Goal: Task Accomplishment & Management: Manage account settings

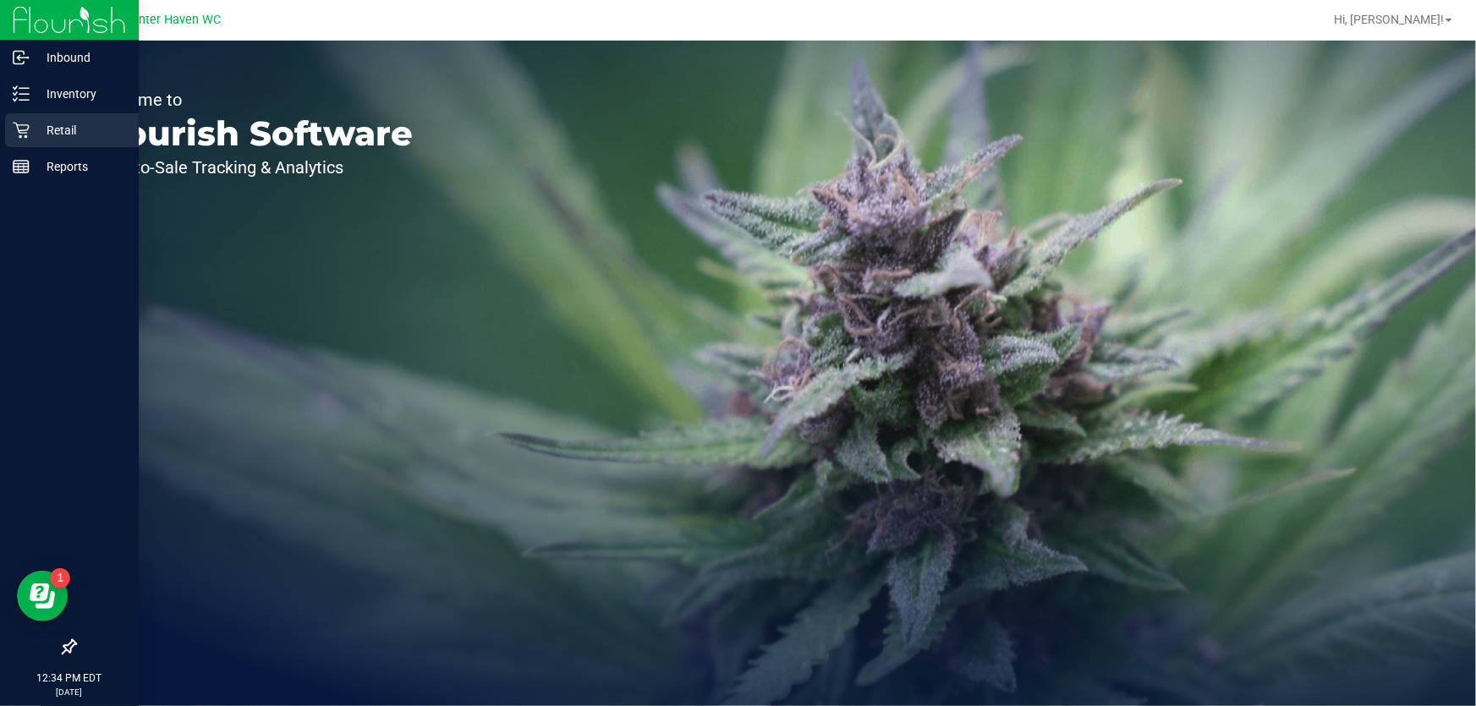
click at [7, 119] on div "Retail" at bounding box center [72, 130] width 134 height 34
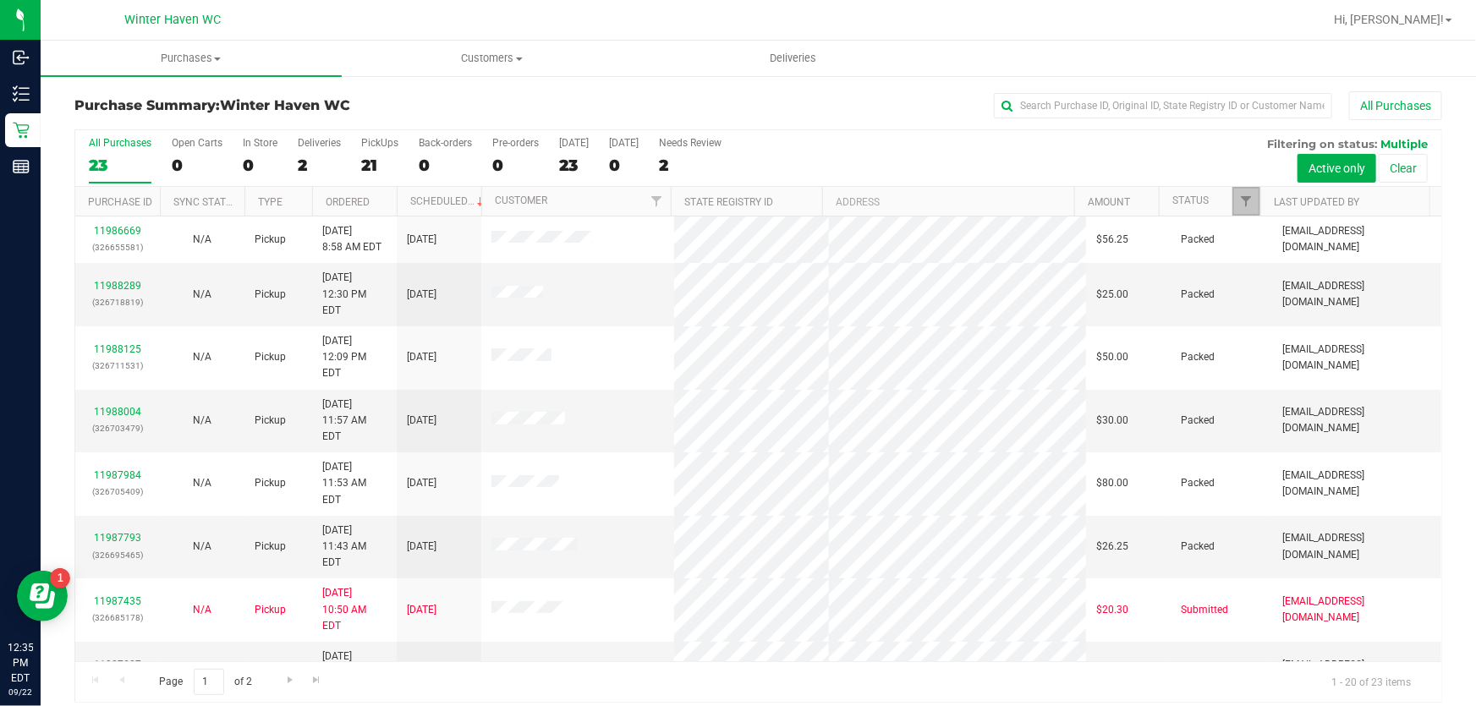
click at [1234, 194] on link "Filter" at bounding box center [1247, 201] width 28 height 29
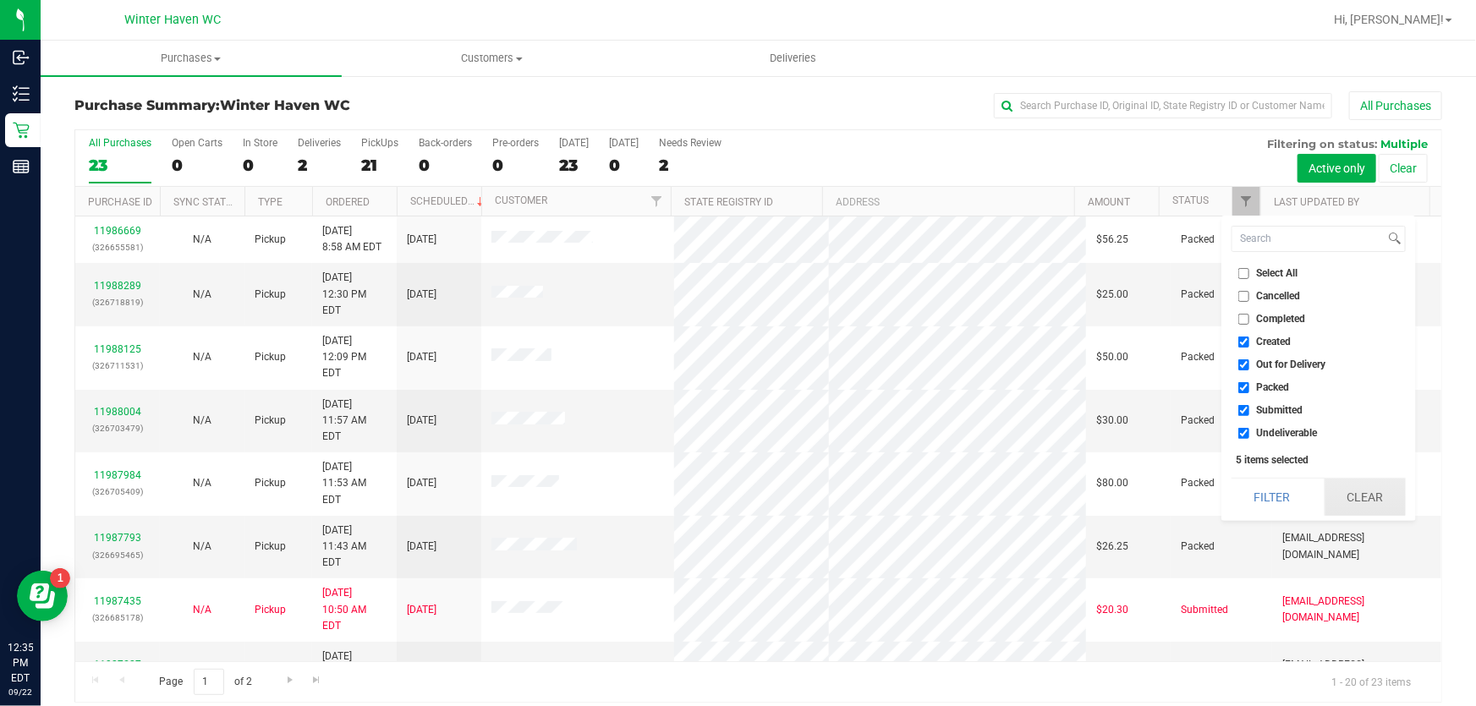
click at [1359, 497] on button "Clear" at bounding box center [1365, 497] width 81 height 37
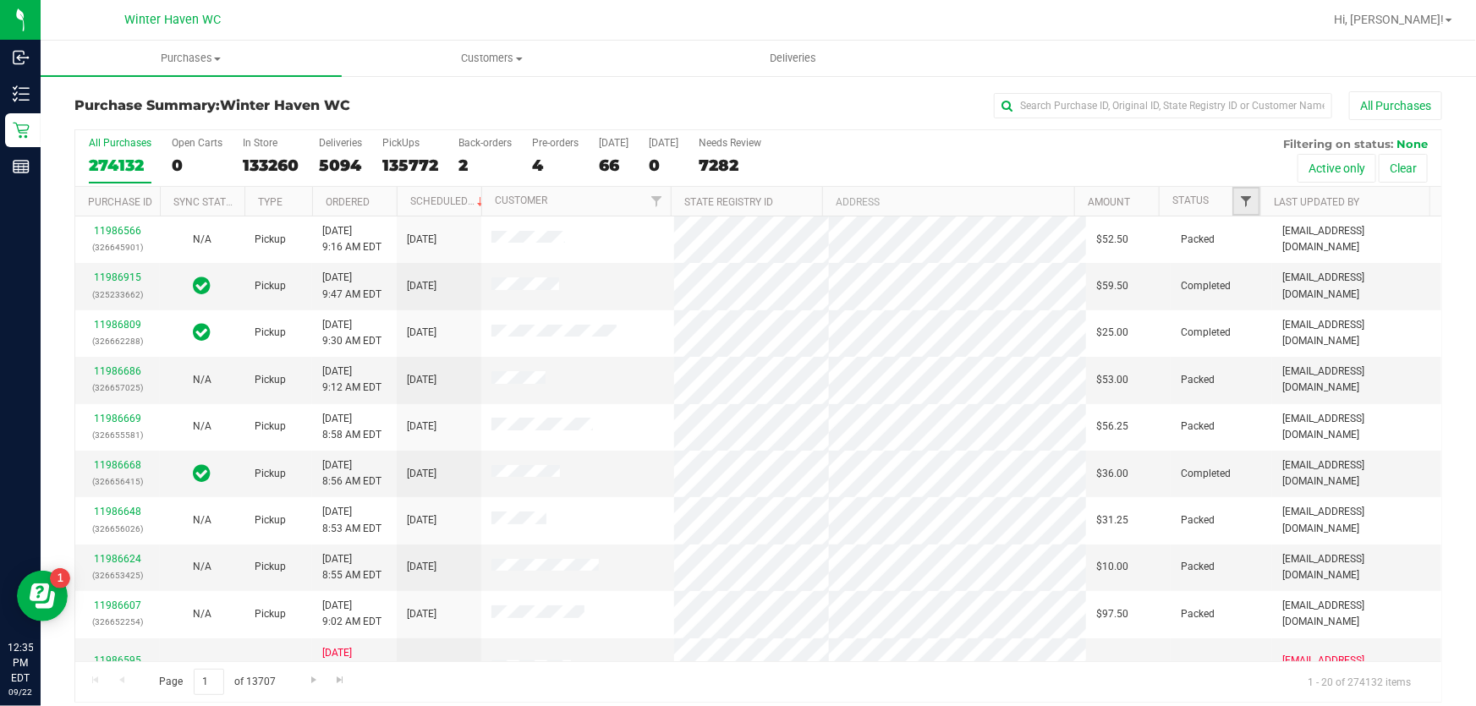
click at [1242, 198] on span "Filter" at bounding box center [1246, 202] width 14 height 14
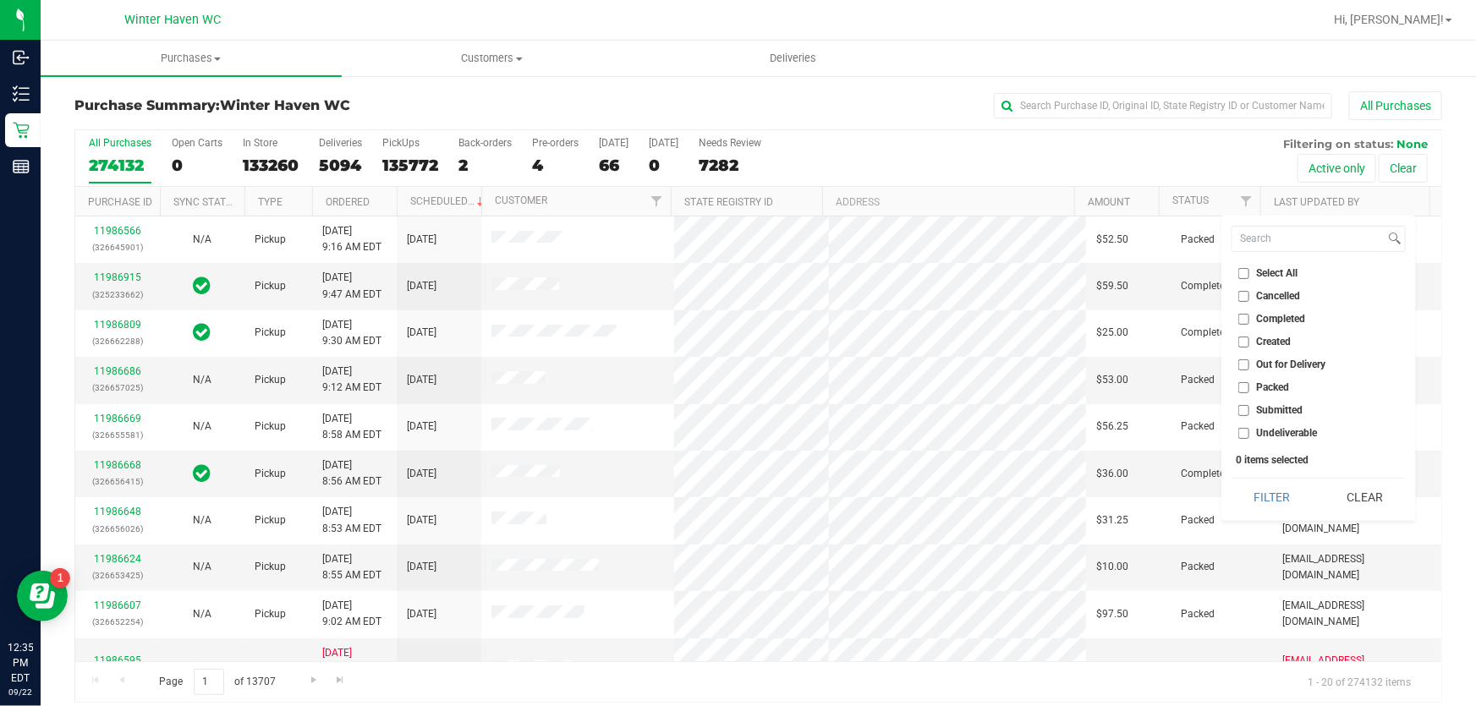
click at [1251, 406] on label "Submitted" at bounding box center [1271, 410] width 65 height 11
click at [1250, 406] on input "Submitted" at bounding box center [1244, 410] width 11 height 11
checkbox input "true"
click at [1269, 485] on button "Filter" at bounding box center [1272, 497] width 81 height 37
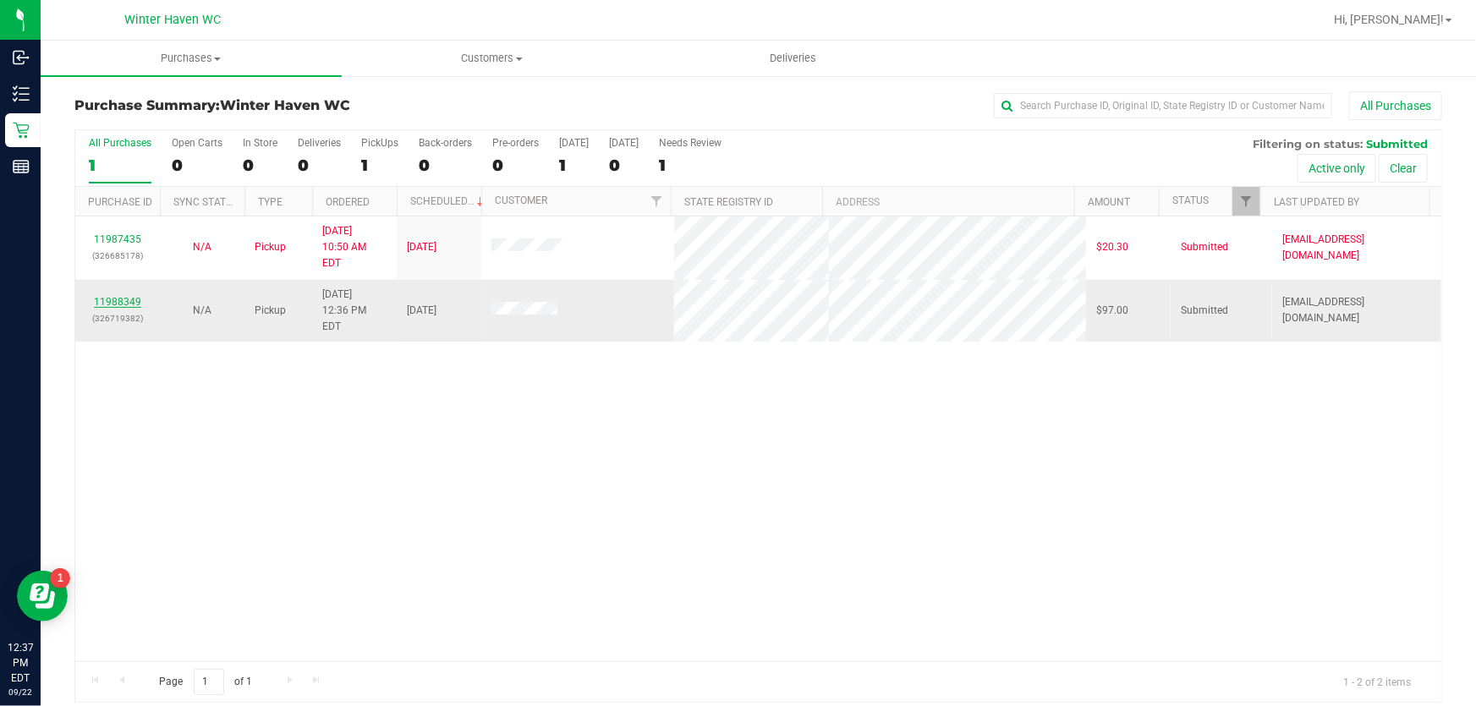
click at [125, 296] on link "11988349" at bounding box center [117, 302] width 47 height 12
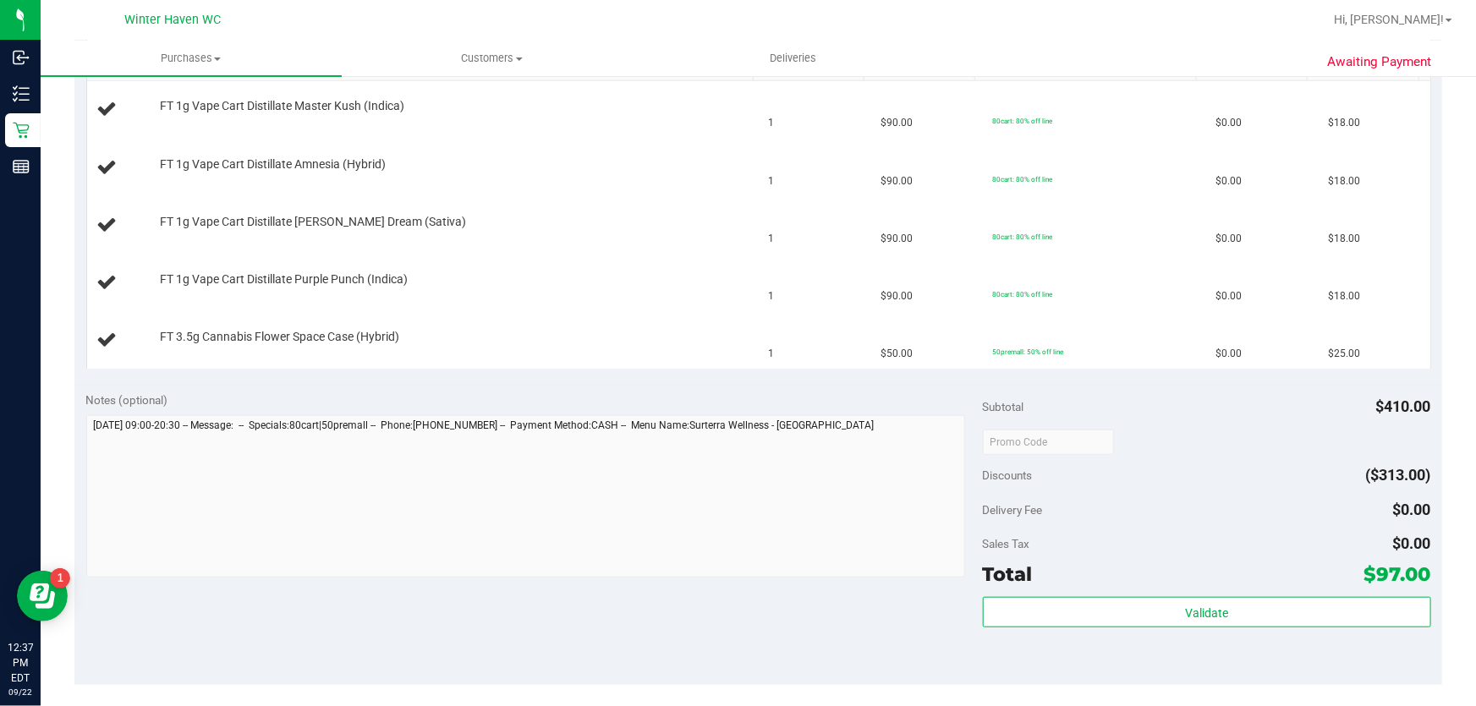
scroll to position [769, 0]
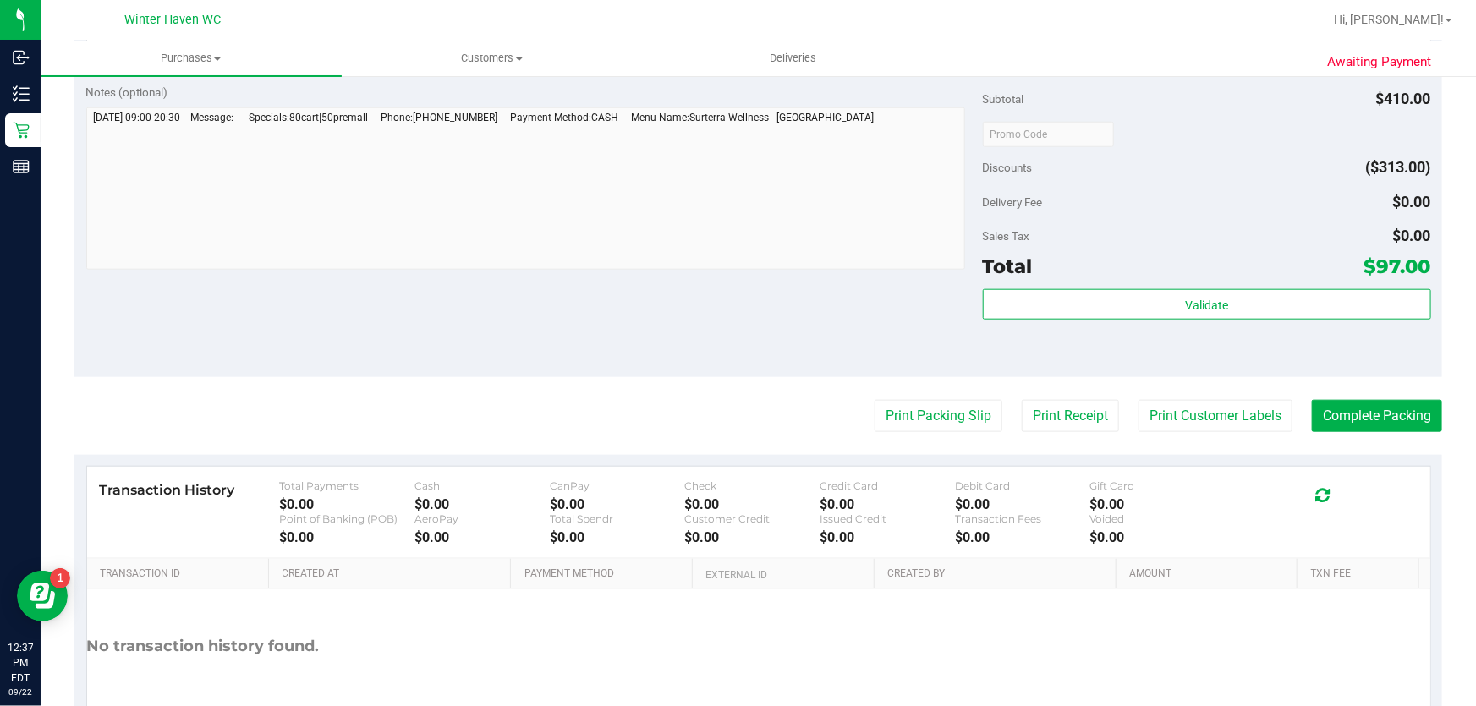
click at [897, 431] on purchase-details "Back Edit Purchase Cancel Purchase View Profile # 11988349 BioTrack ID: - Submi…" at bounding box center [758, 46] width 1368 height 1449
click at [907, 421] on button "Print Packing Slip" at bounding box center [939, 416] width 128 height 32
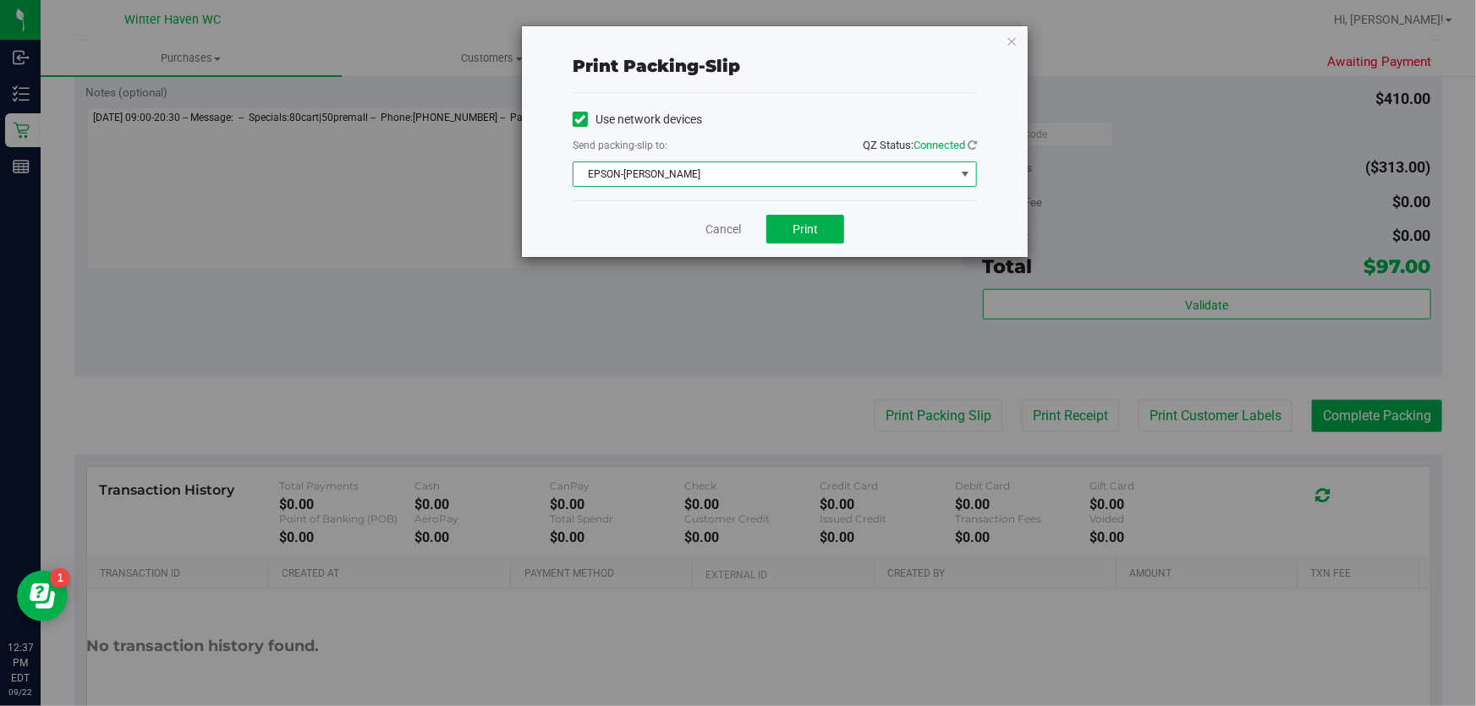
click at [811, 180] on span "EPSON-JAMES BUCHANAN" at bounding box center [765, 174] width 382 height 24
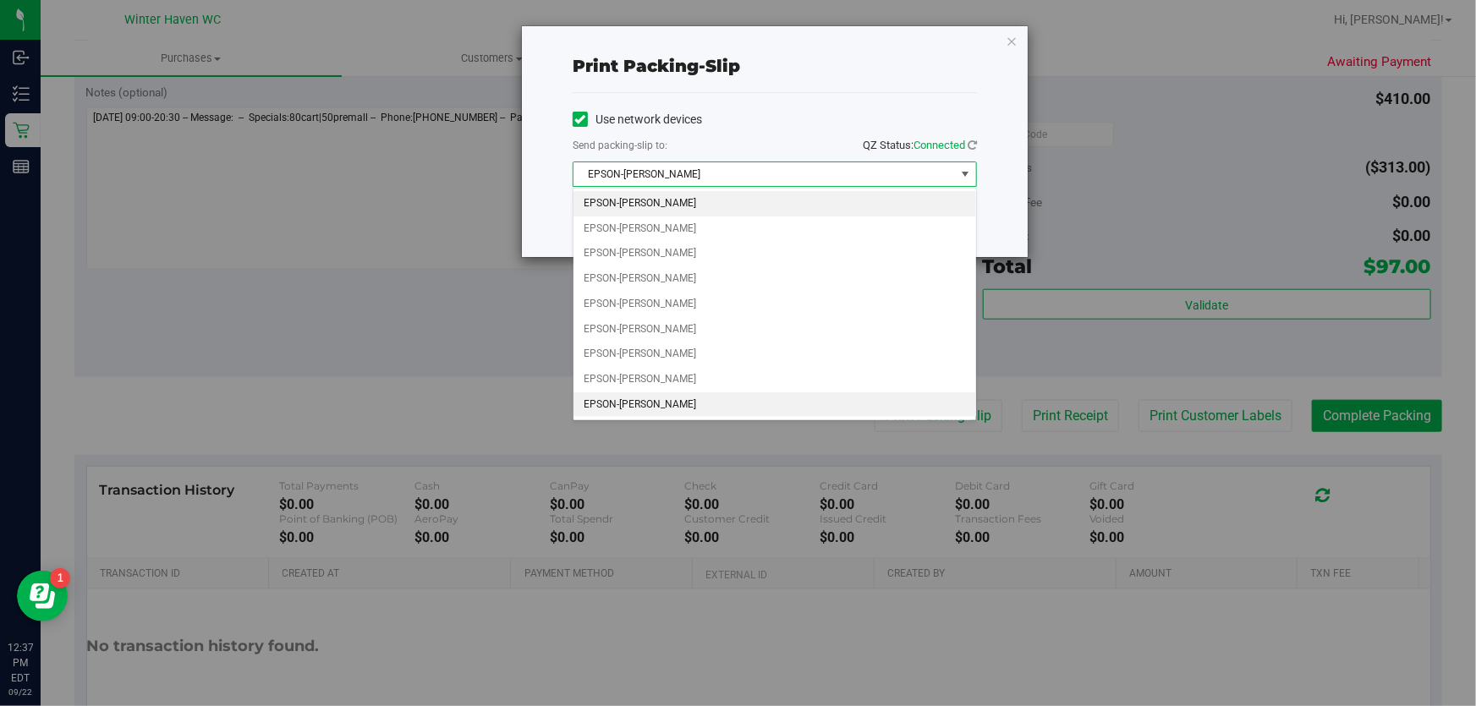
click at [702, 410] on li "EPSON-JEAN-YU" at bounding box center [775, 405] width 403 height 25
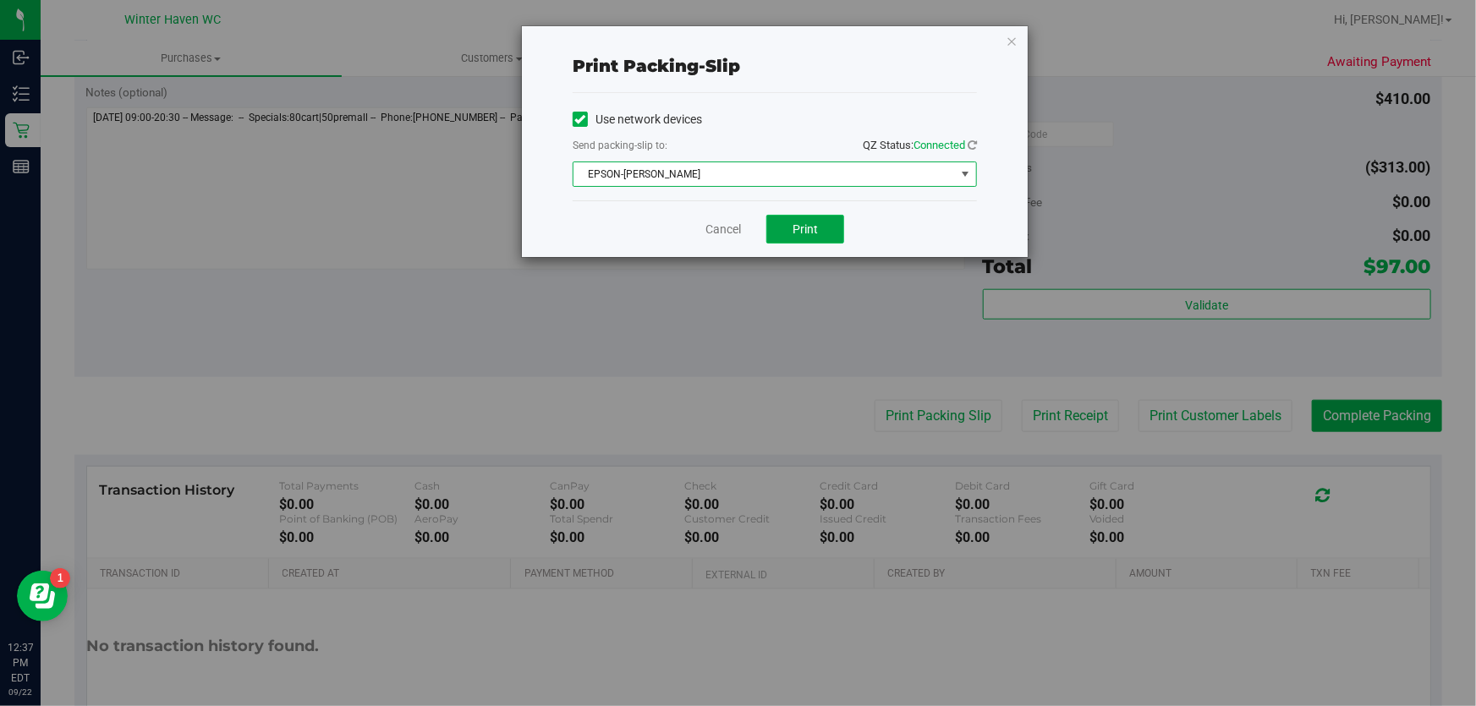
click at [820, 231] on button "Print" at bounding box center [806, 229] width 78 height 29
click at [723, 226] on link "Cancel" at bounding box center [724, 230] width 36 height 18
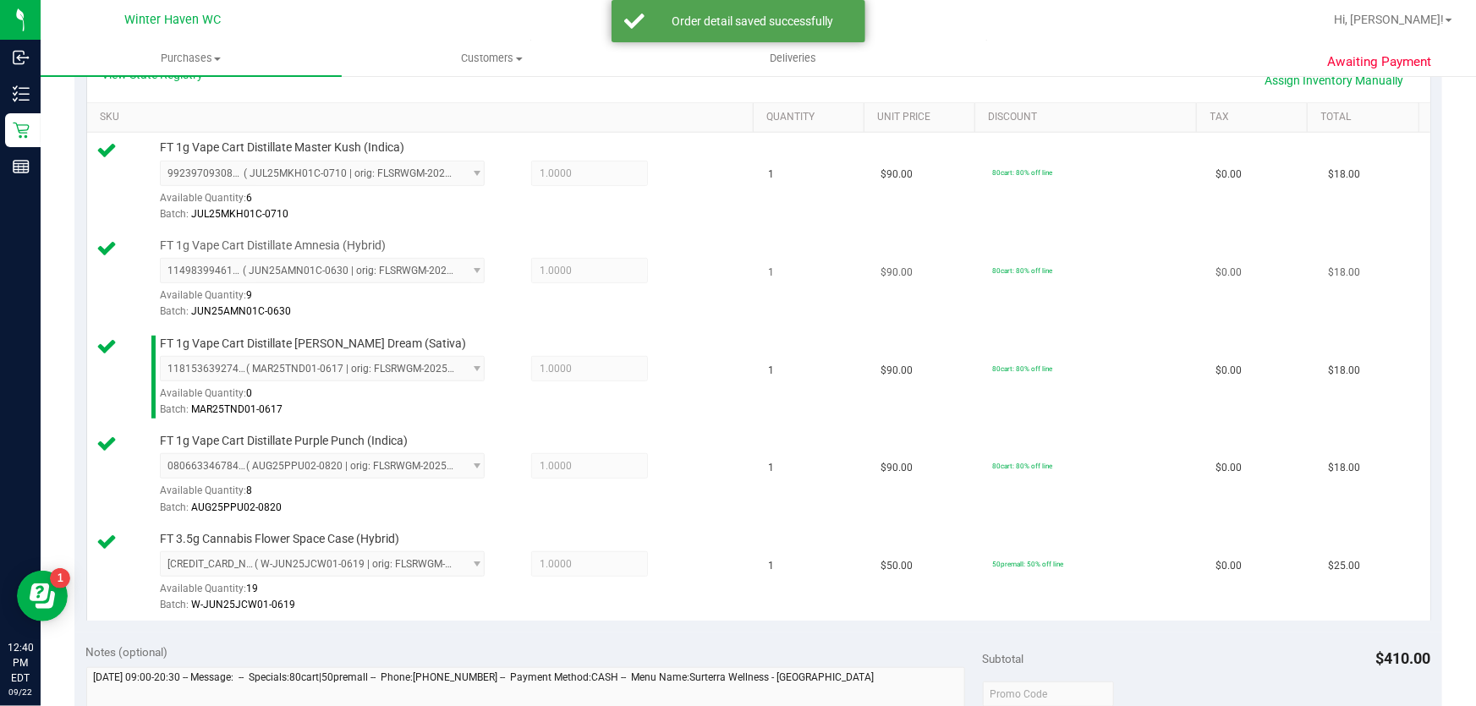
scroll to position [692, 0]
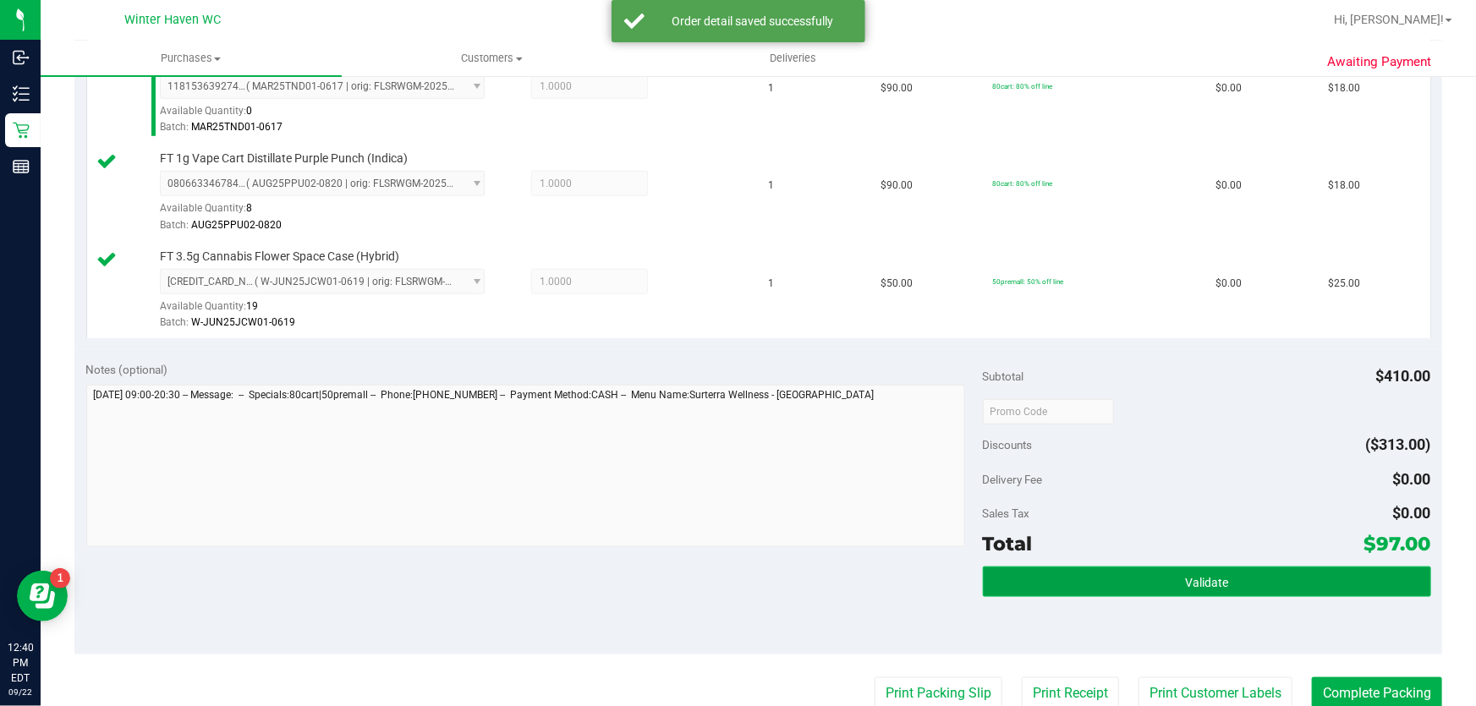
click at [1149, 578] on button "Validate" at bounding box center [1207, 582] width 448 height 30
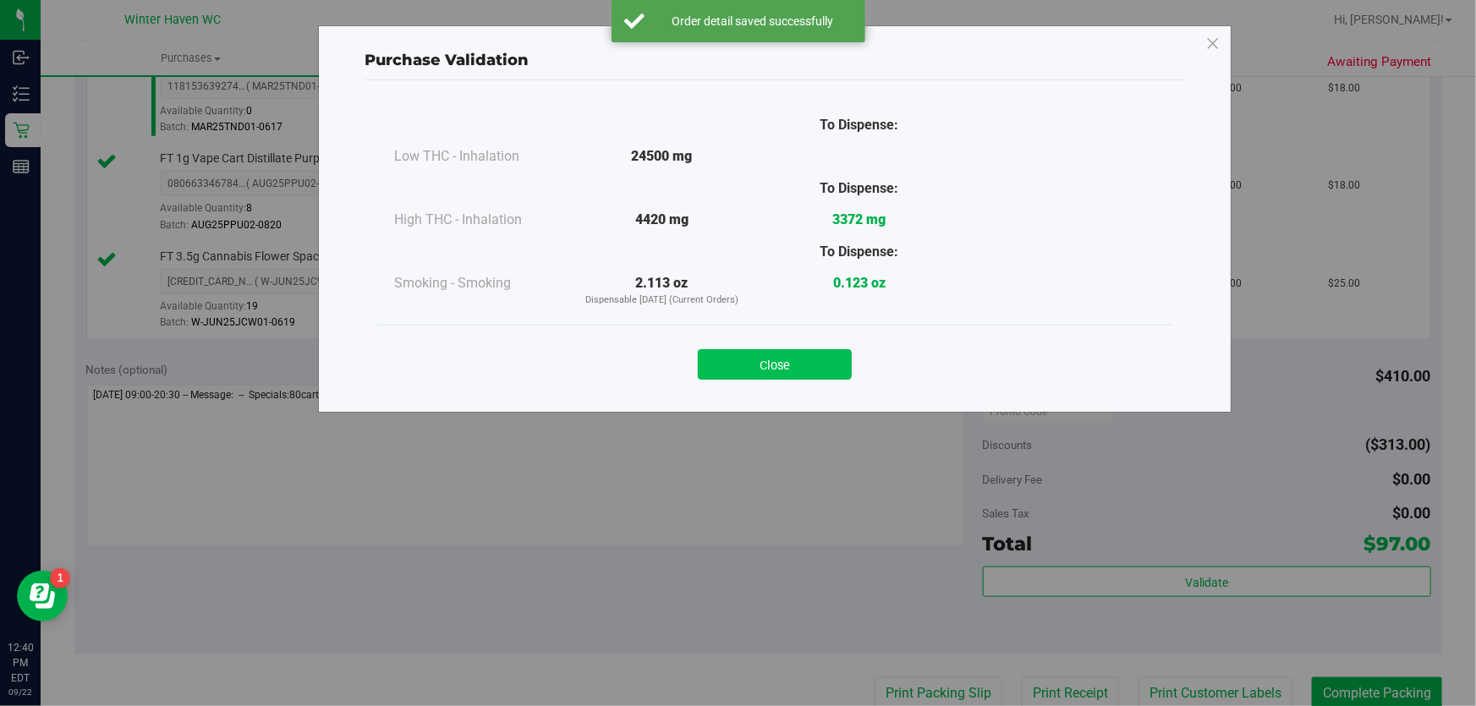
click at [817, 358] on button "Close" at bounding box center [775, 364] width 154 height 30
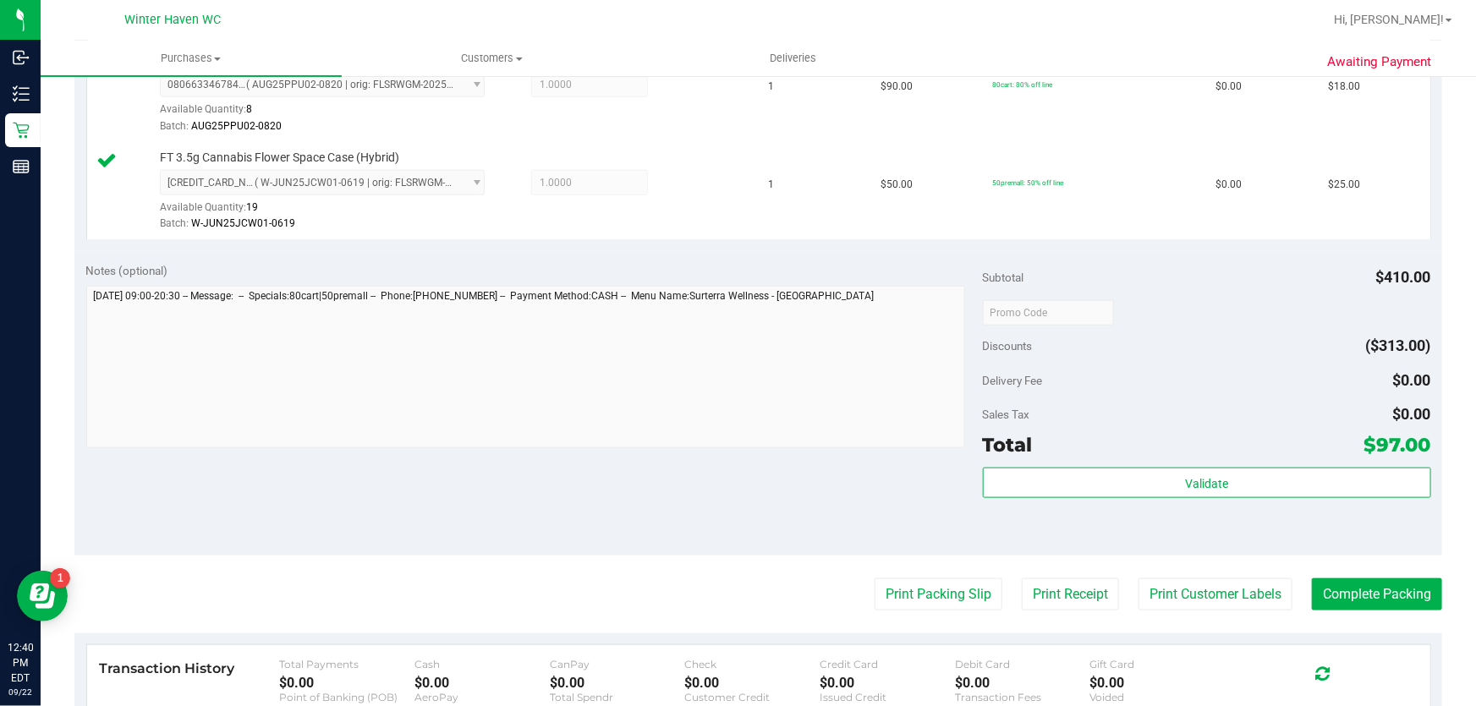
scroll to position [999, 0]
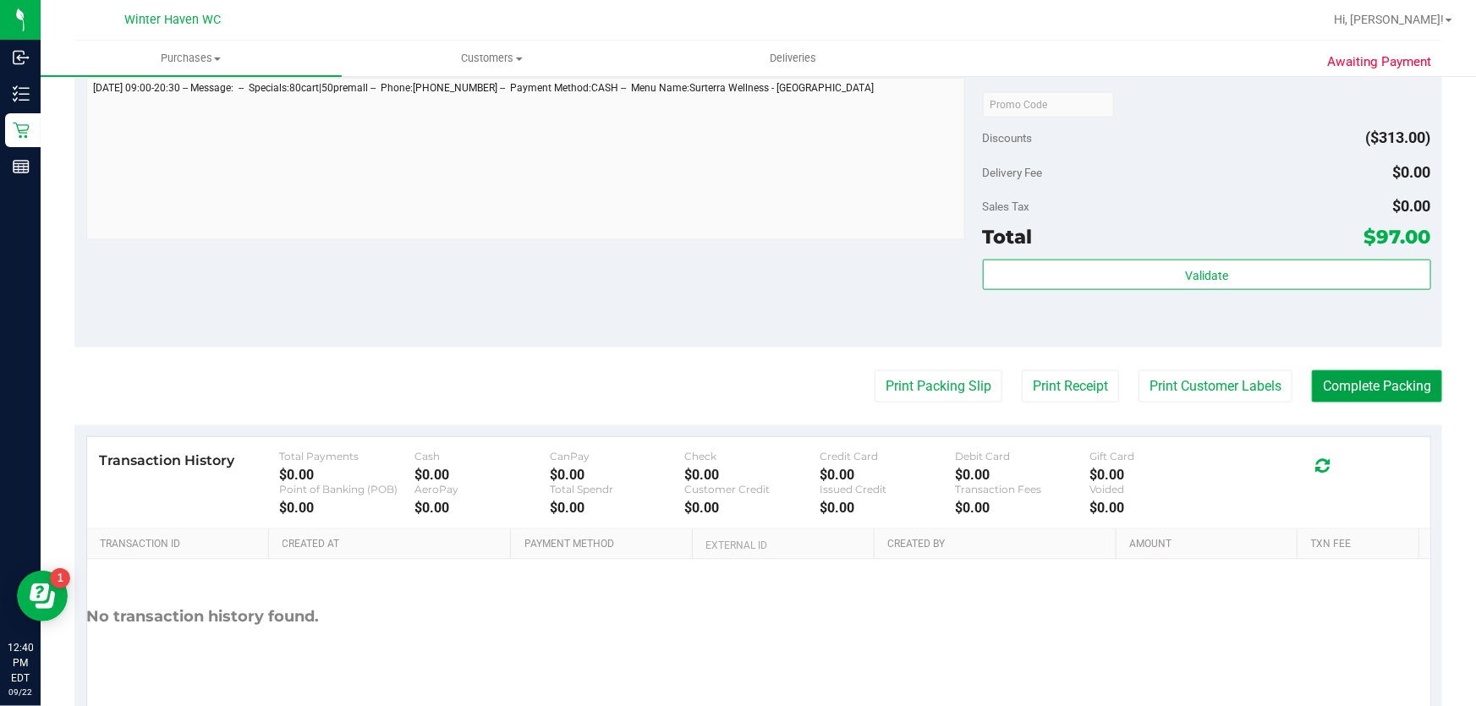
click at [1398, 379] on button "Complete Packing" at bounding box center [1377, 387] width 130 height 32
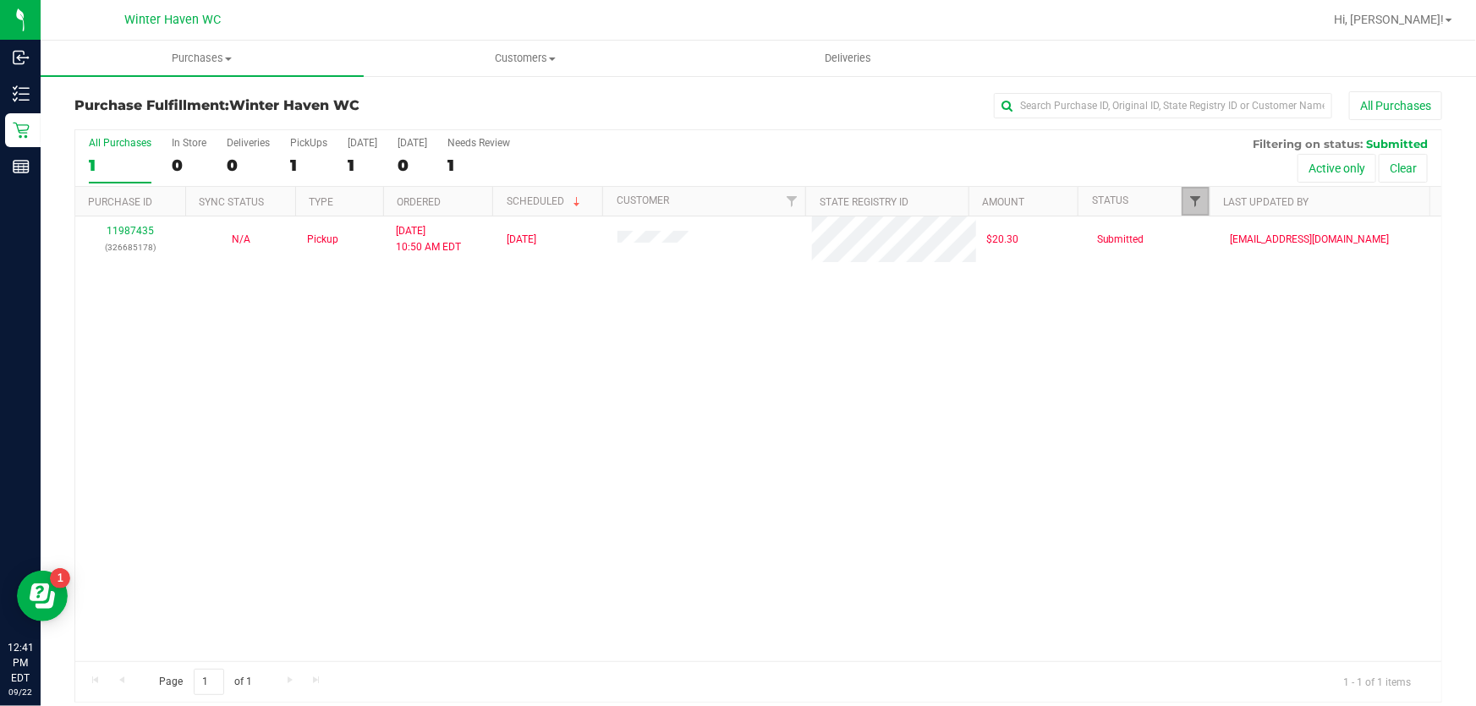
click at [1190, 196] on span "Filter" at bounding box center [1197, 202] width 14 height 14
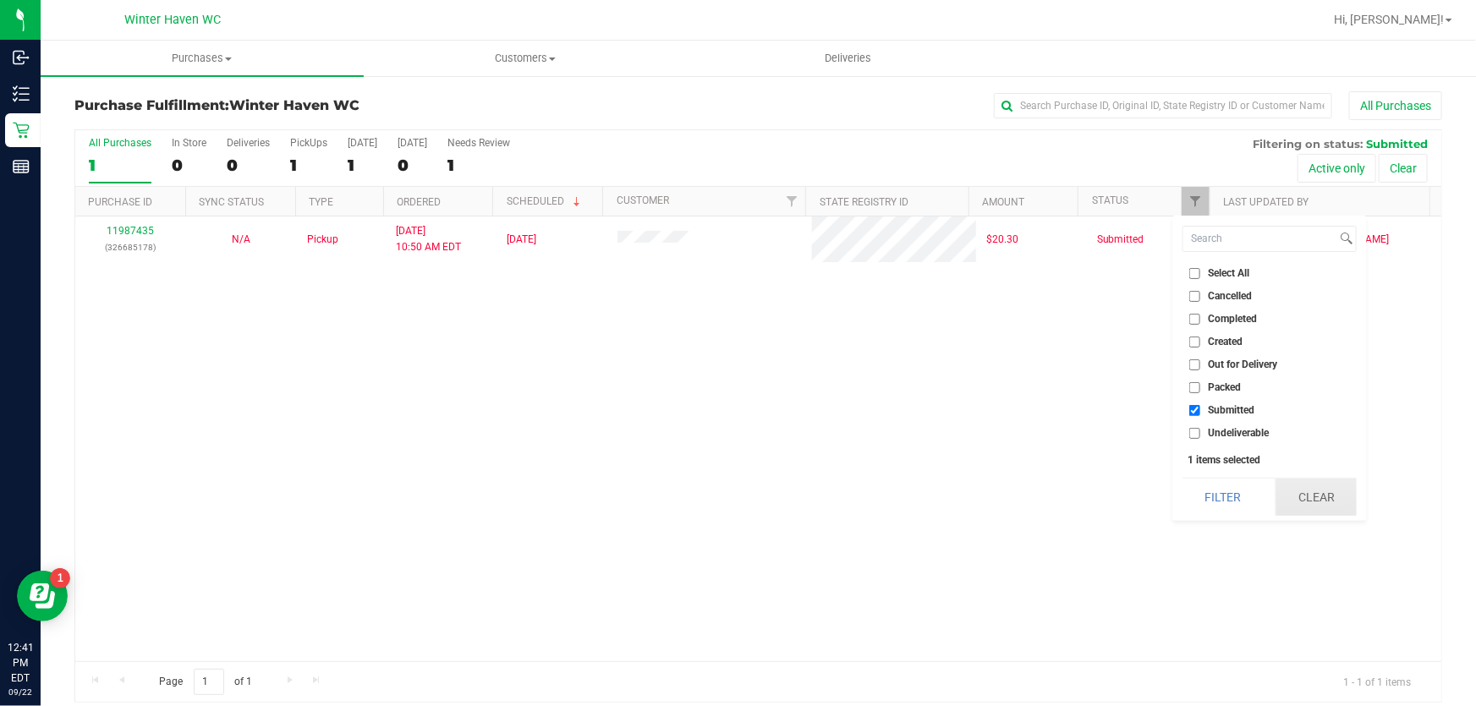
click at [1307, 492] on button "Clear" at bounding box center [1316, 497] width 81 height 37
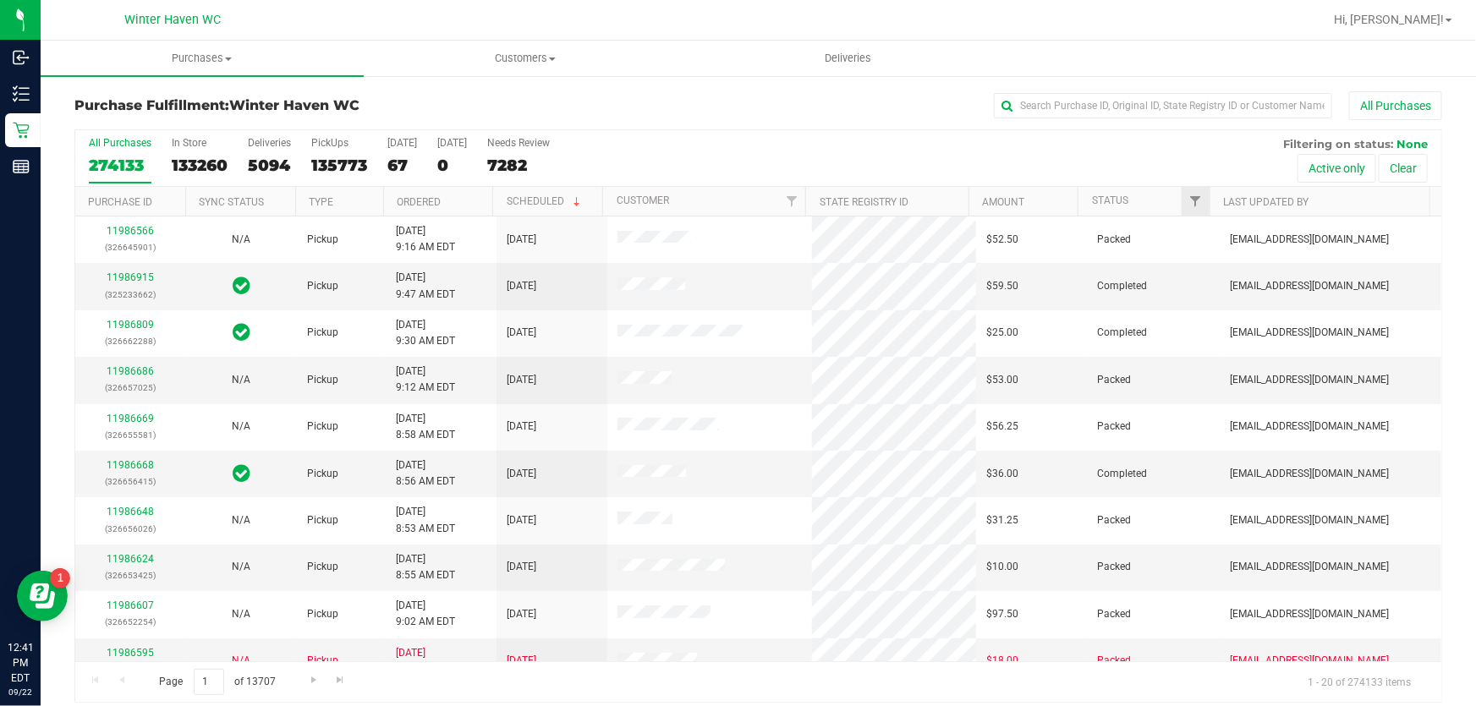
click at [1172, 203] on th "Status" at bounding box center [1144, 202] width 132 height 30
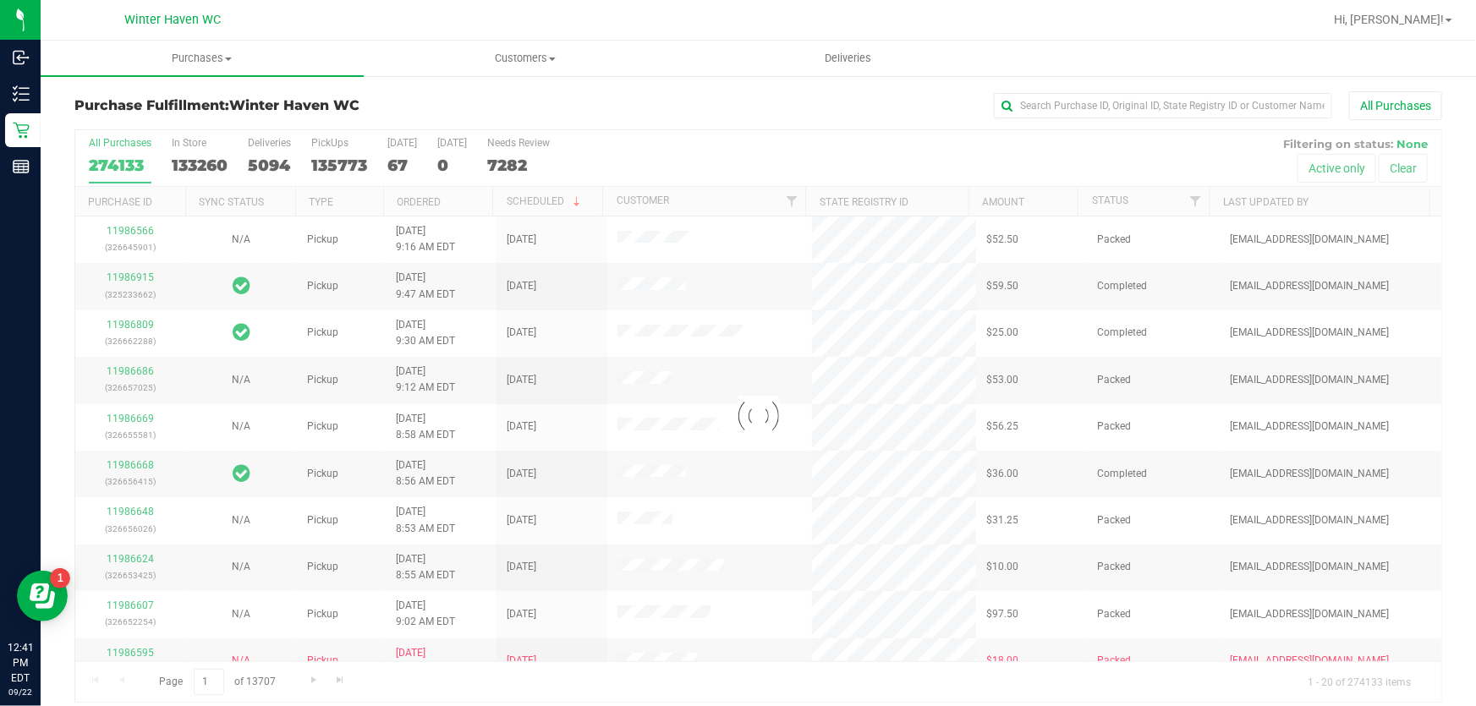
click at [1179, 201] on div at bounding box center [758, 416] width 1366 height 572
click at [1188, 207] on div at bounding box center [758, 416] width 1366 height 572
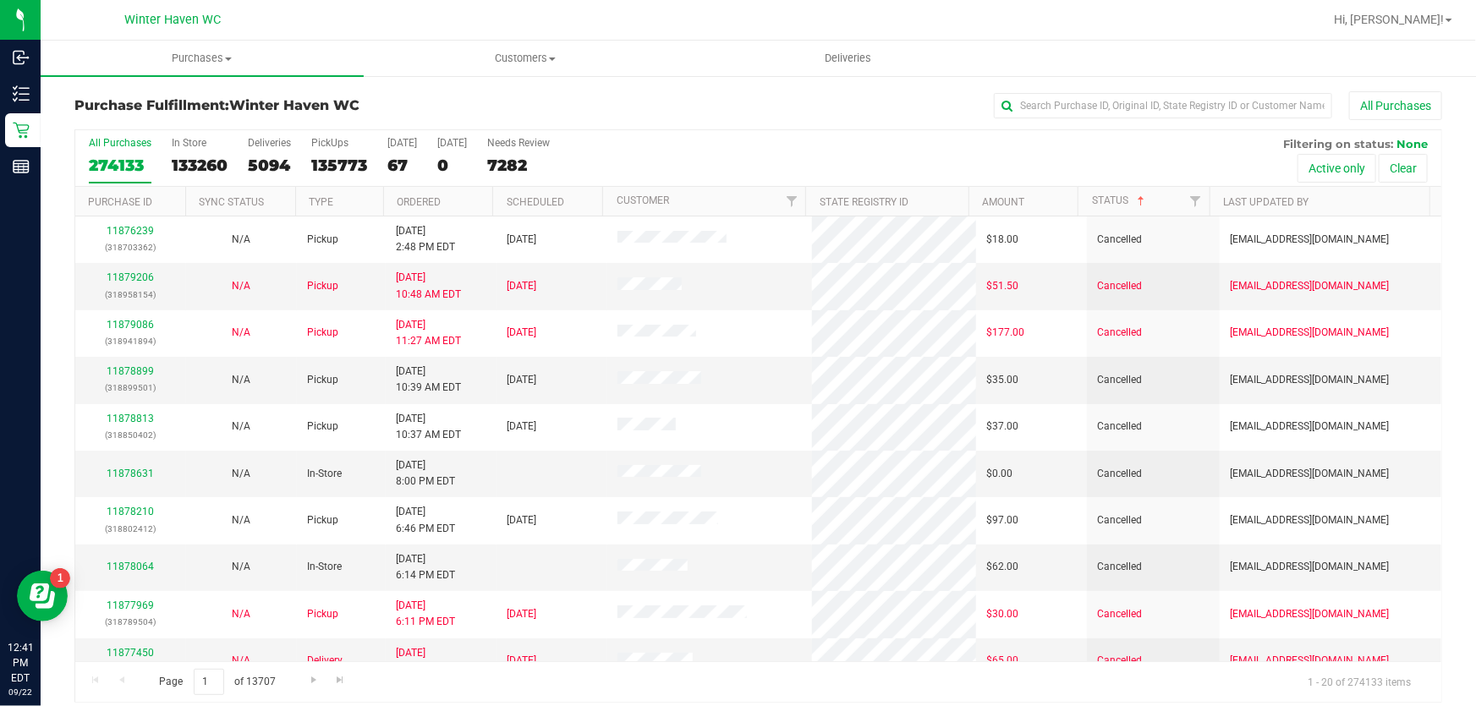
click at [1151, 179] on div "All Purchases 274133 In Store 133260 Deliveries 5094 PickUps 135773 Today 67 To…" at bounding box center [758, 158] width 1366 height 57
click at [1182, 198] on link "Filter" at bounding box center [1196, 201] width 28 height 29
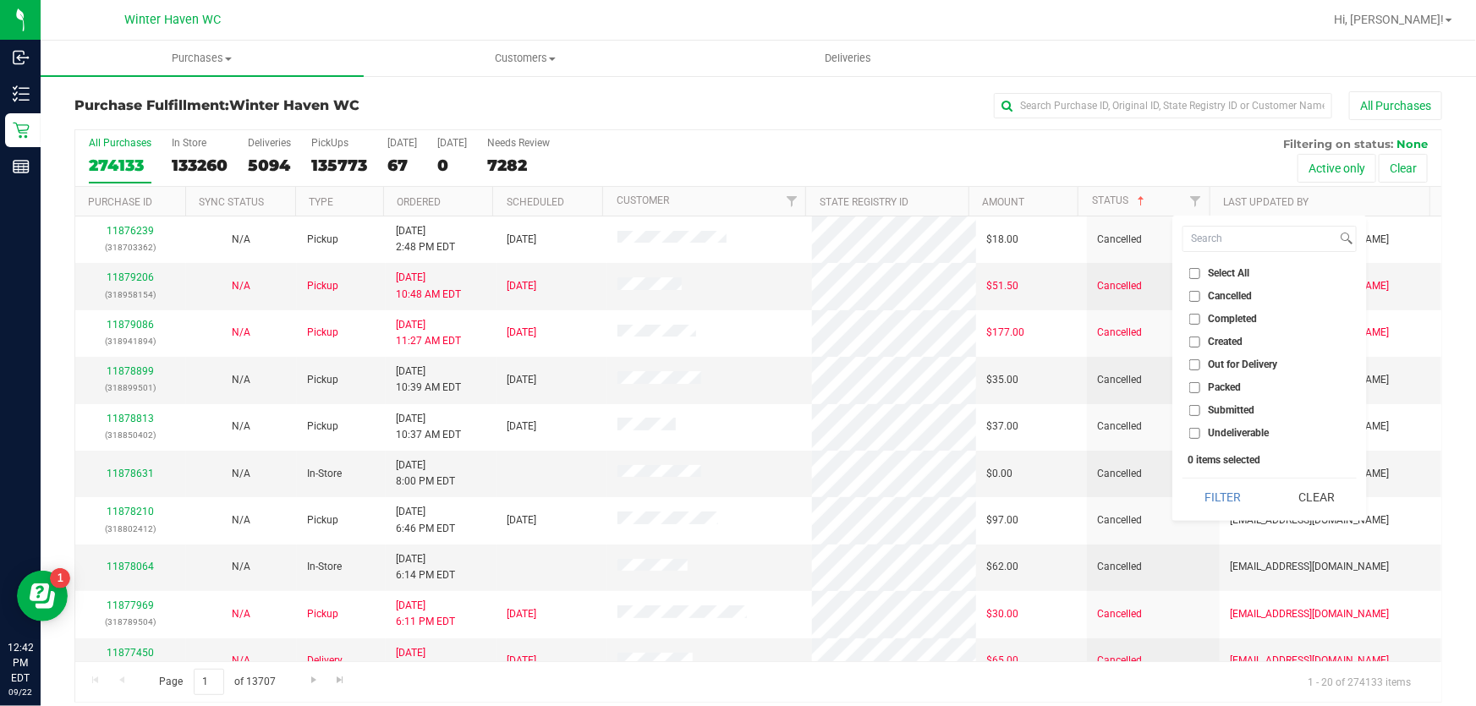
click at [1195, 404] on li "Submitted" at bounding box center [1270, 411] width 174 height 18
click at [1196, 414] on input "Submitted" at bounding box center [1195, 410] width 11 height 11
checkbox input "true"
click at [1223, 486] on button "Filter" at bounding box center [1223, 497] width 81 height 37
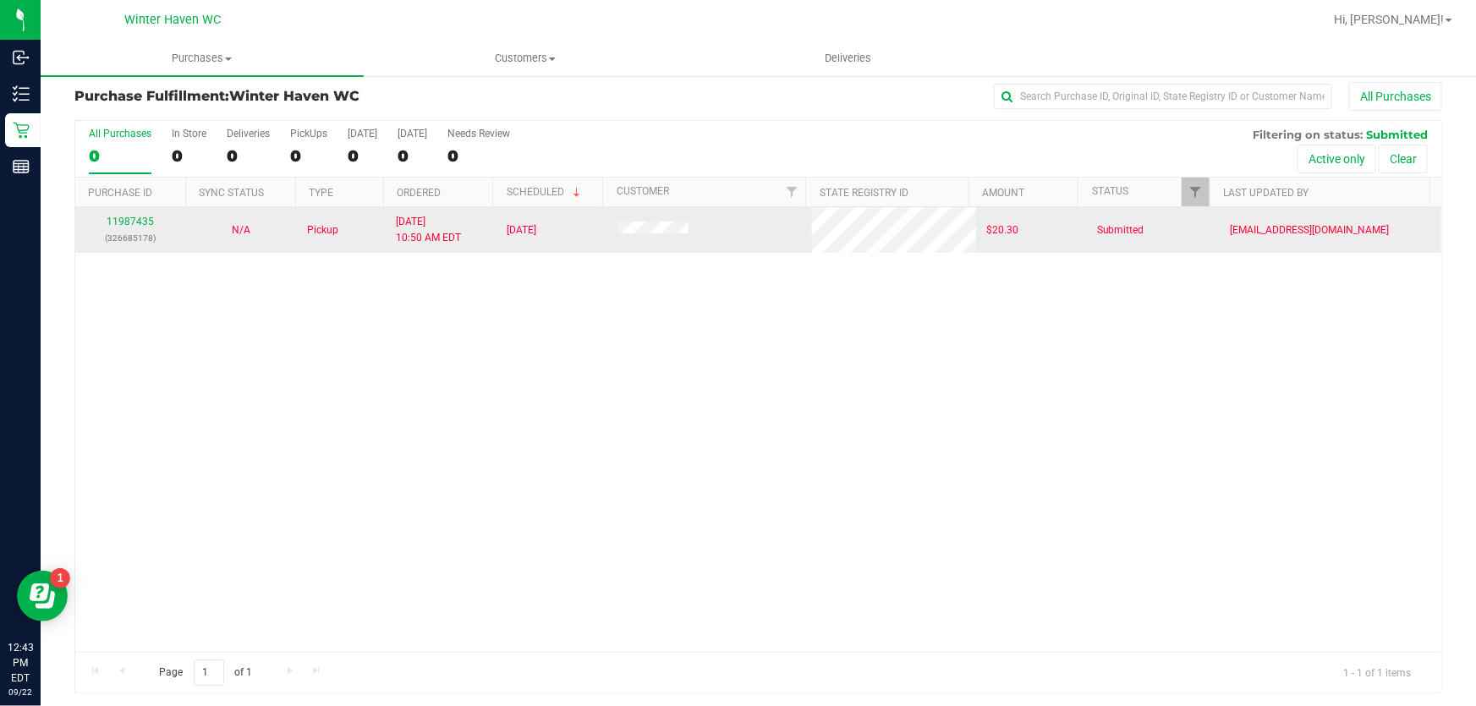
scroll to position [13, 0]
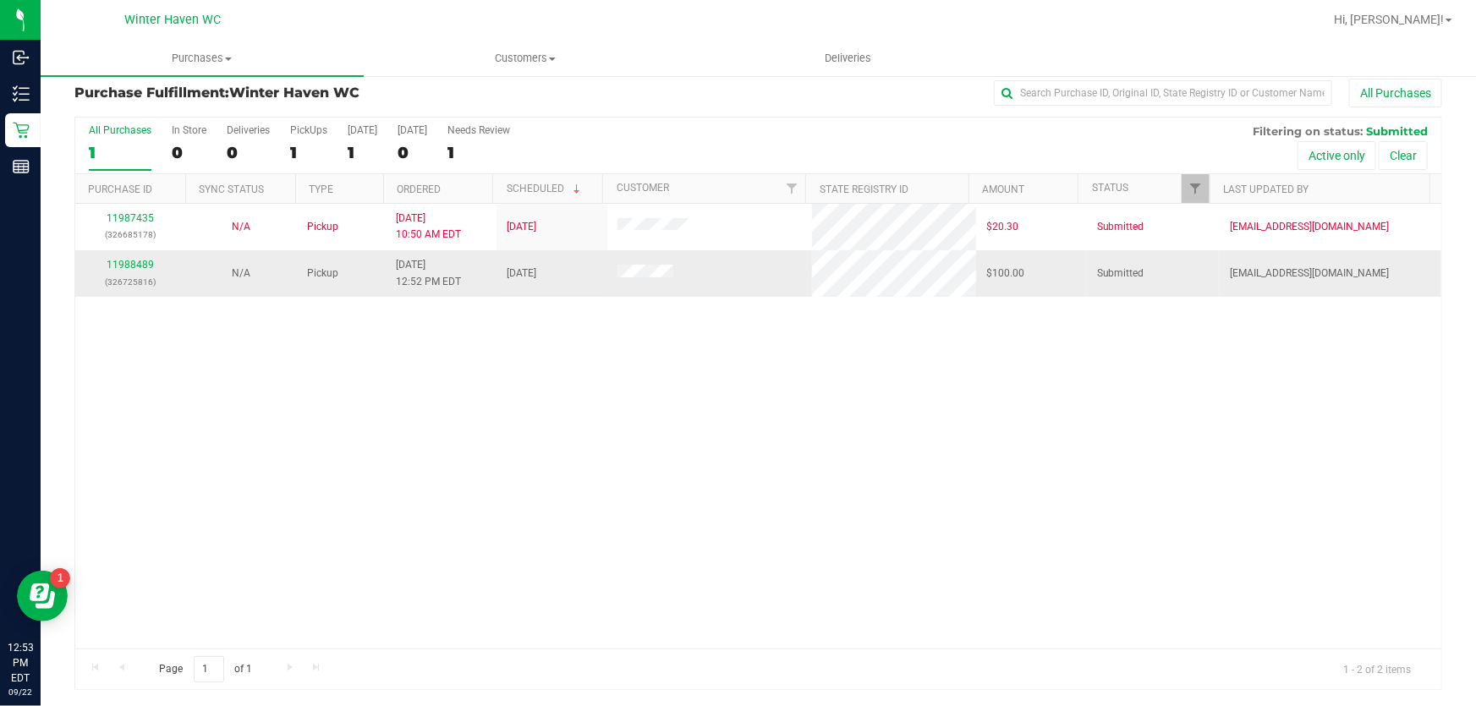
click at [91, 261] on div "11988489 (326725816)" at bounding box center [130, 273] width 91 height 32
click at [113, 262] on link "11988489" at bounding box center [130, 265] width 47 height 12
click at [135, 266] on link "11988489" at bounding box center [130, 265] width 47 height 12
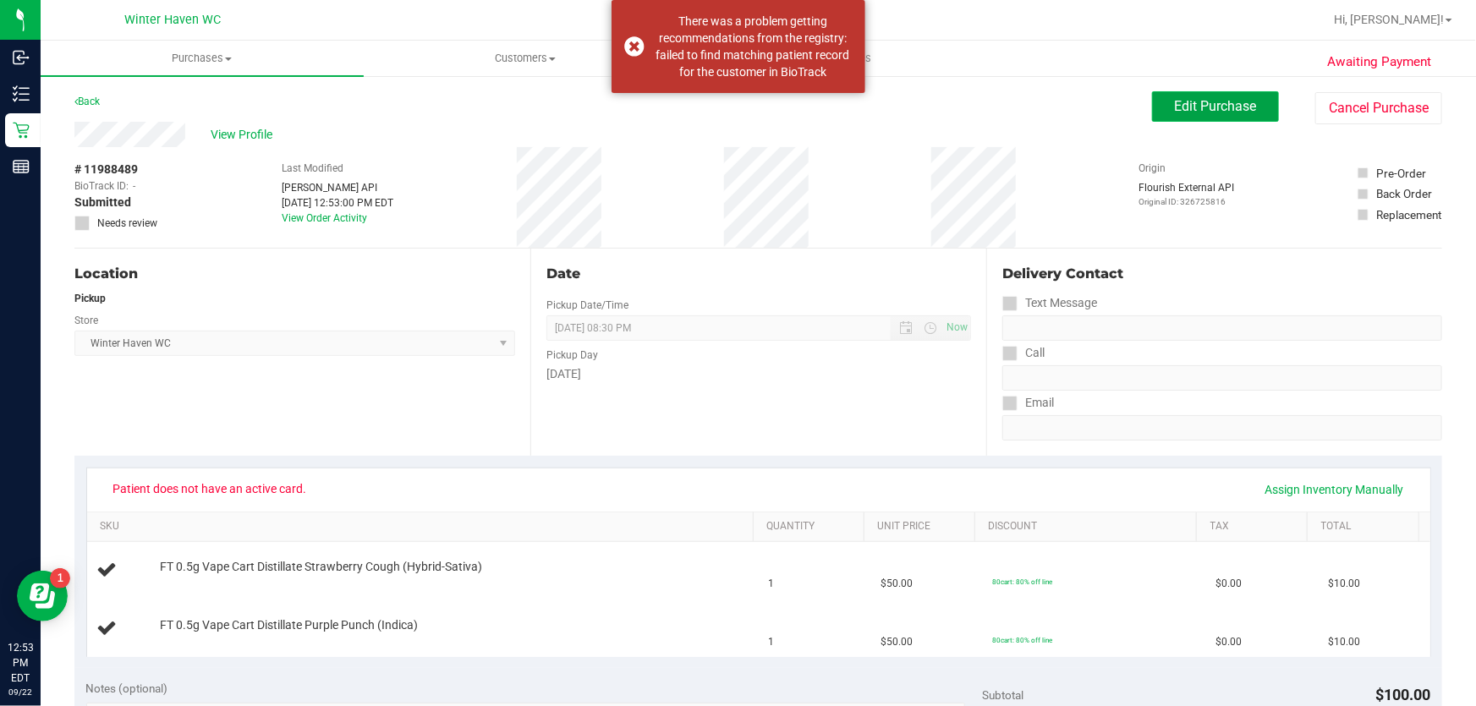
click at [1152, 101] on button "Edit Purchase" at bounding box center [1215, 106] width 127 height 30
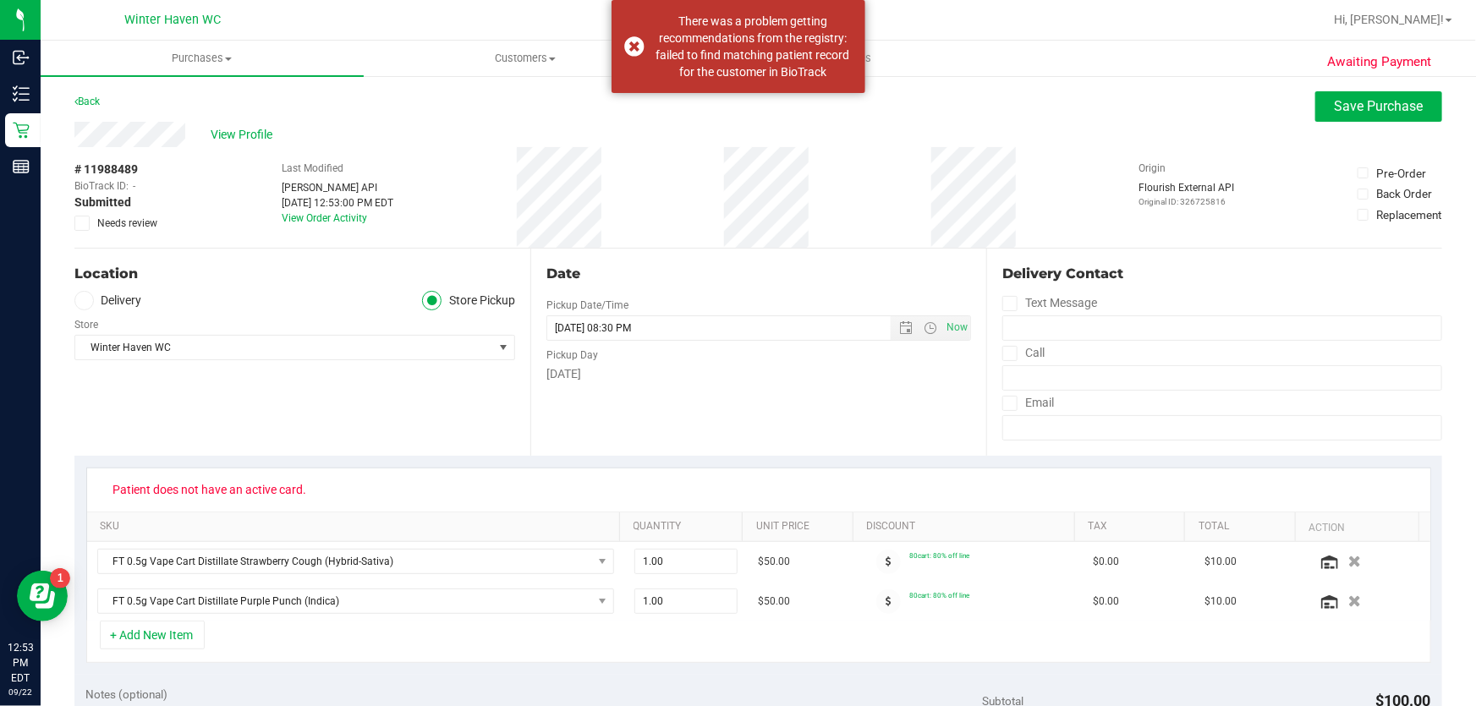
click at [85, 223] on icon at bounding box center [82, 223] width 11 height 0
click at [0, 0] on input "Needs review" at bounding box center [0, 0] width 0 height 0
click at [118, 174] on span "# 11988489" at bounding box center [105, 170] width 63 height 18
copy span "11988489"
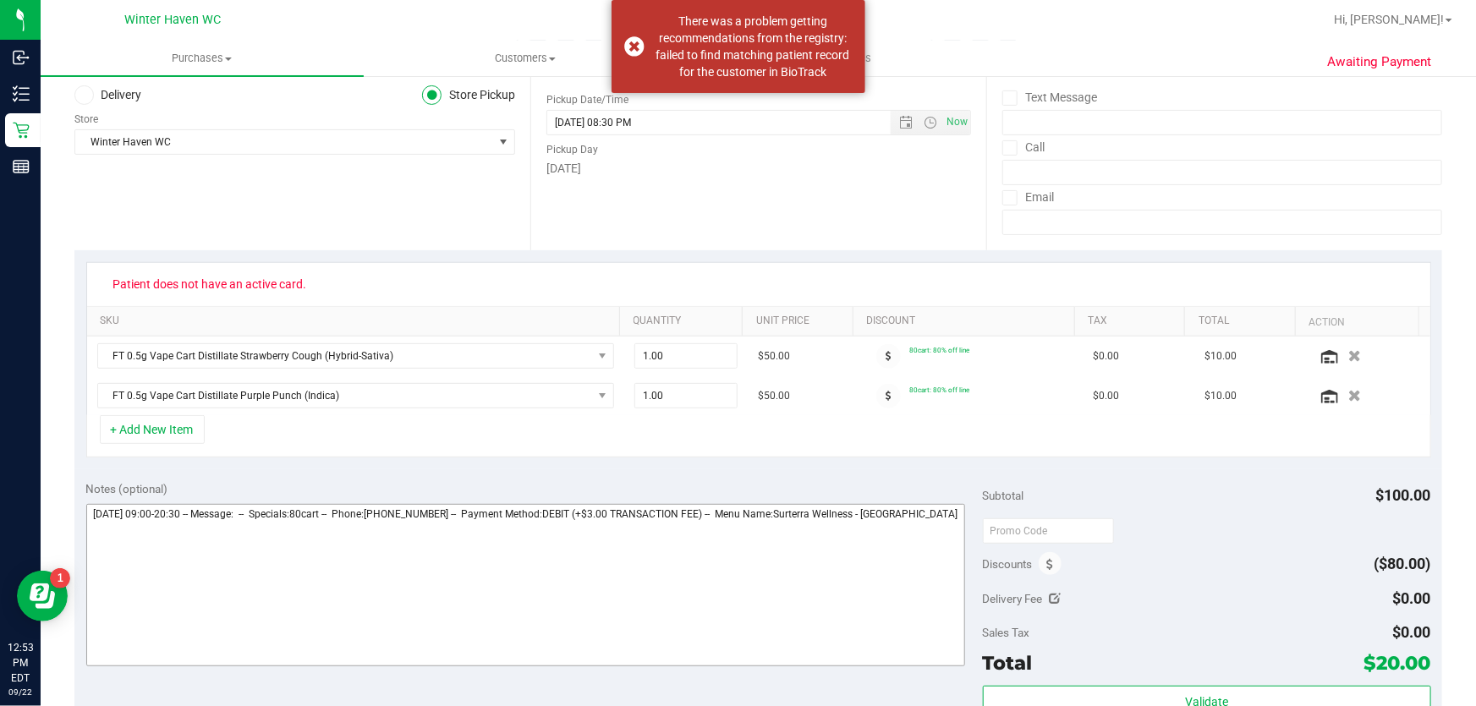
scroll to position [461, 0]
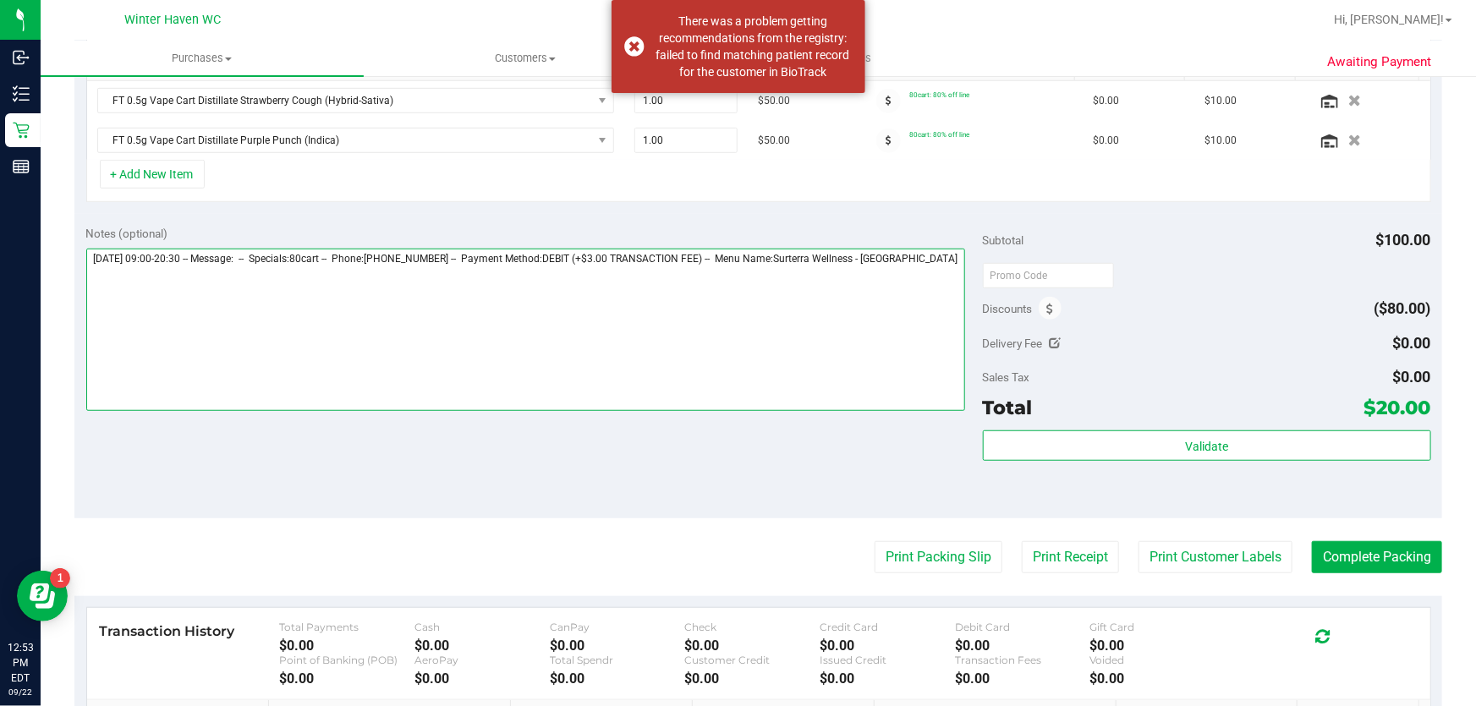
click at [940, 277] on textarea at bounding box center [526, 330] width 880 height 162
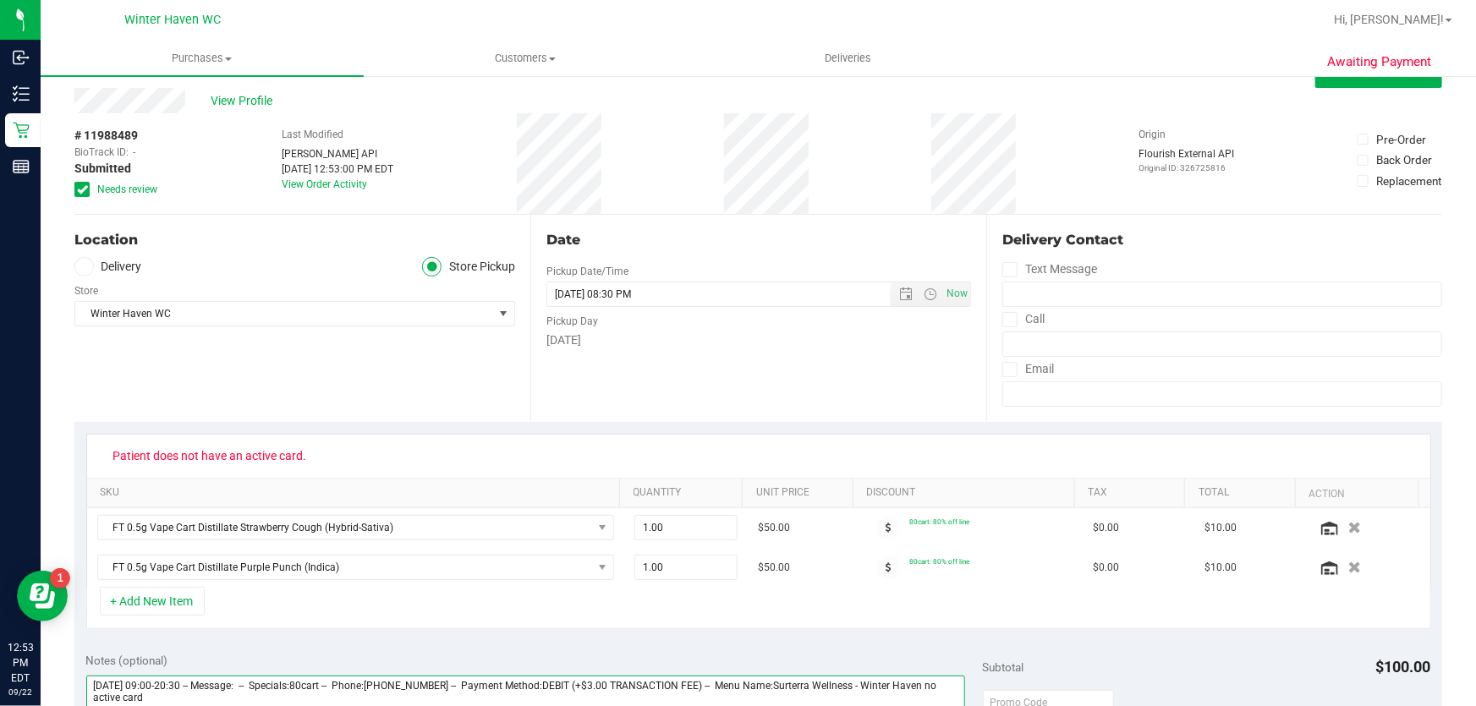
scroll to position [0, 0]
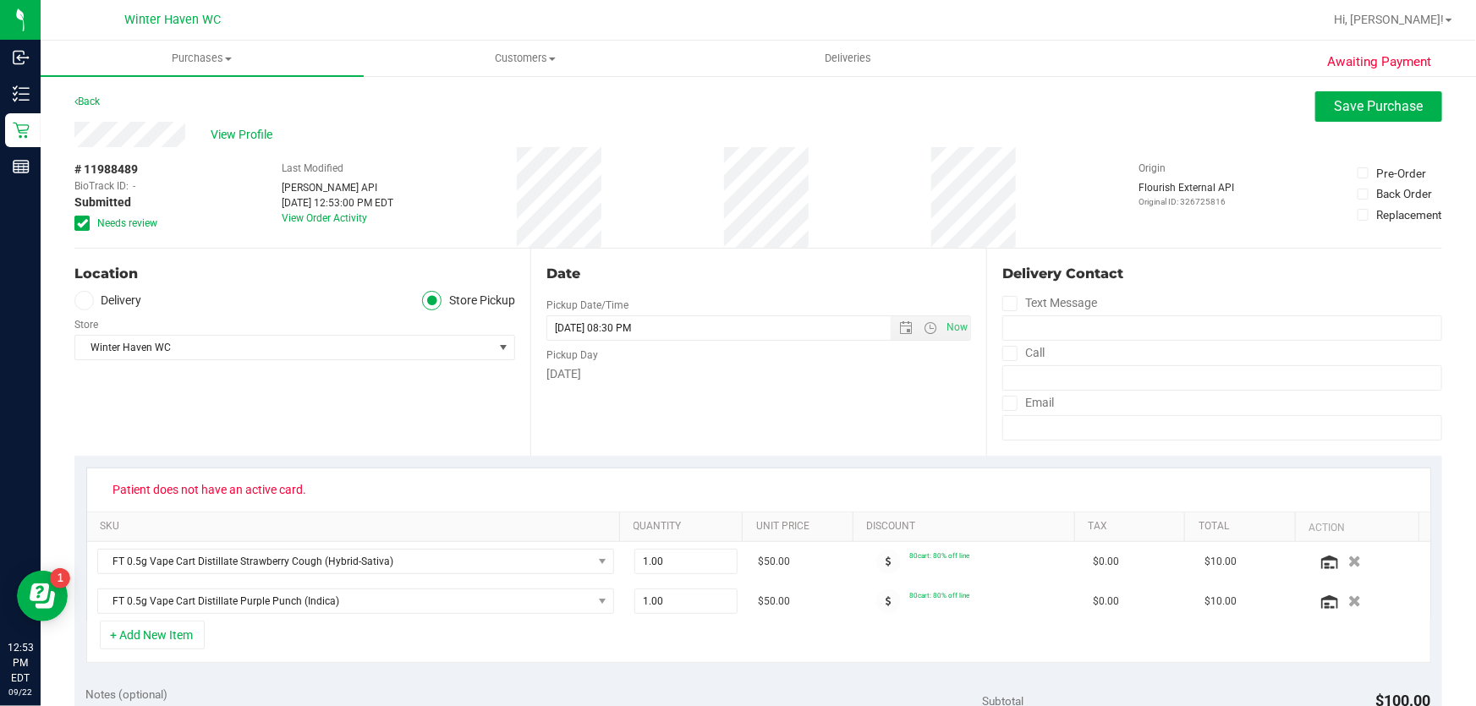
type textarea "Monday 09/22/2025 09:00-20:30 -- Message: -- Specials:80cart -- Phone:863257954…"
click at [223, 250] on div "Location Delivery Store Pickup Store Winter Haven WC Select Store Bonita Spring…" at bounding box center [302, 352] width 456 height 207
click at [217, 135] on span "View Profile" at bounding box center [245, 135] width 68 height 18
click at [1316, 110] on button "Save Purchase" at bounding box center [1379, 106] width 127 height 30
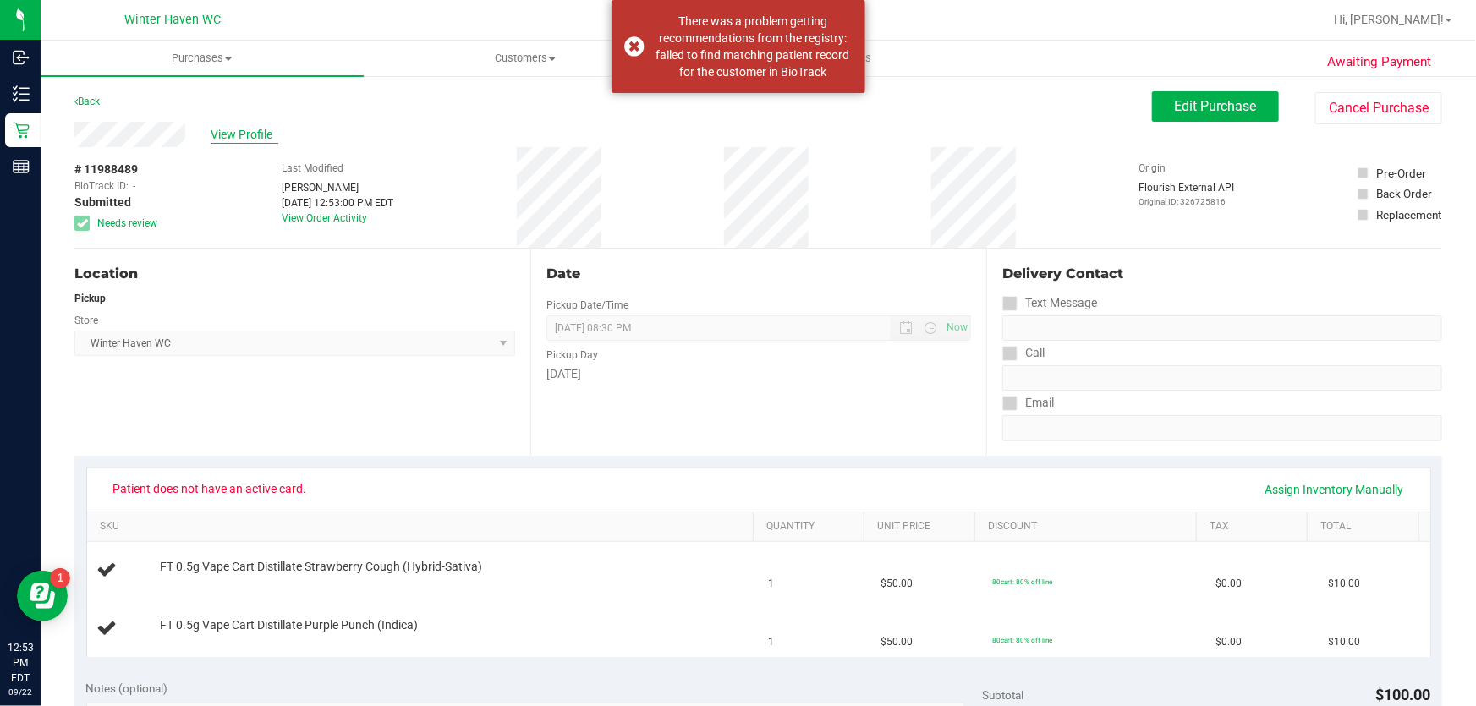
click at [250, 135] on span "View Profile" at bounding box center [245, 135] width 68 height 18
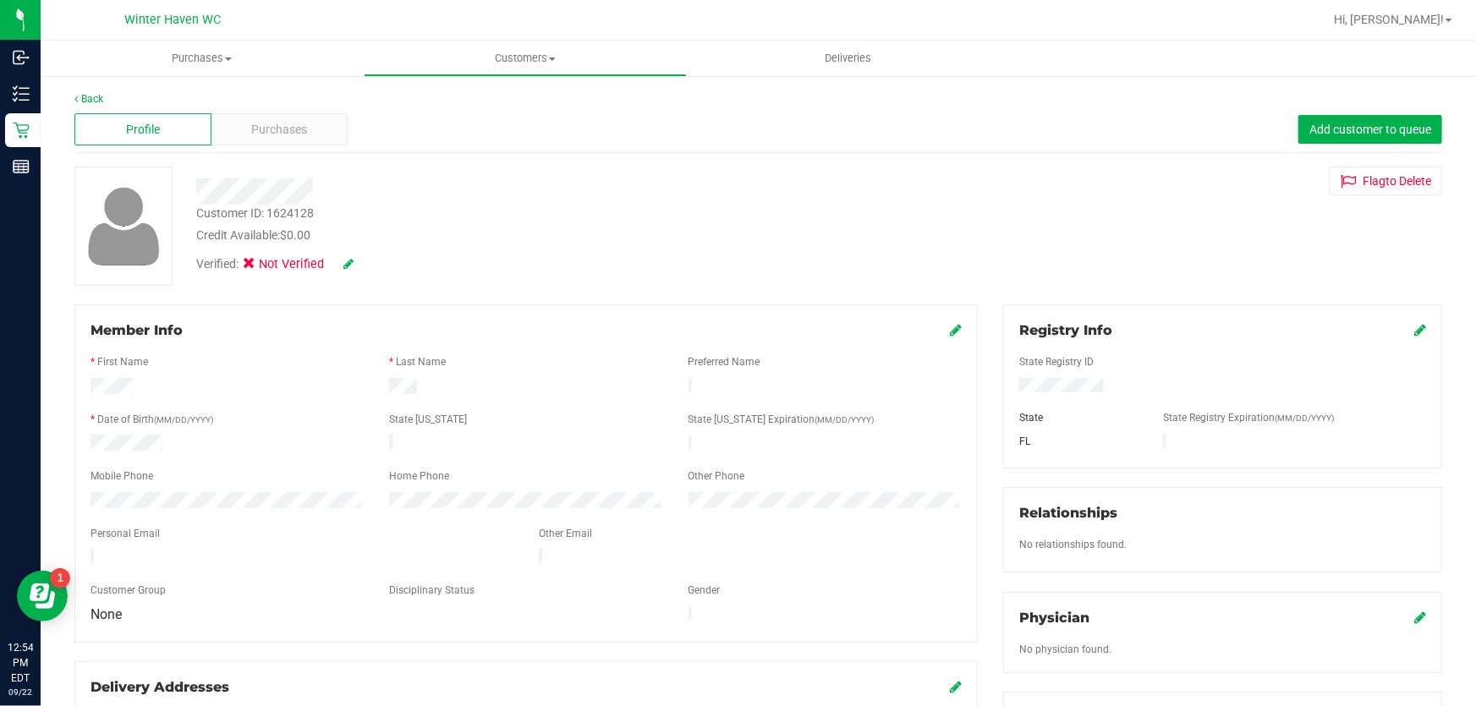
click at [292, 211] on div "Customer ID: 1624128" at bounding box center [255, 214] width 118 height 18
copy div "1624128"
click at [1176, 251] on div "Customer ID: 1624128 Credit Available: $0.00 Verified: Not Verified Flag to Del…" at bounding box center [758, 226] width 1393 height 119
click at [96, 98] on link "Back" at bounding box center [88, 99] width 29 height 12
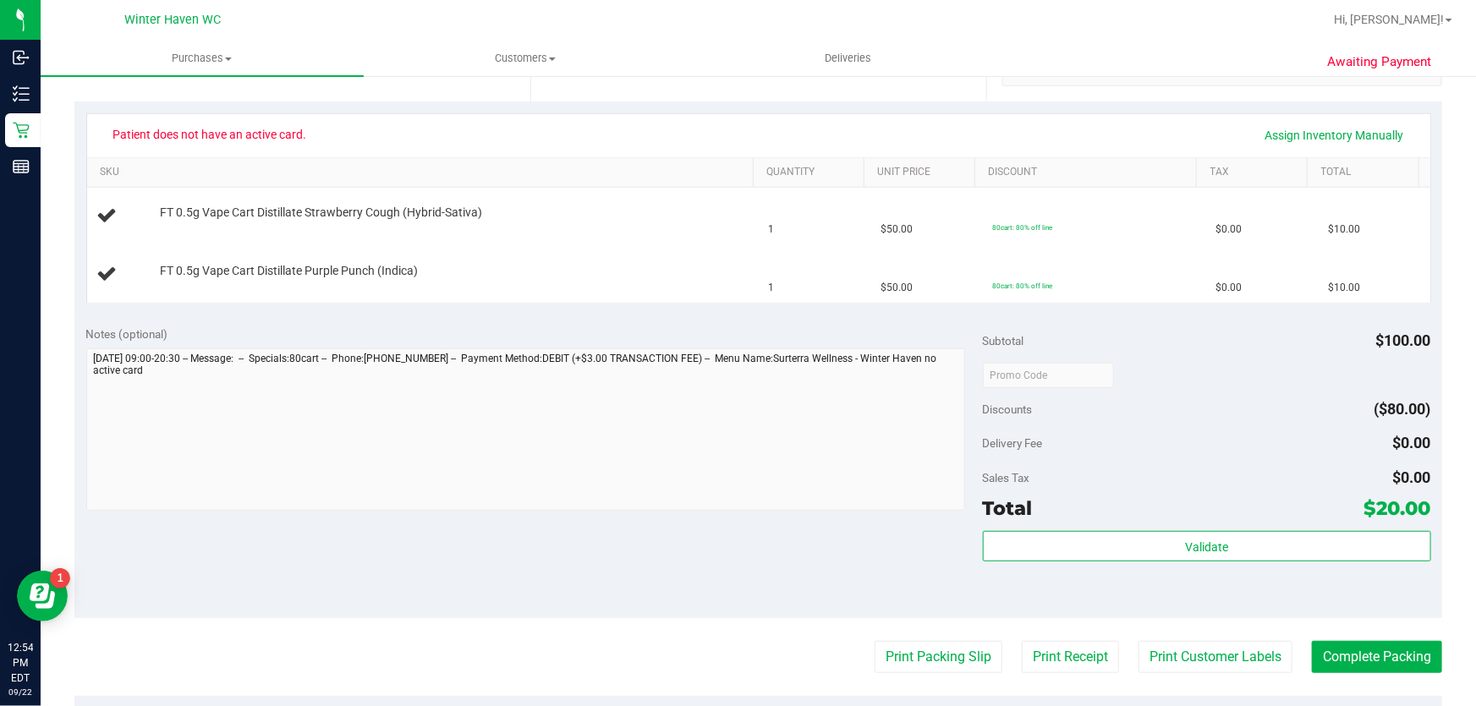
scroll to position [538, 0]
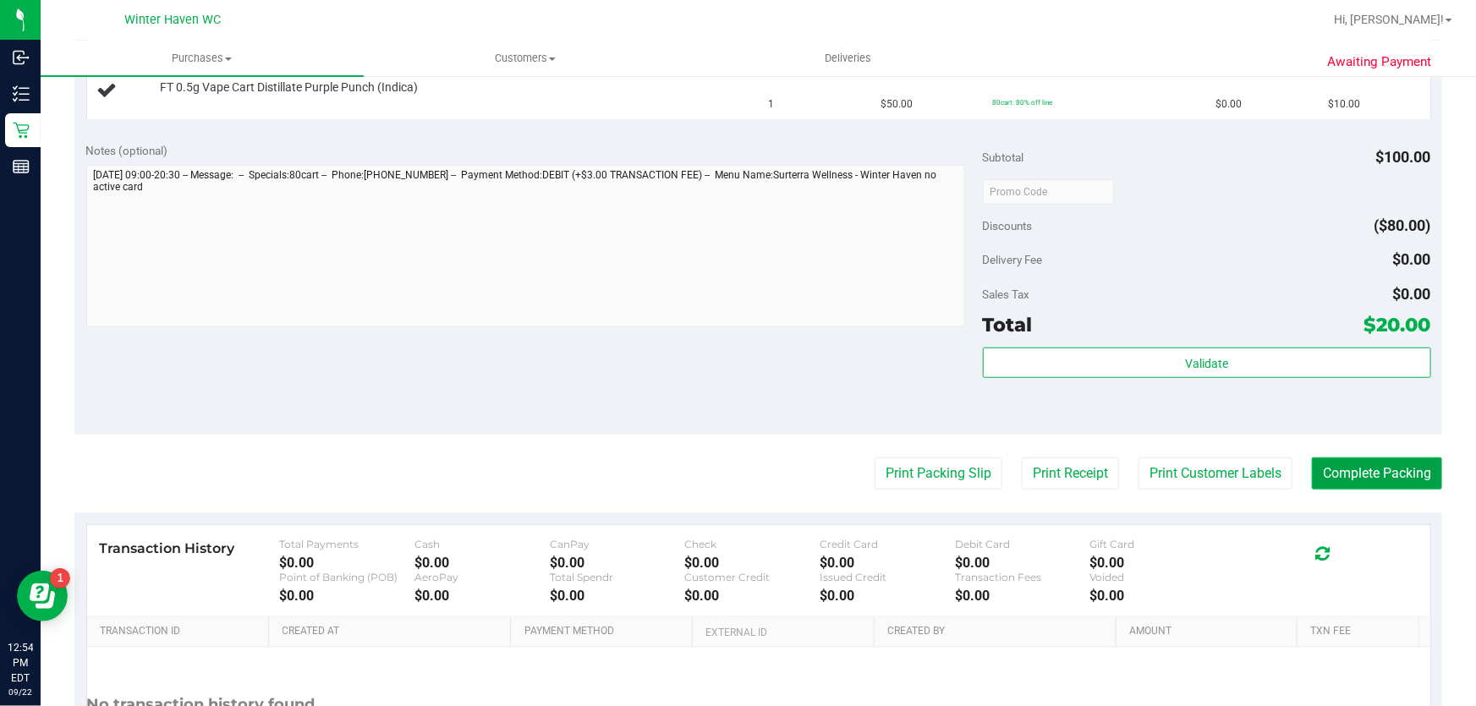
click at [1345, 461] on button "Complete Packing" at bounding box center [1377, 474] width 130 height 32
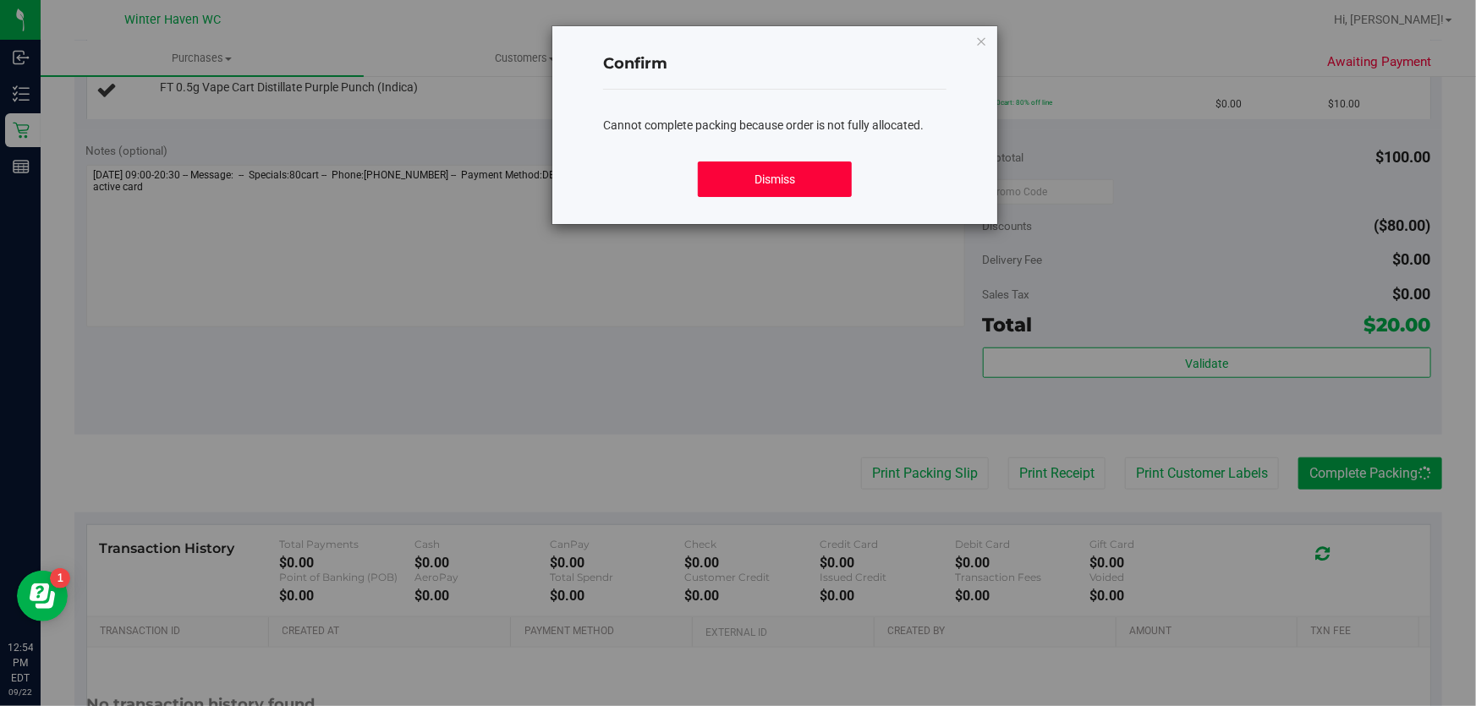
click at [800, 191] on button "Dismiss" at bounding box center [775, 180] width 155 height 36
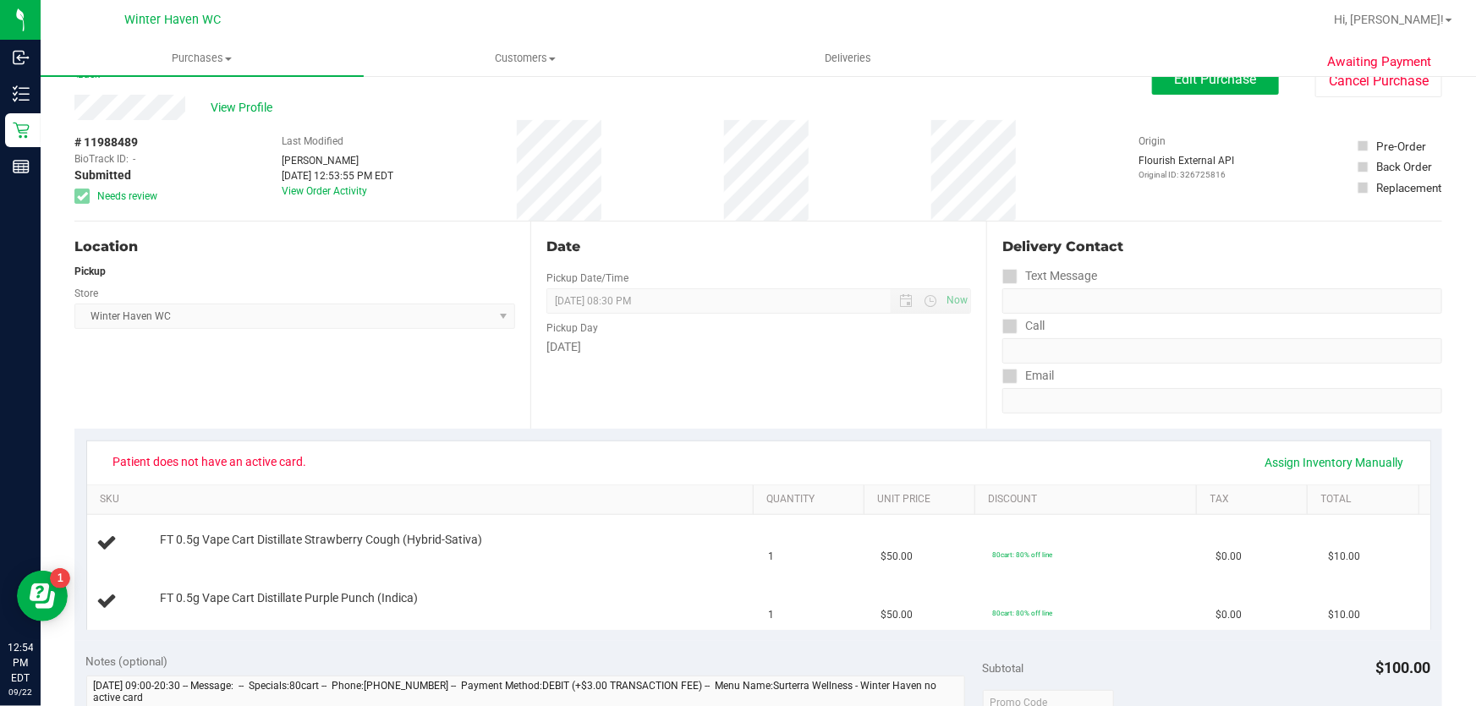
scroll to position [0, 0]
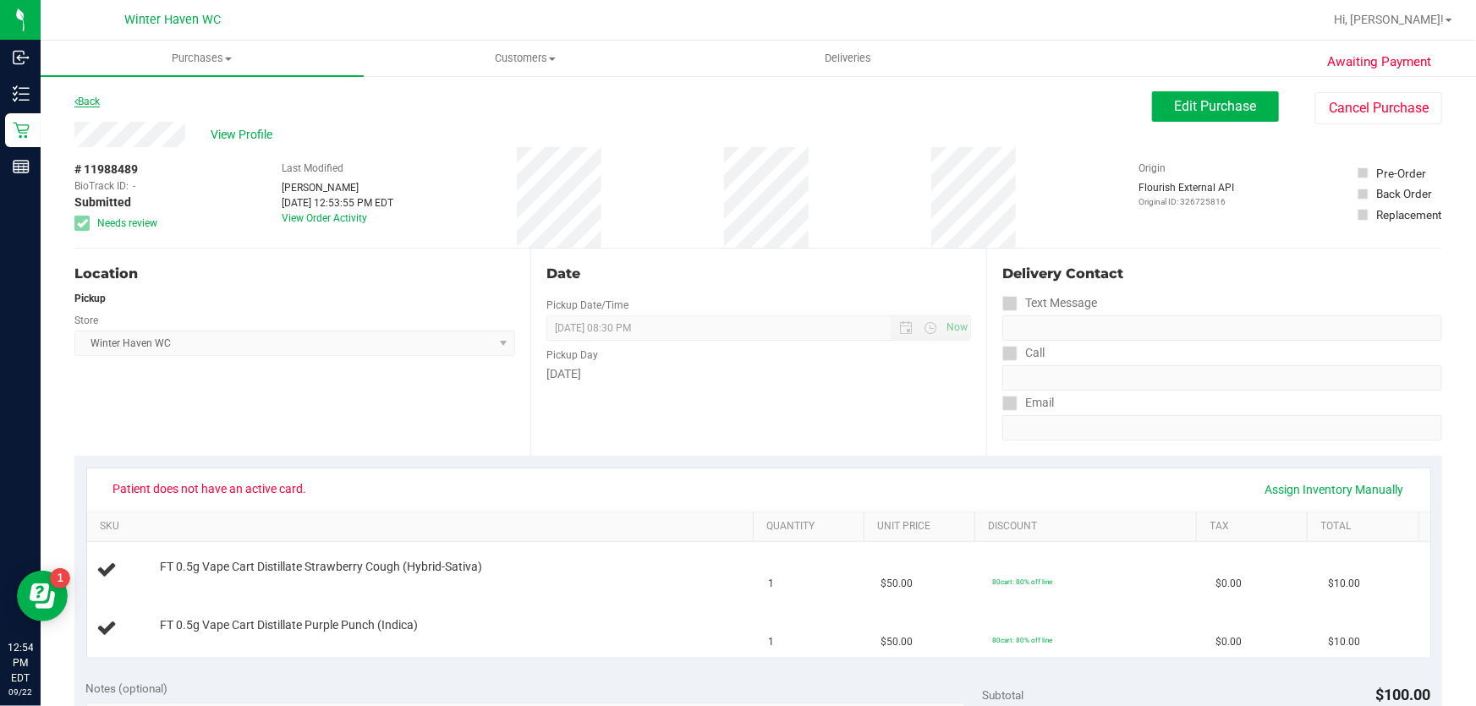
click at [100, 97] on link "Back" at bounding box center [86, 102] width 25 height 12
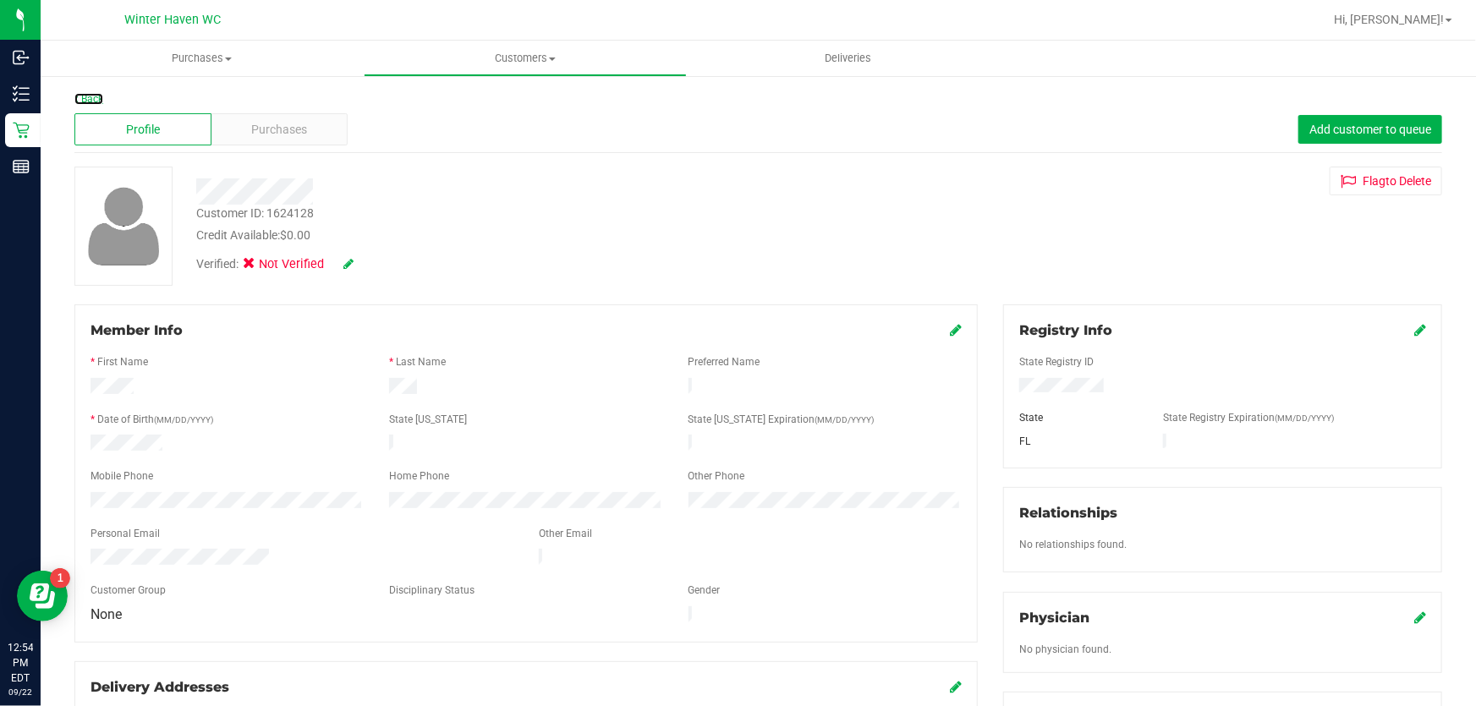
click at [101, 97] on link "Back" at bounding box center [88, 99] width 29 height 12
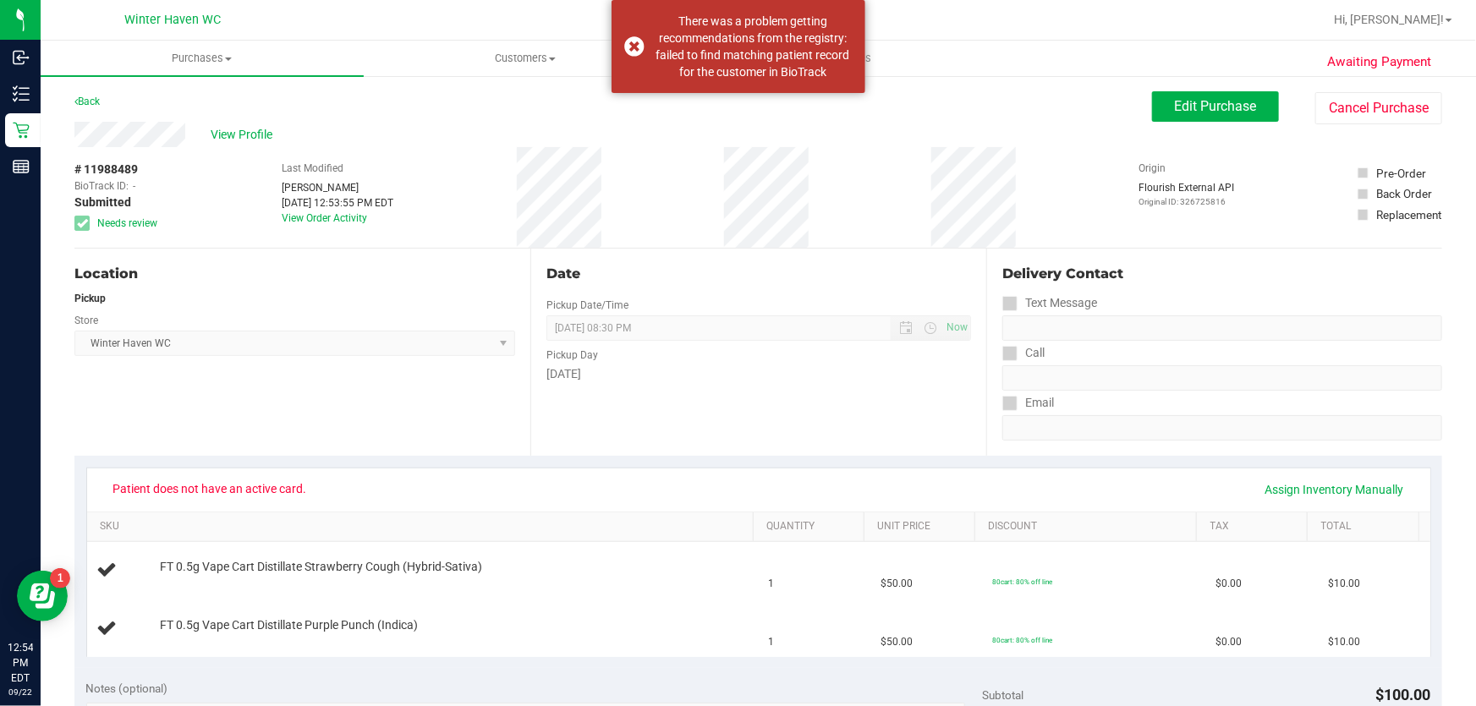
click at [100, 98] on link "Back" at bounding box center [86, 102] width 25 height 12
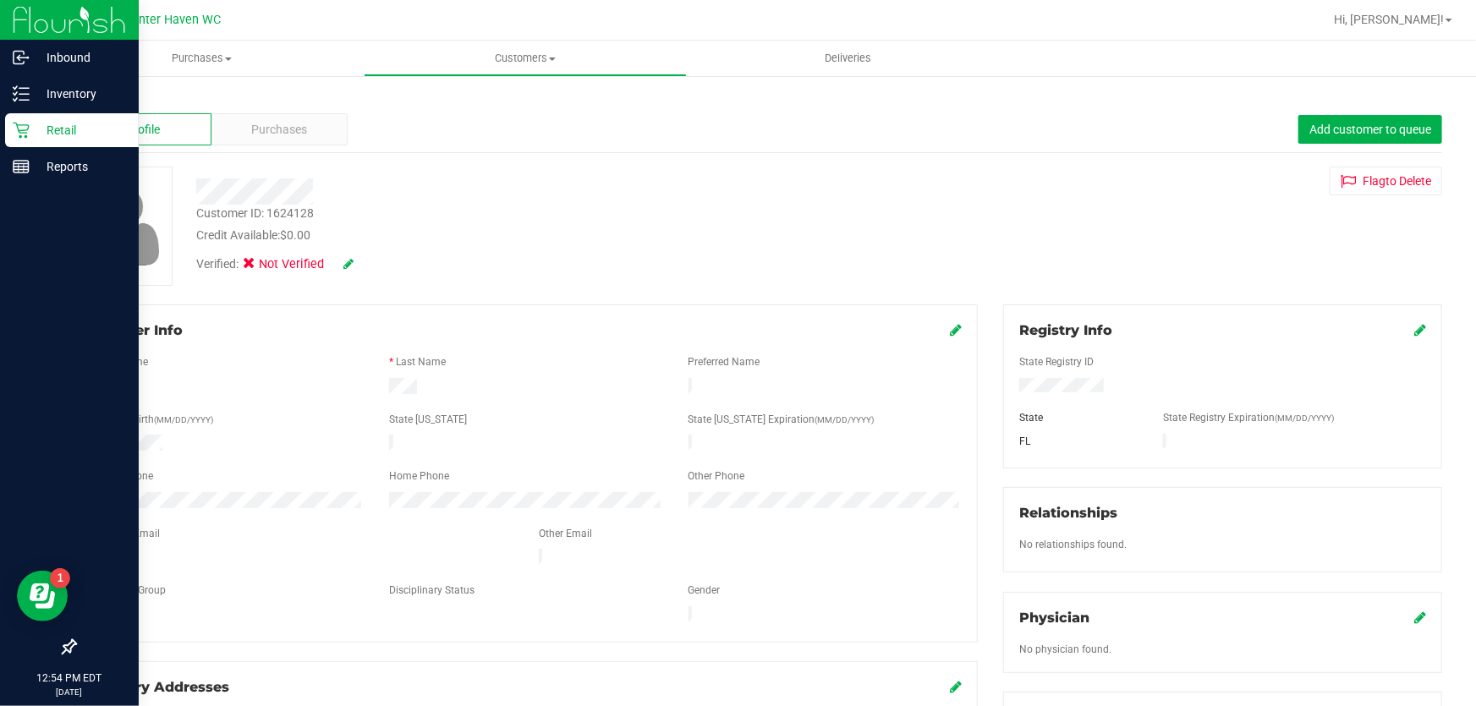
click at [36, 131] on p "Retail" at bounding box center [81, 130] width 102 height 20
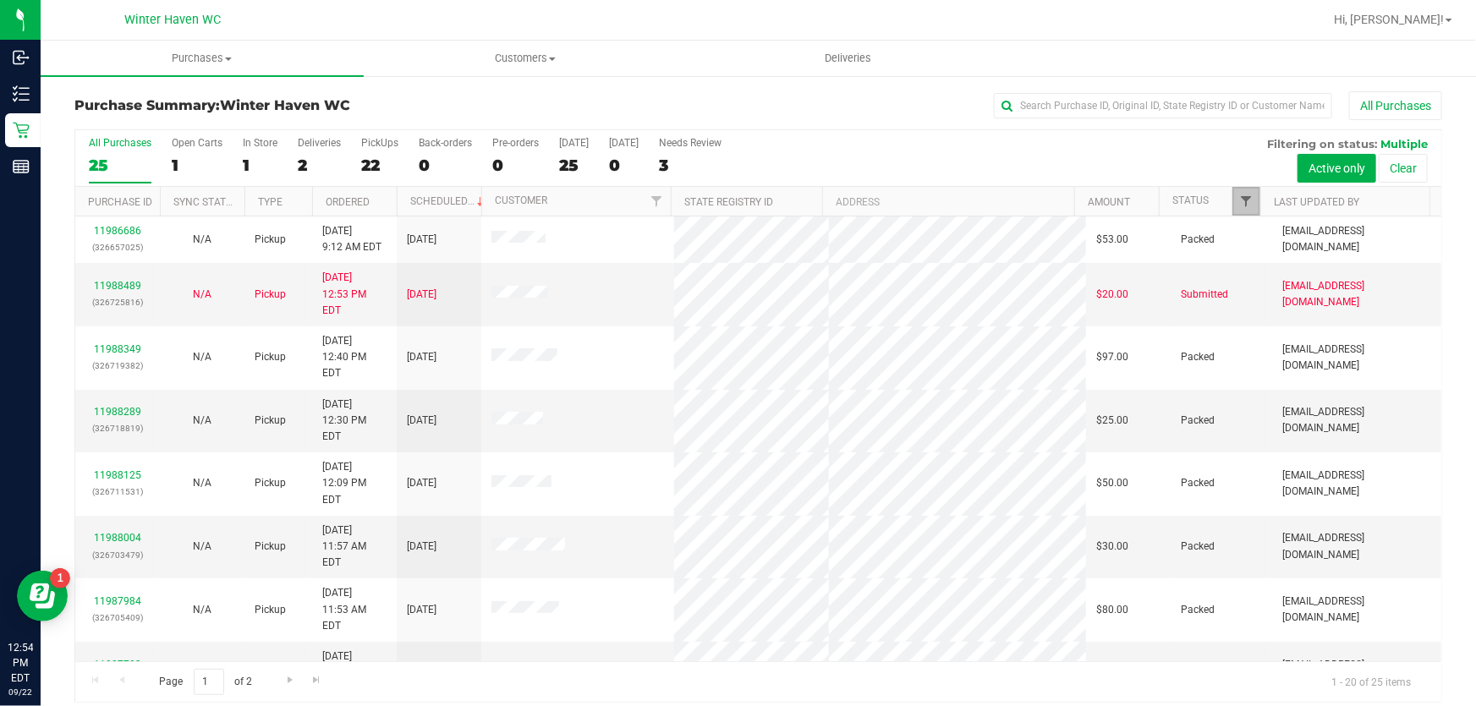
click at [1239, 195] on span "Filter" at bounding box center [1246, 202] width 14 height 14
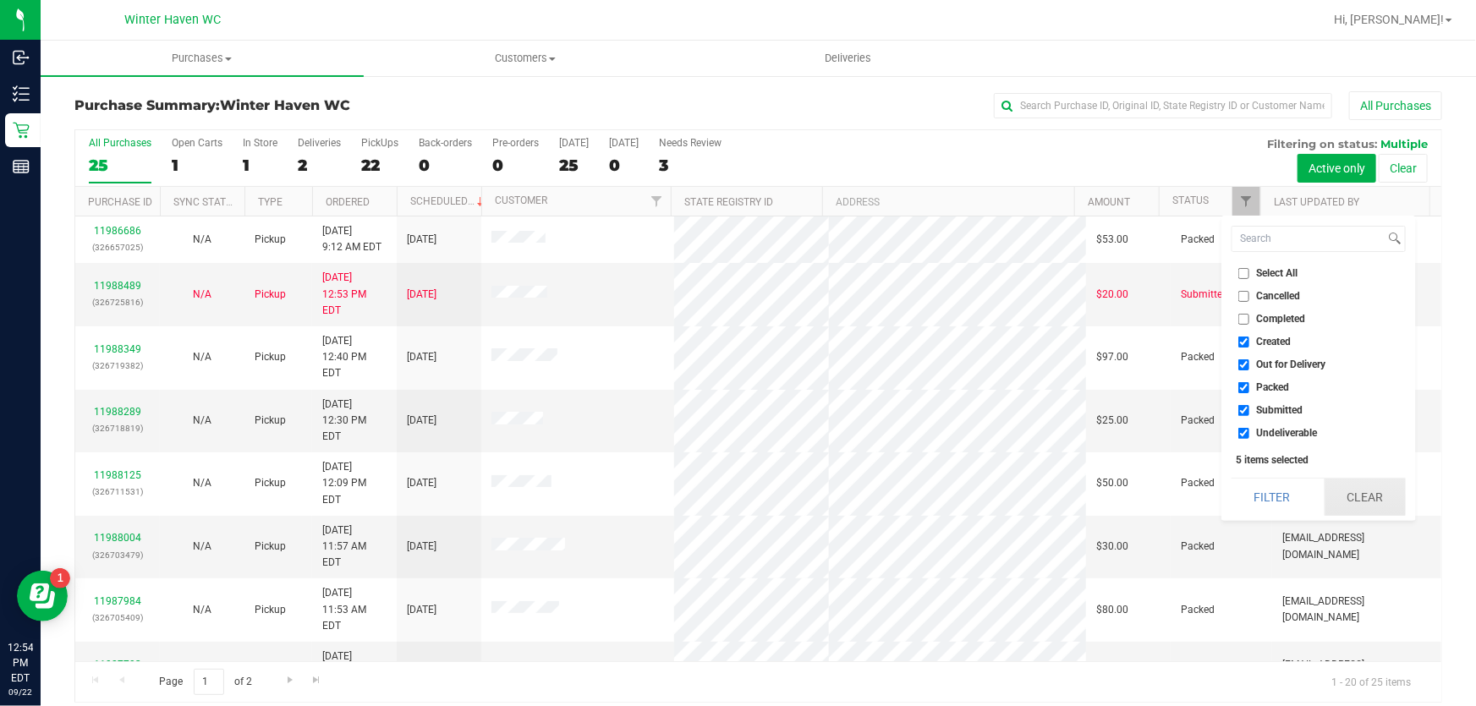
click at [1377, 497] on button "Clear" at bounding box center [1365, 497] width 81 height 37
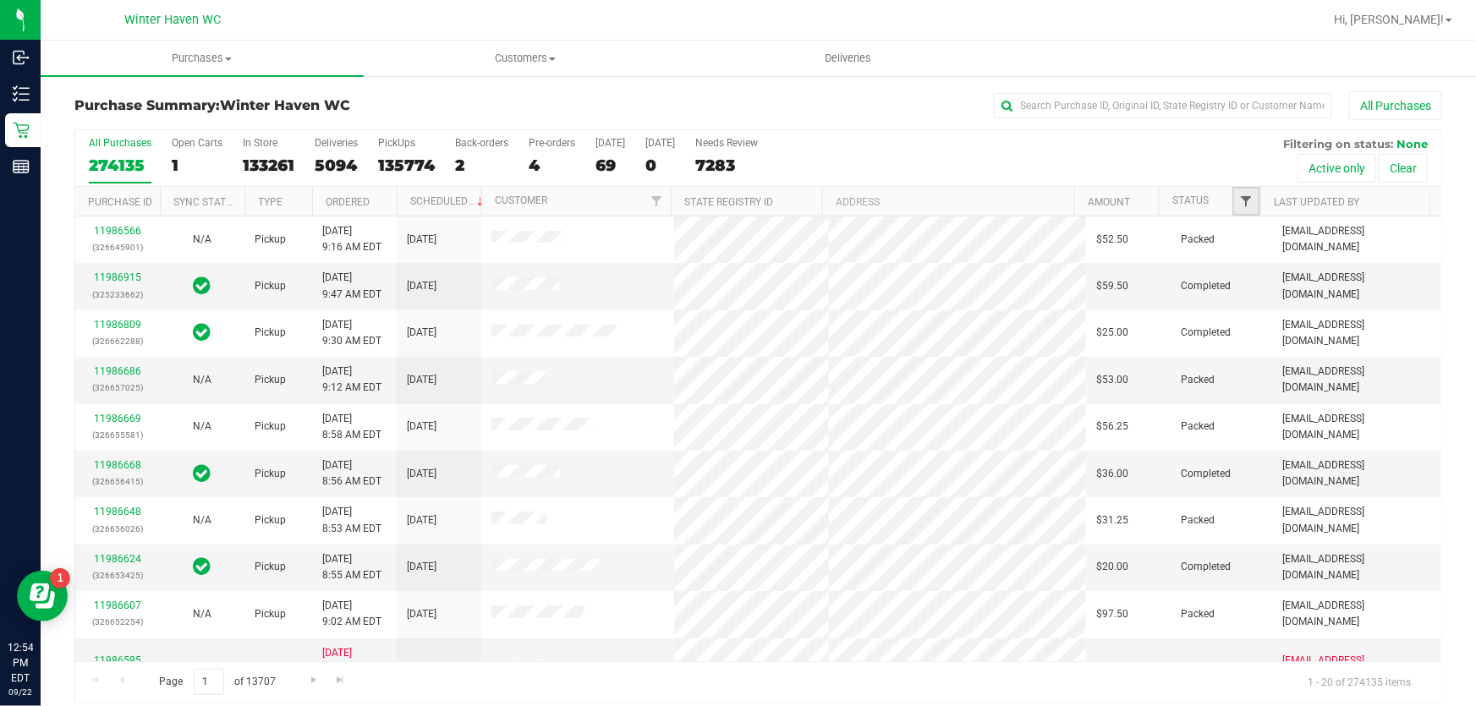
click at [1239, 199] on span "Filter" at bounding box center [1246, 202] width 14 height 14
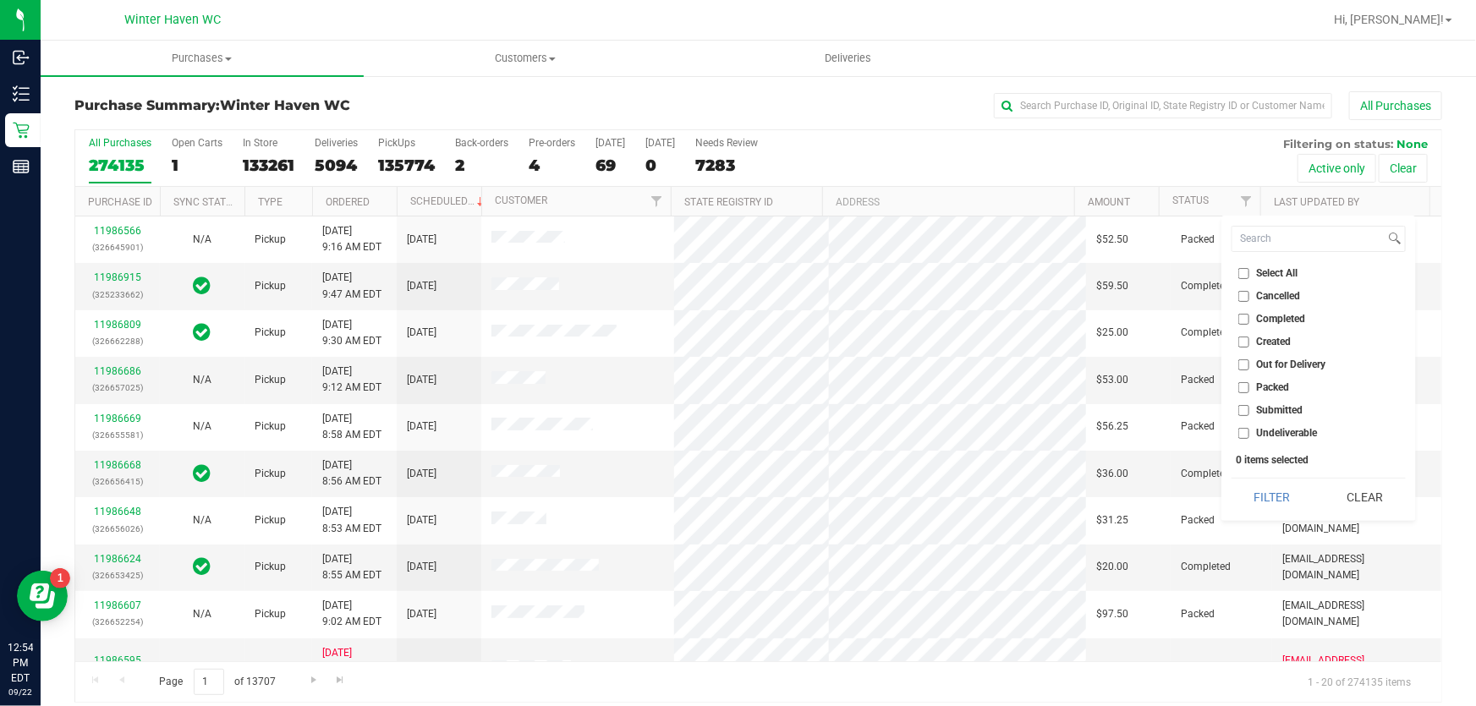
click at [1240, 419] on ul "Select All Cancelled Completed Created Out for Delivery Packed Submitted Undeli…" at bounding box center [1319, 354] width 174 height 178
click at [1242, 410] on input "Submitted" at bounding box center [1244, 410] width 11 height 11
checkbox input "true"
click at [1250, 501] on button "Filter" at bounding box center [1272, 497] width 81 height 37
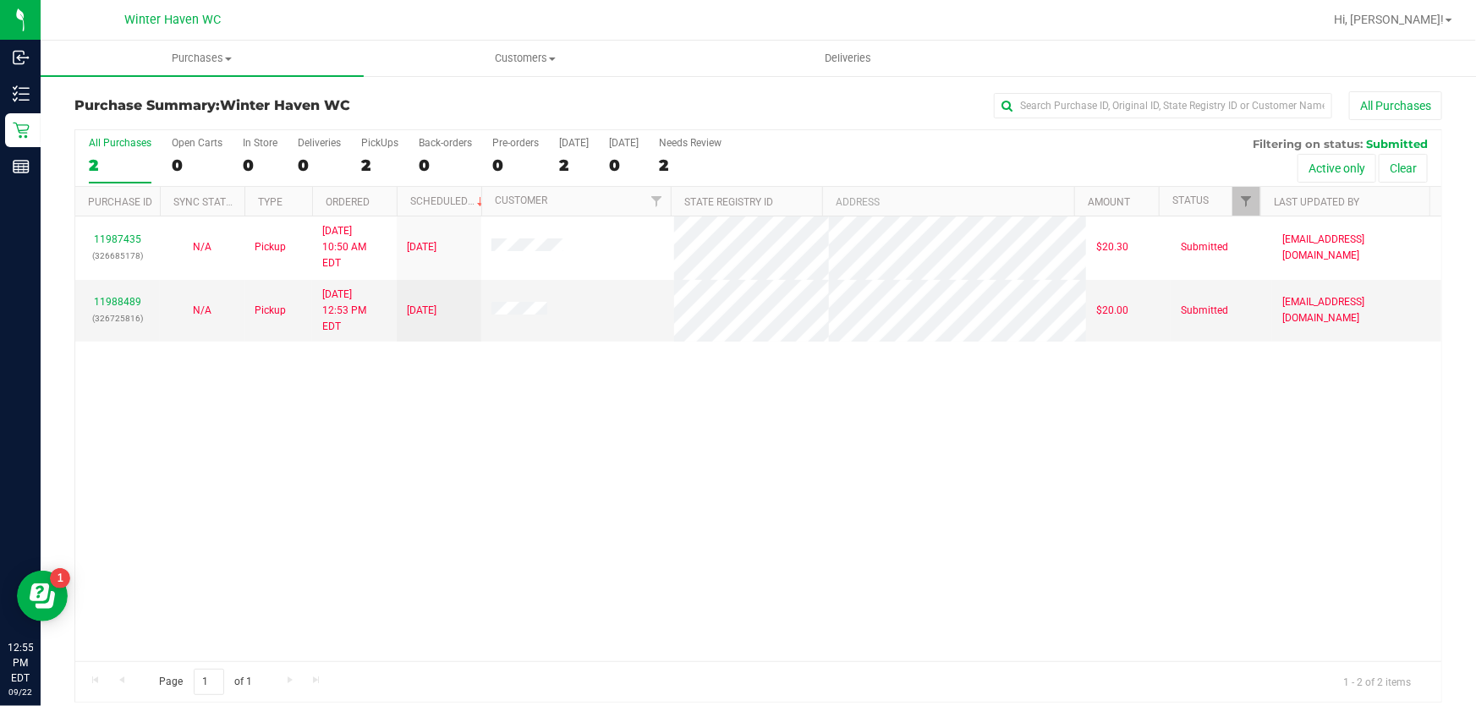
click at [162, 443] on div "11987435 (326685178) N/A Pickup [DATE] 10:50 AM EDT 9/22/2025 $20.30 Submitted …" at bounding box center [758, 439] width 1366 height 445
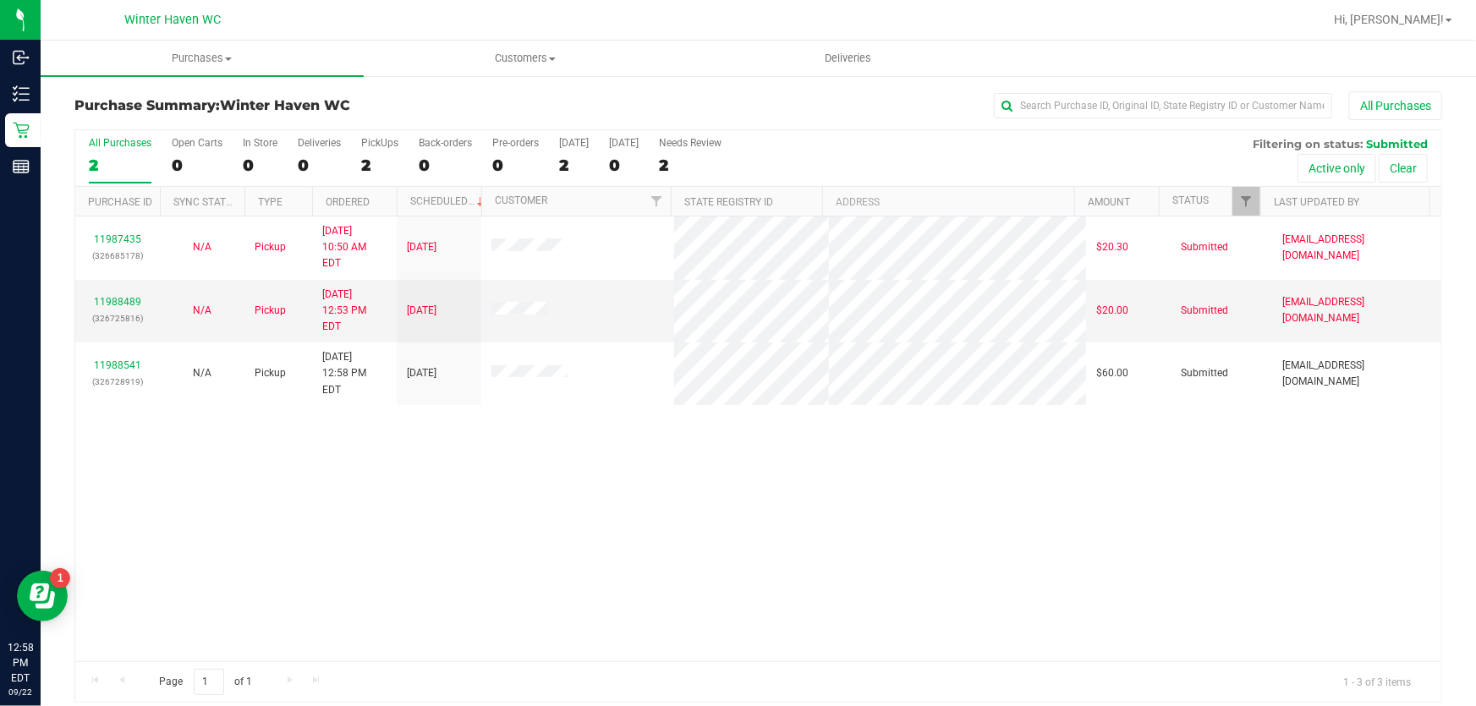
click at [202, 394] on div "11987435 (326685178) N/A Pickup [DATE] 10:50 AM EDT 9/22/2025 $20.30 Submitted …" at bounding box center [758, 439] width 1366 height 445
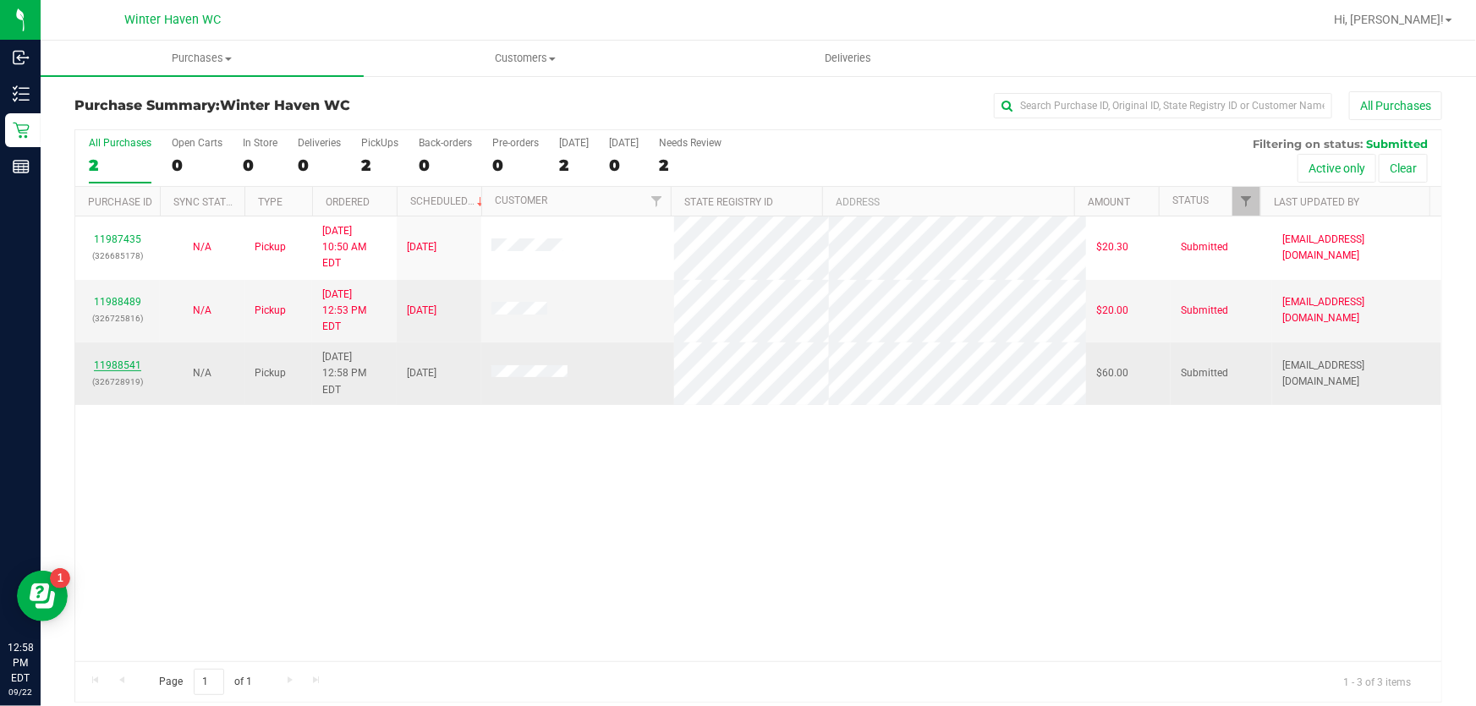
click at [133, 360] on link "11988541" at bounding box center [117, 366] width 47 height 12
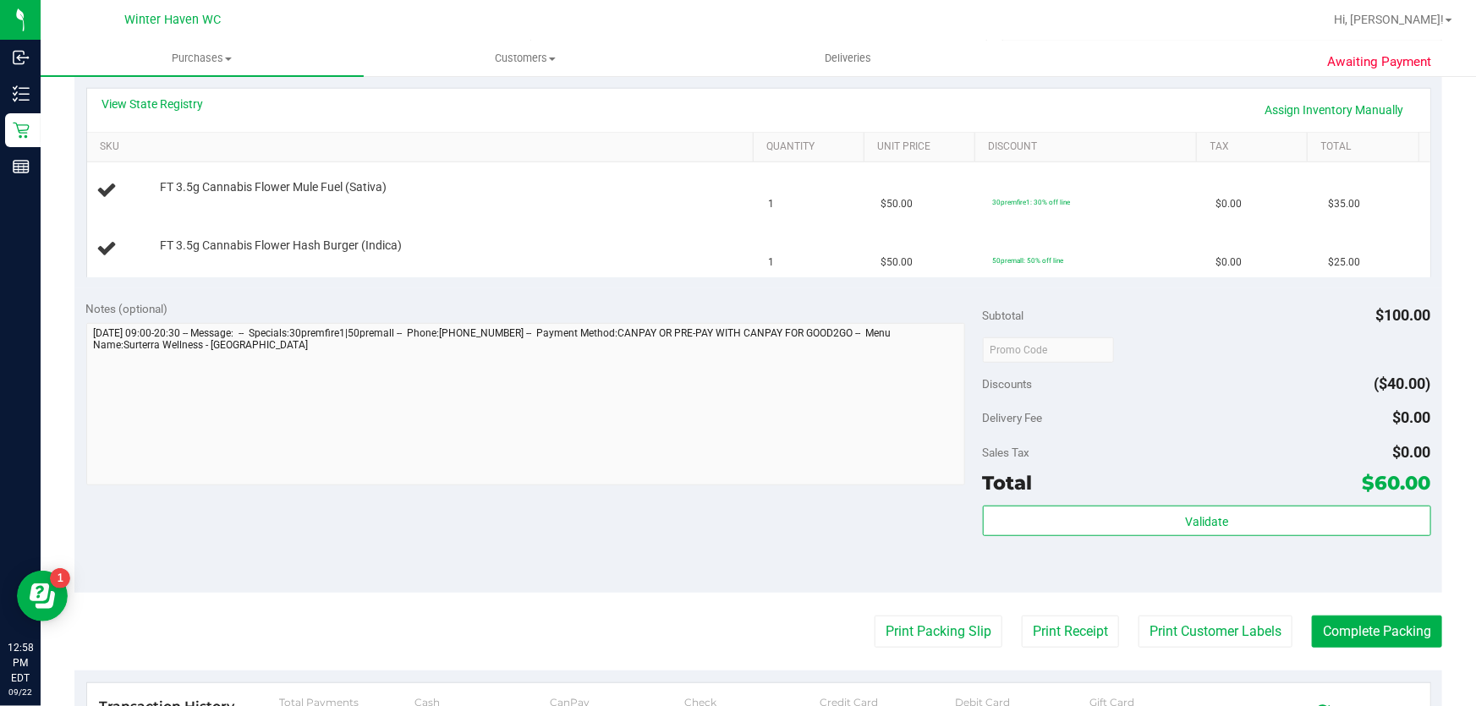
scroll to position [384, 0]
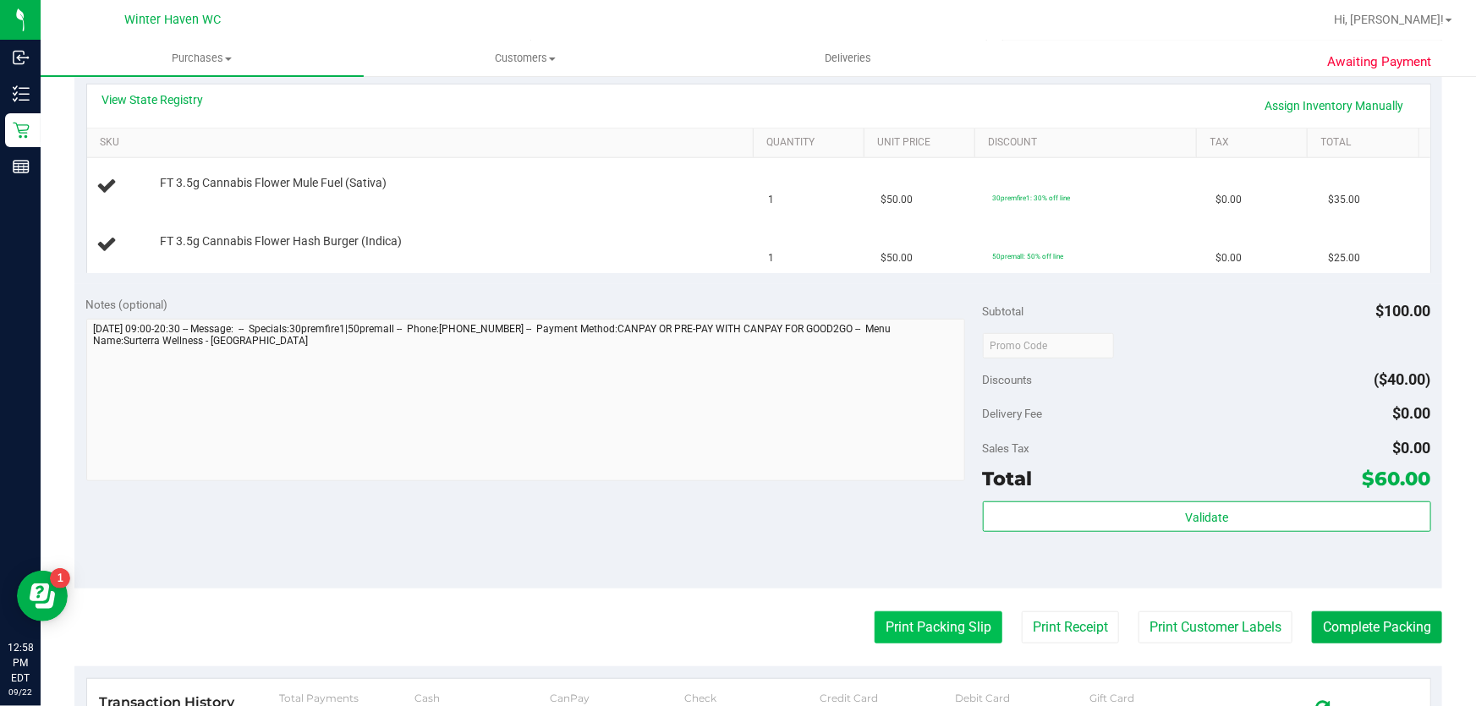
click at [915, 613] on button "Print Packing Slip" at bounding box center [939, 628] width 128 height 32
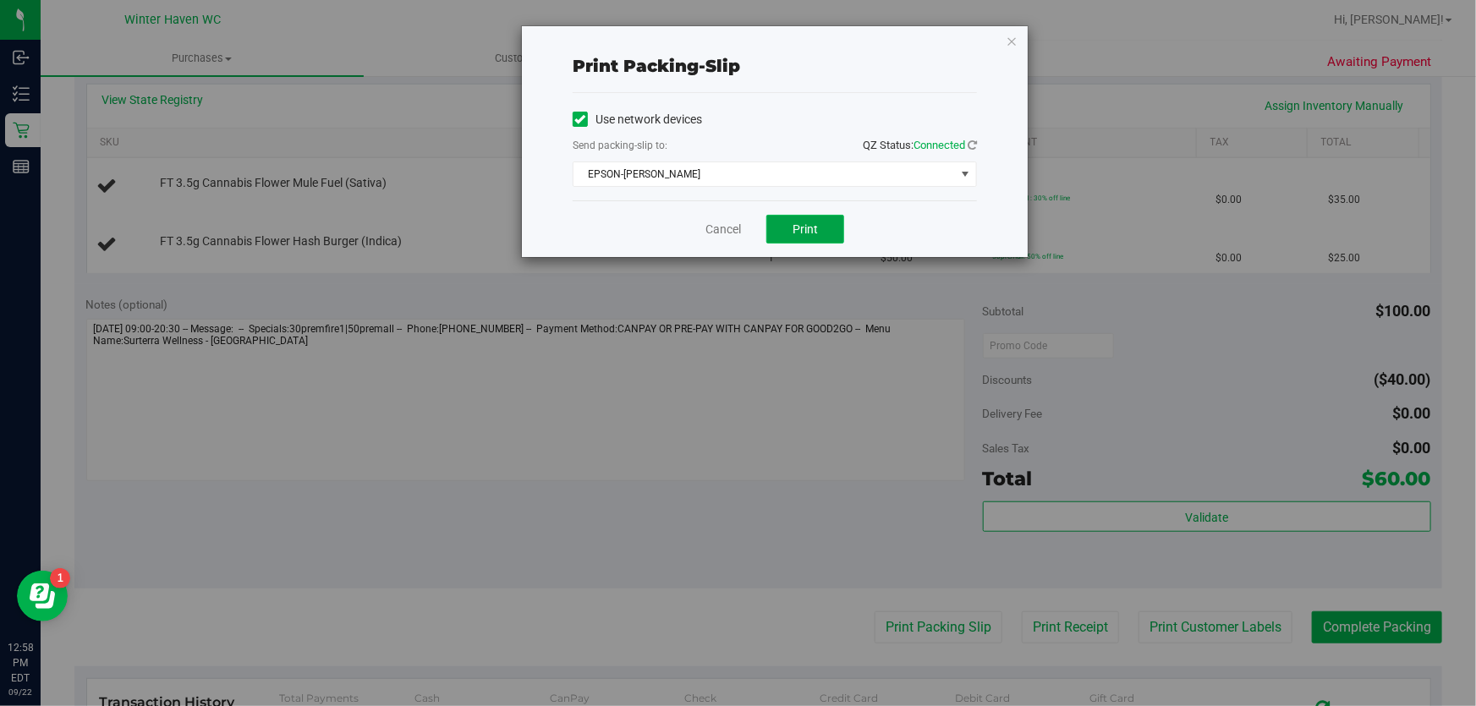
click at [820, 237] on button "Print" at bounding box center [806, 229] width 78 height 29
click at [732, 235] on link "Cancel" at bounding box center [724, 230] width 36 height 18
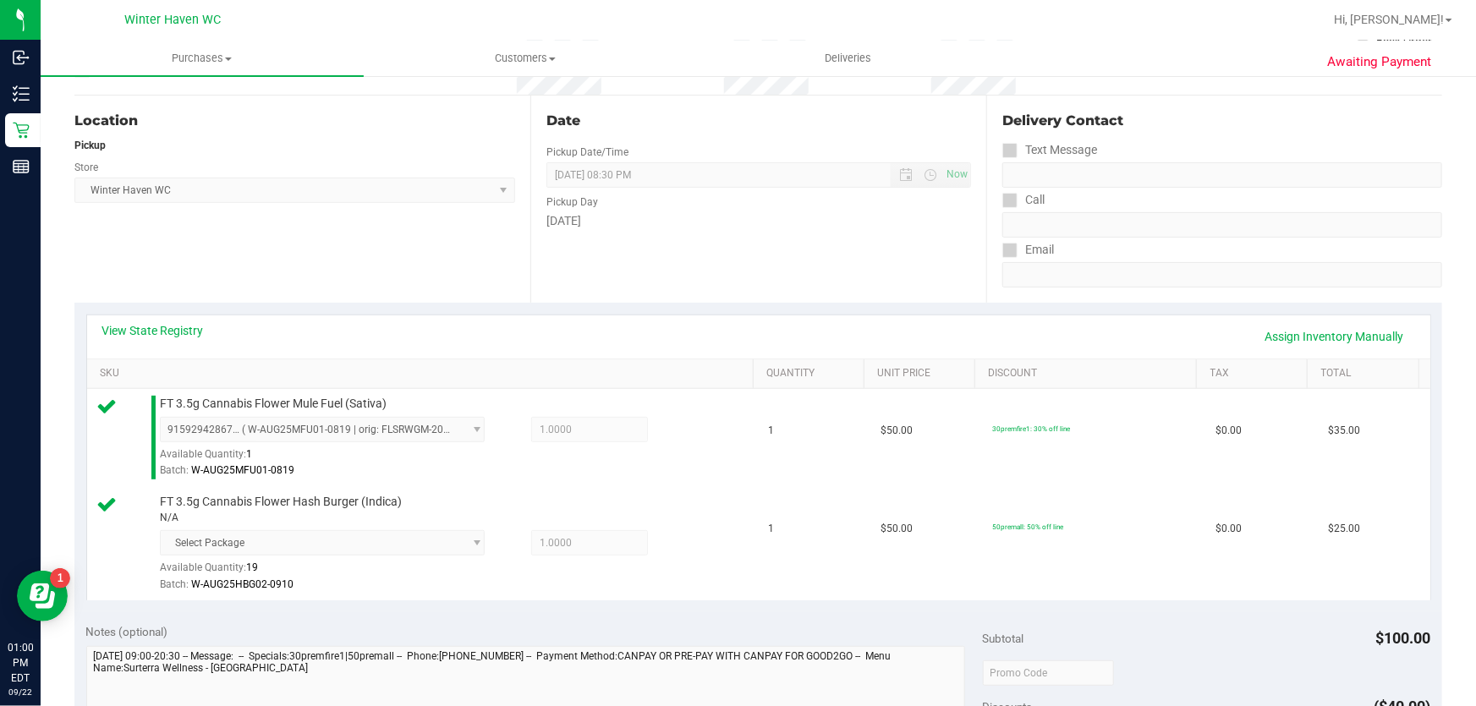
scroll to position [461, 0]
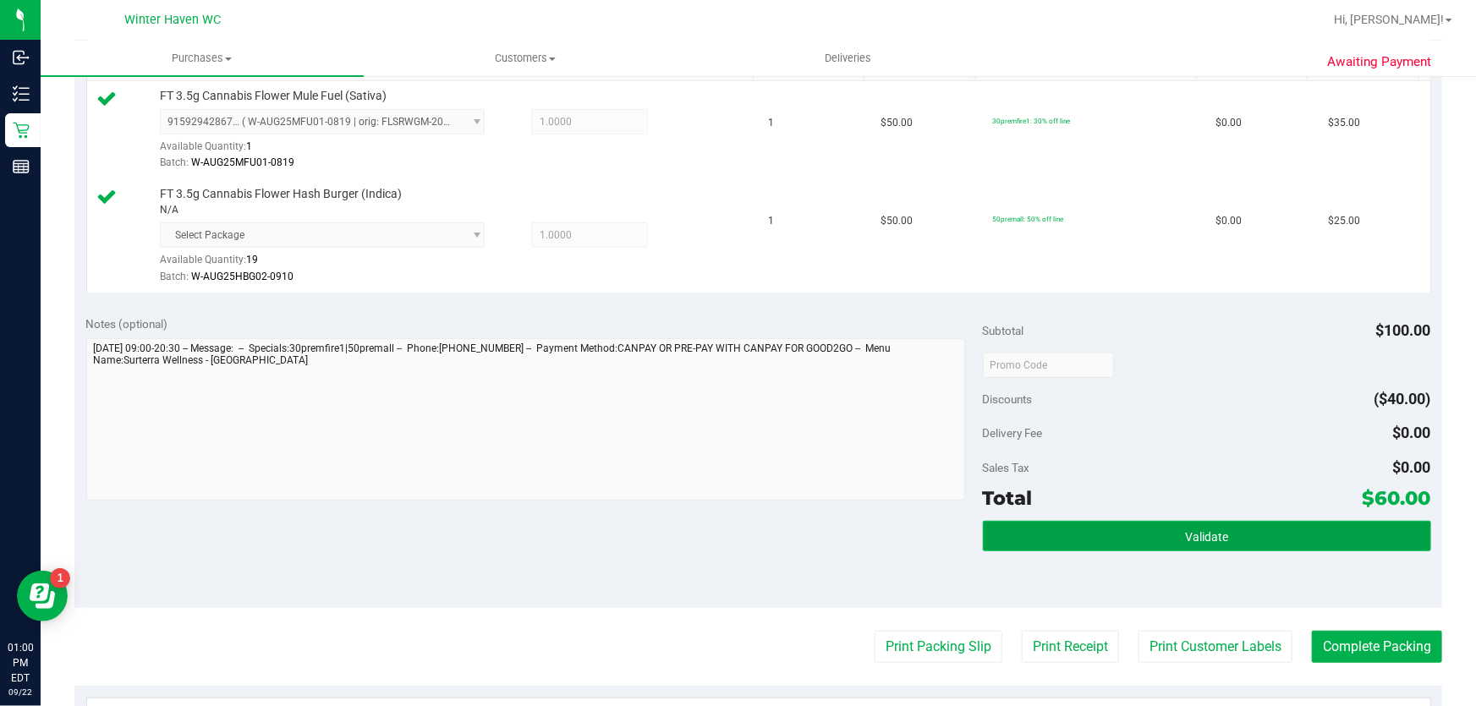
click at [1104, 542] on button "Validate" at bounding box center [1207, 536] width 448 height 30
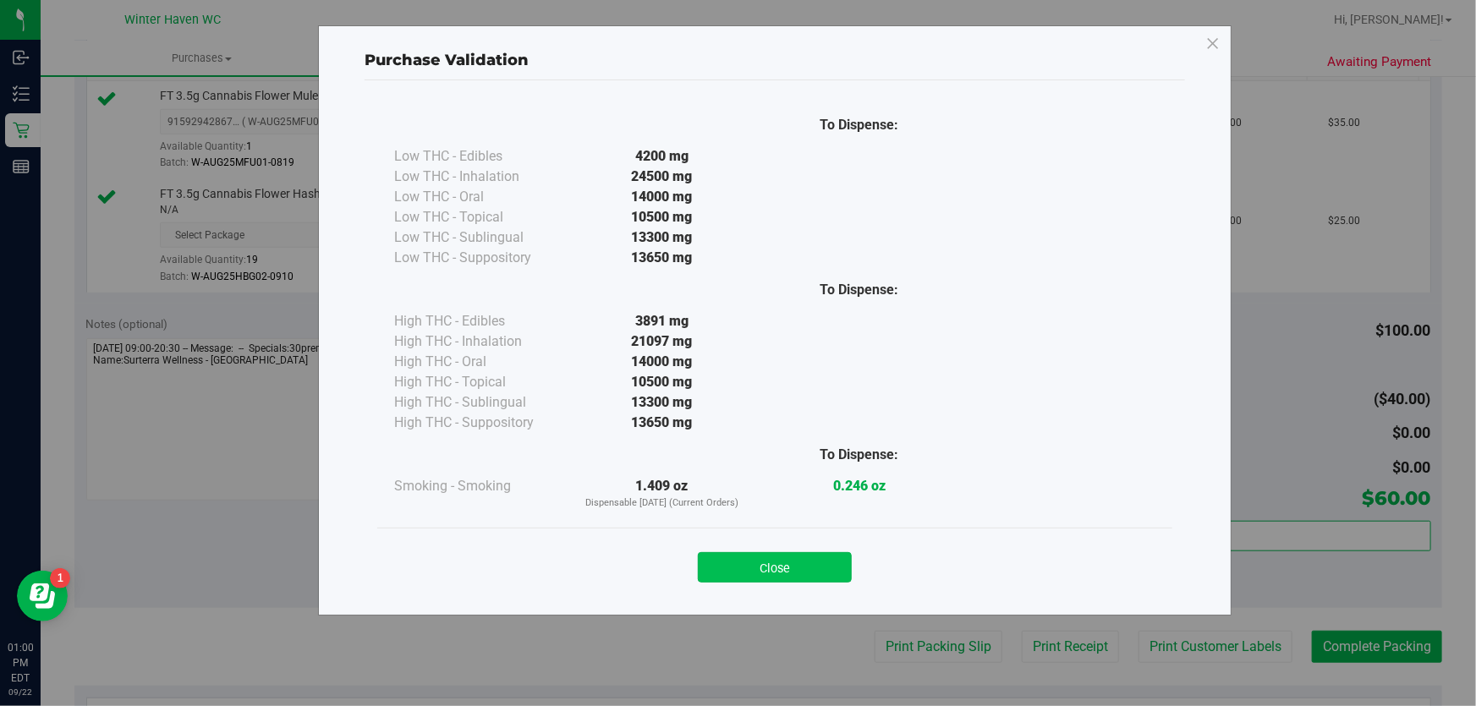
click at [764, 574] on button "Close" at bounding box center [775, 567] width 154 height 30
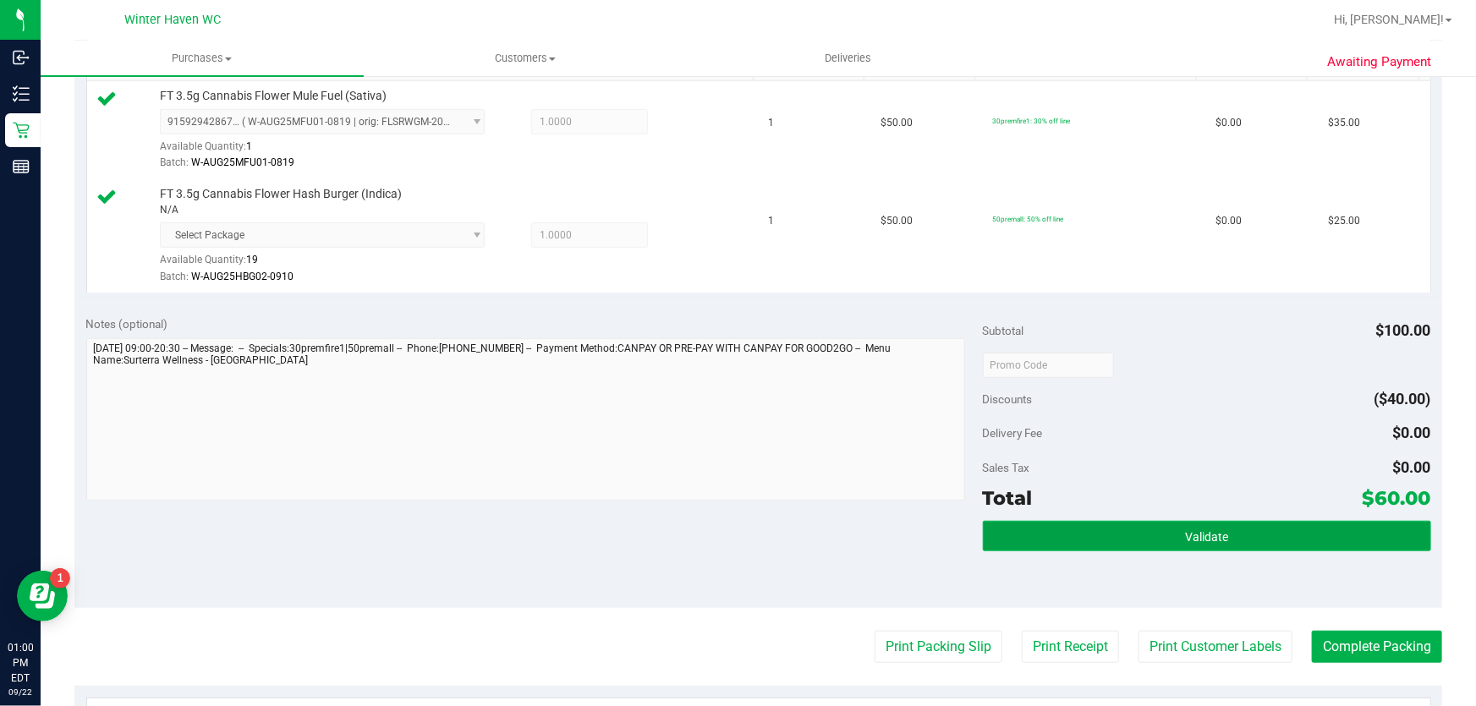
click at [1134, 529] on button "Validate" at bounding box center [1207, 536] width 448 height 30
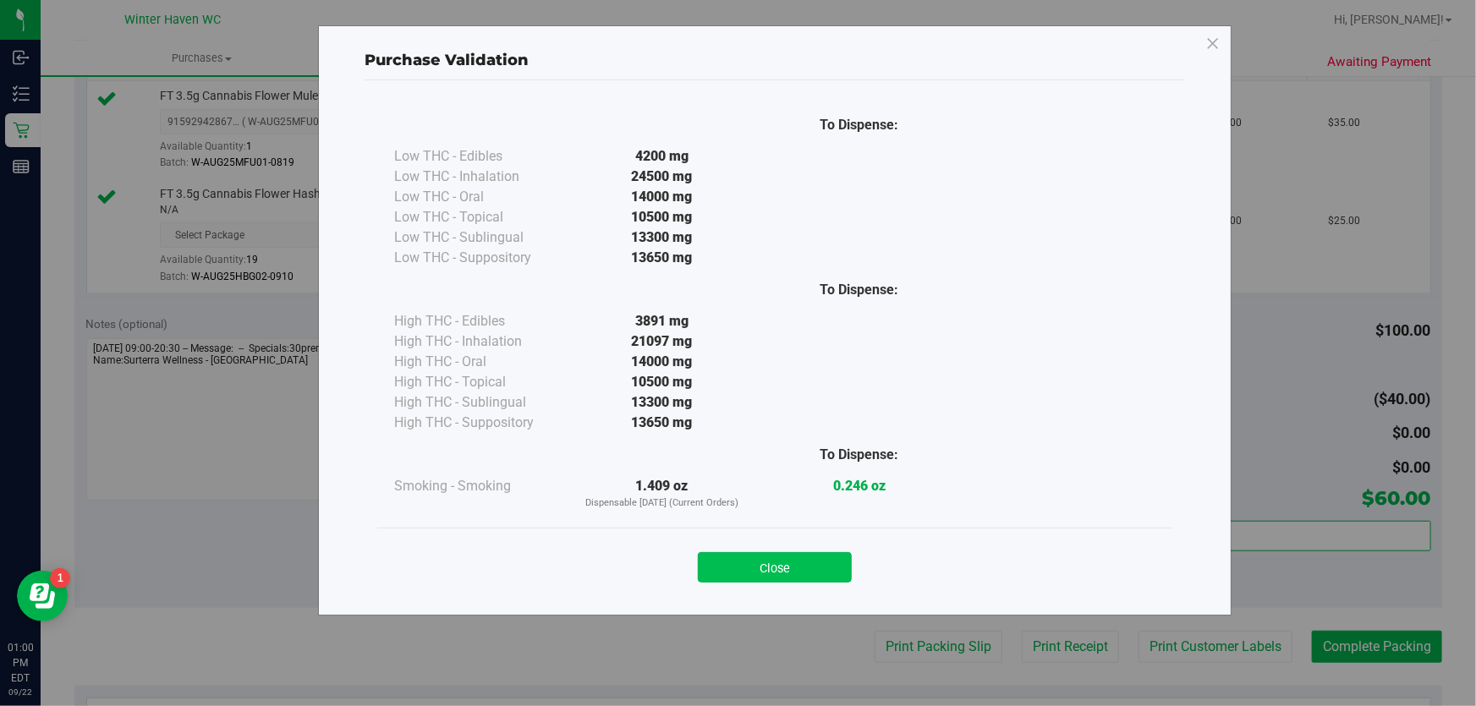
click at [833, 569] on button "Close" at bounding box center [775, 567] width 154 height 30
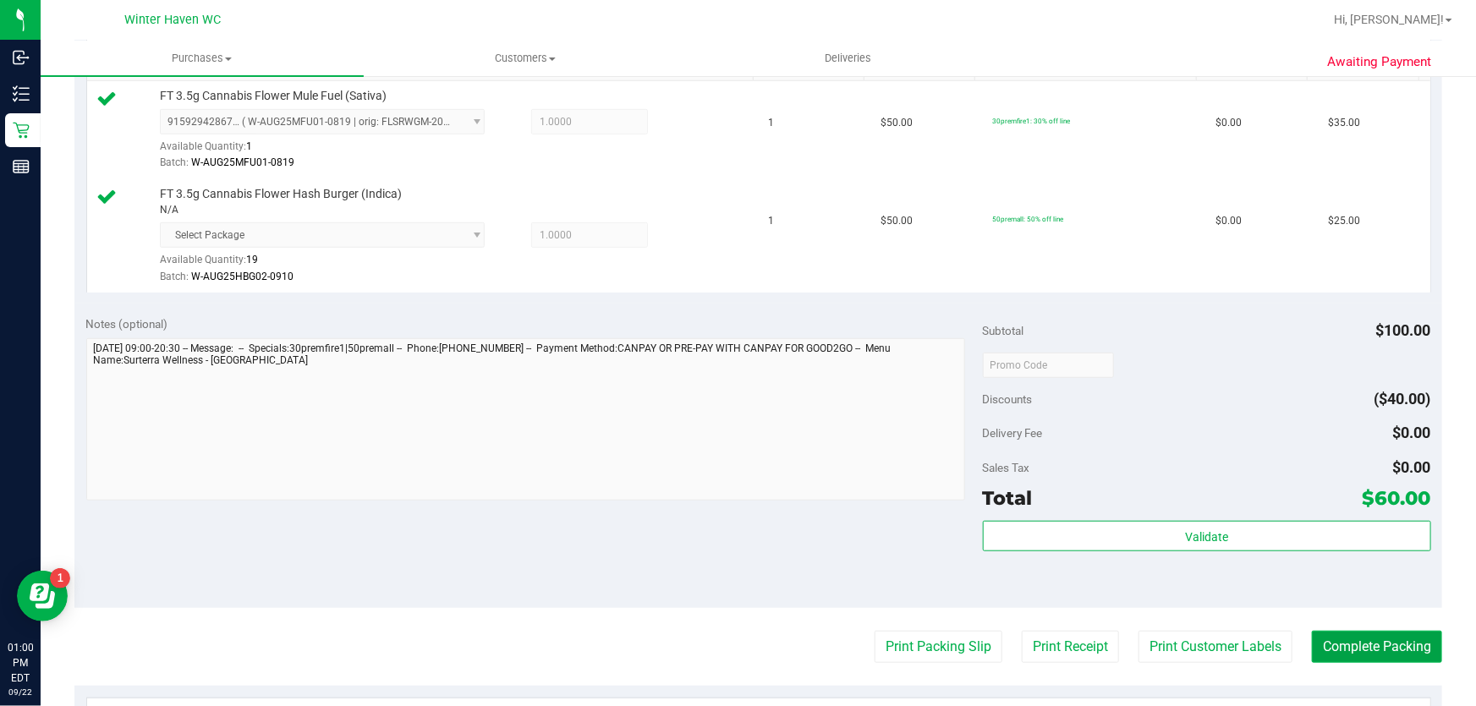
click at [1360, 638] on button "Complete Packing" at bounding box center [1377, 647] width 130 height 32
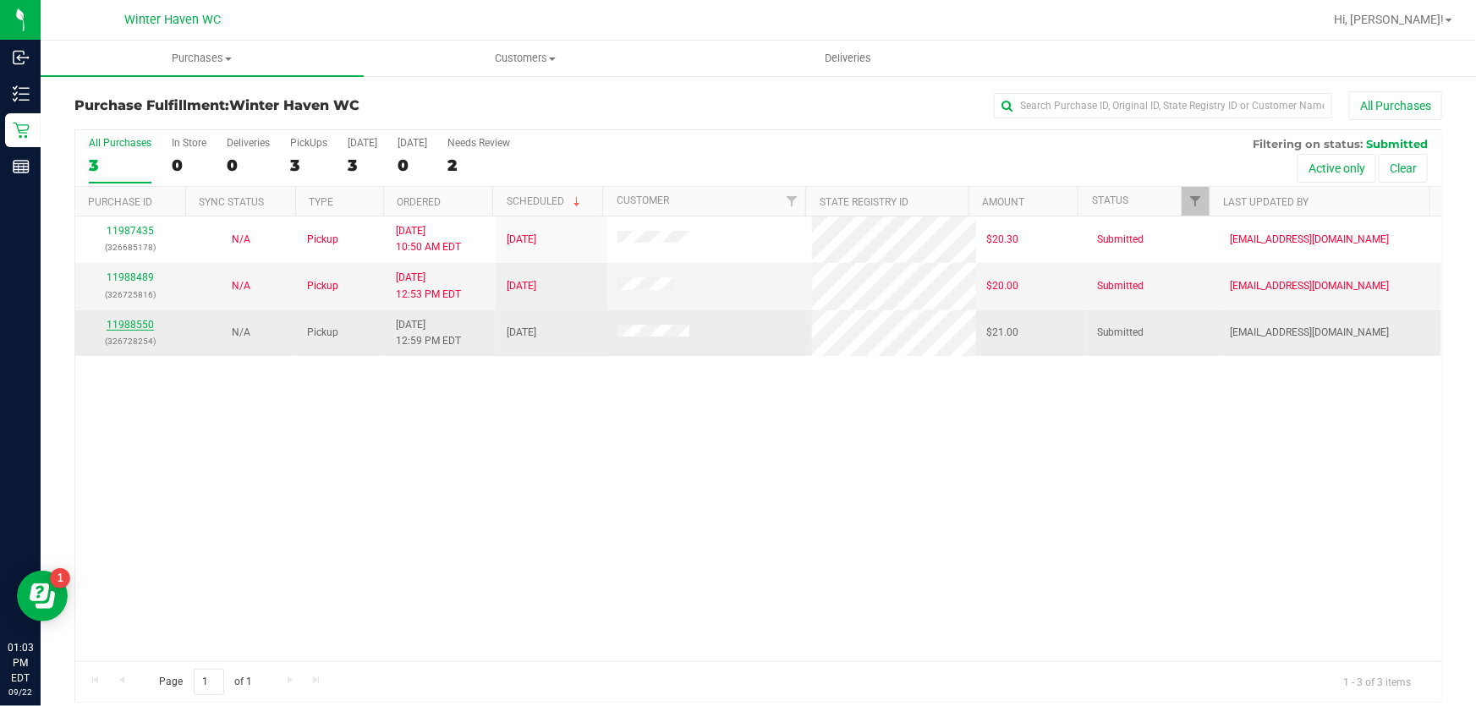
click at [124, 321] on link "11988550" at bounding box center [130, 325] width 47 height 12
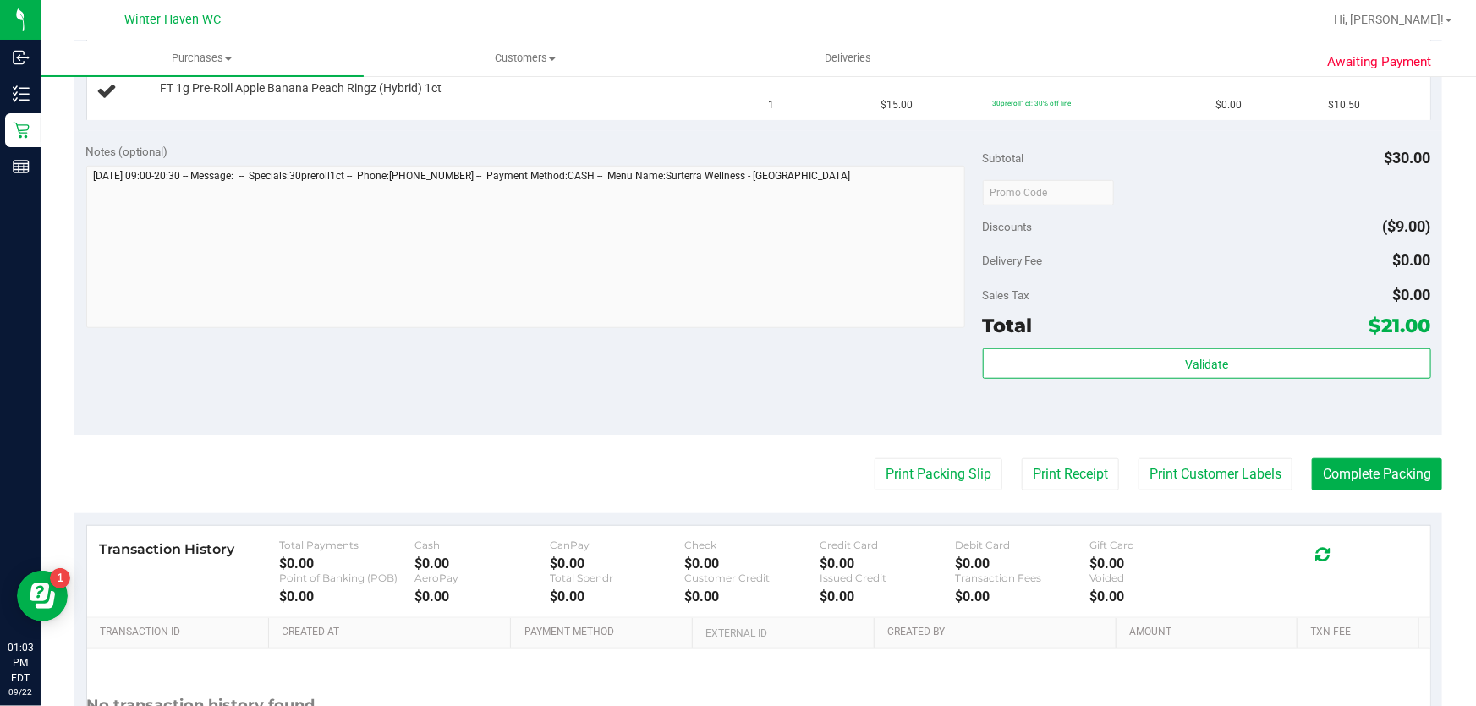
scroll to position [538, 0]
click at [886, 470] on button "Print Packing Slip" at bounding box center [939, 474] width 128 height 32
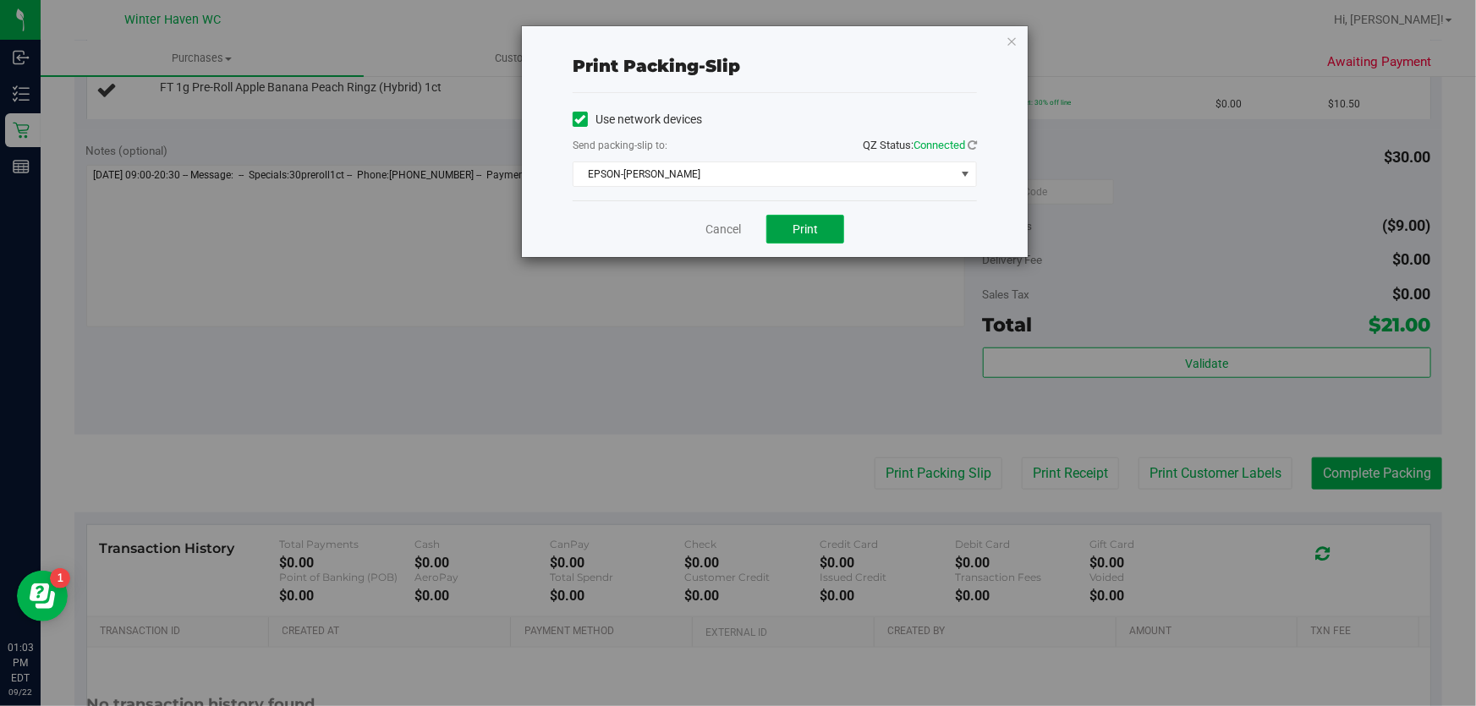
click at [791, 228] on button "Print" at bounding box center [806, 229] width 78 height 29
click at [715, 228] on link "Cancel" at bounding box center [724, 230] width 36 height 18
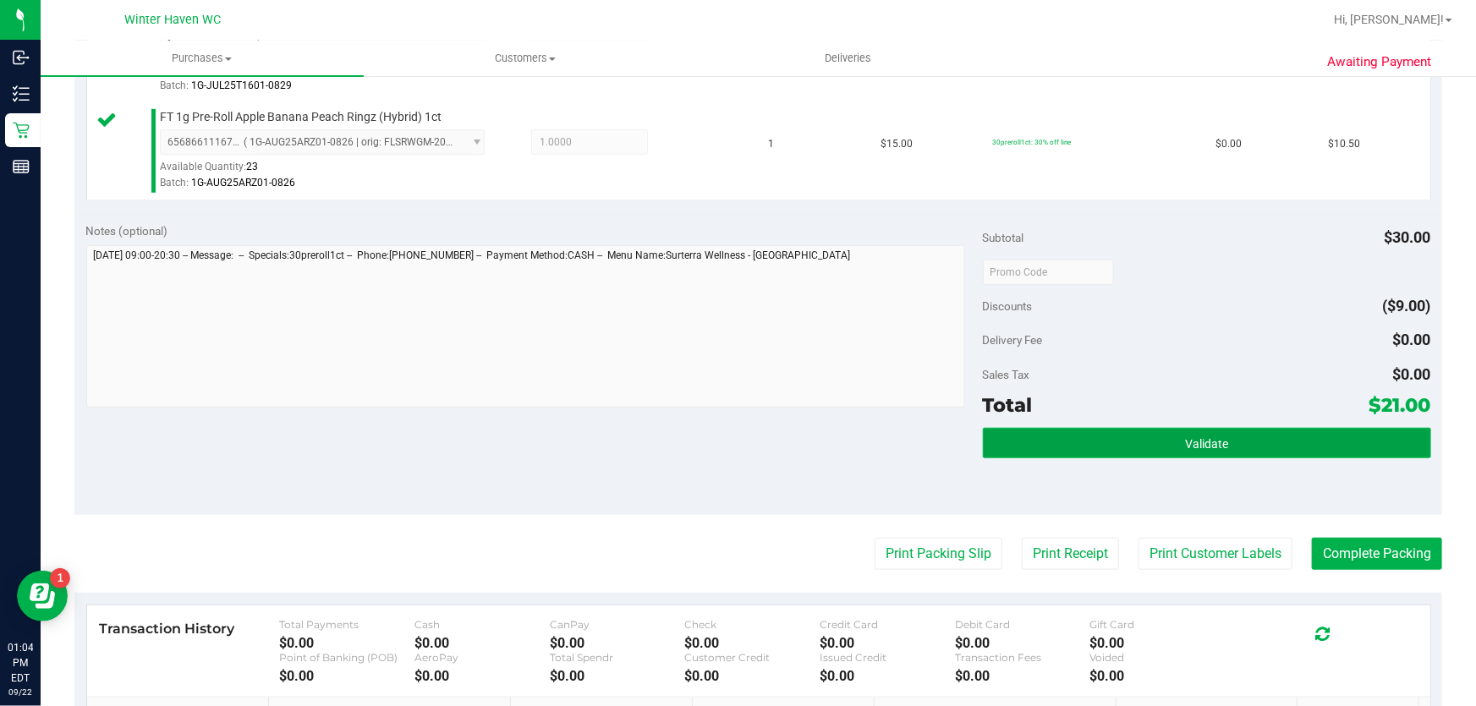
click at [1049, 431] on button "Validate" at bounding box center [1207, 443] width 448 height 30
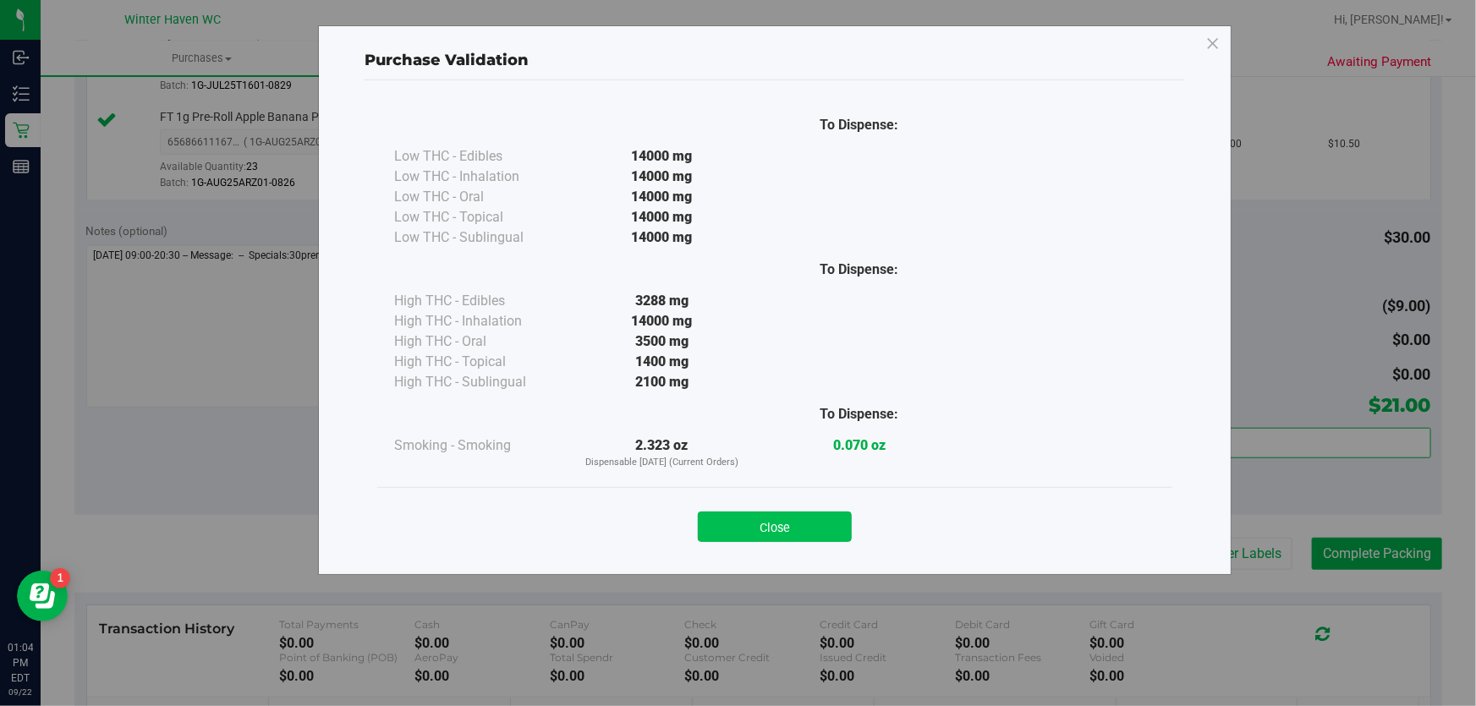
click at [823, 536] on button "Close" at bounding box center [775, 527] width 154 height 30
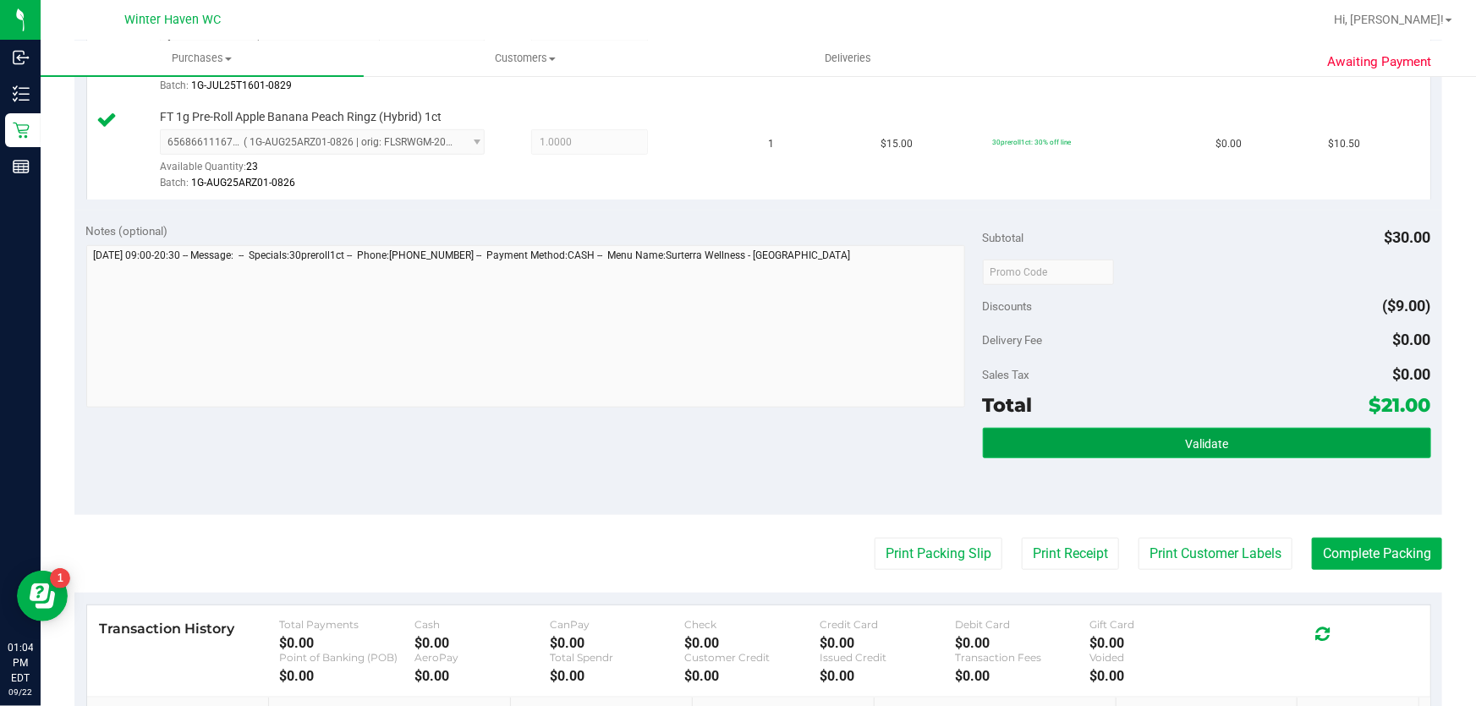
click at [1051, 432] on button "Validate" at bounding box center [1207, 443] width 448 height 30
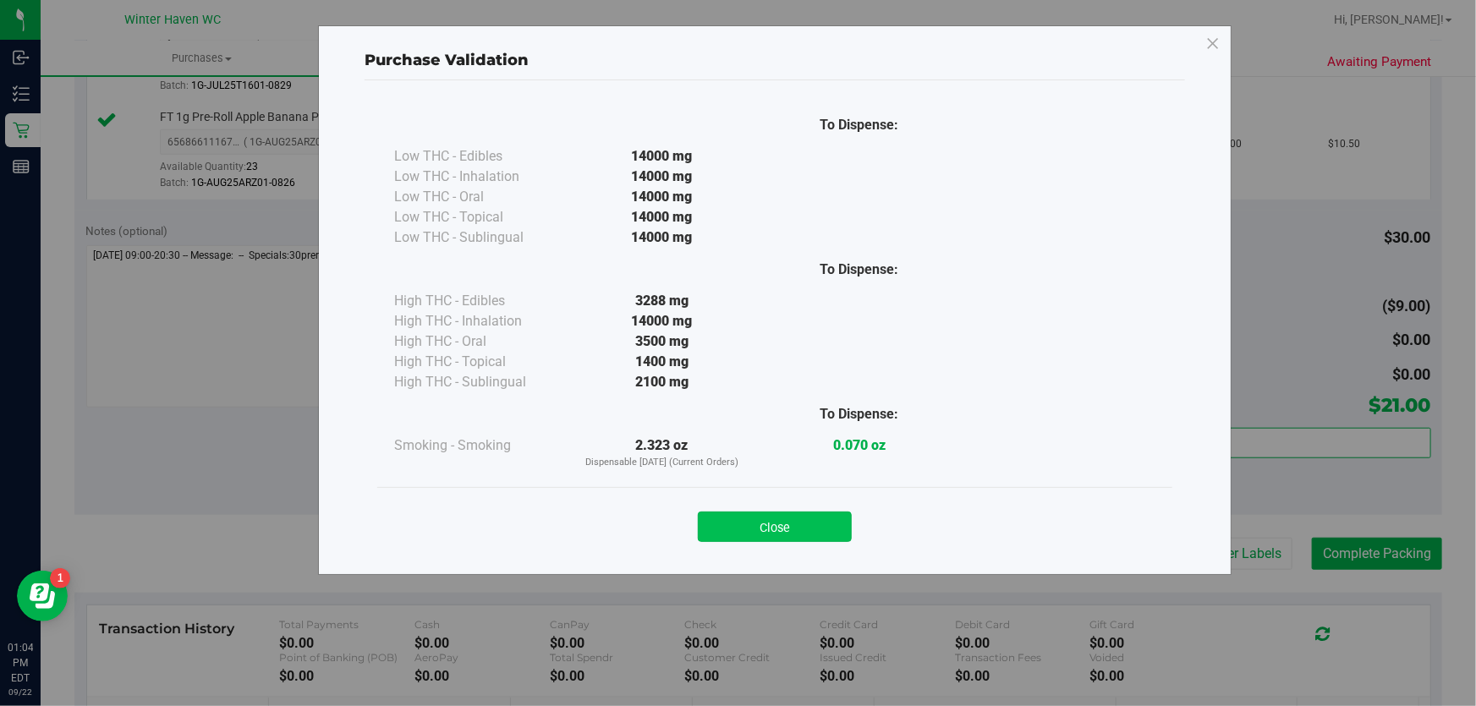
click at [811, 519] on button "Close" at bounding box center [775, 527] width 154 height 30
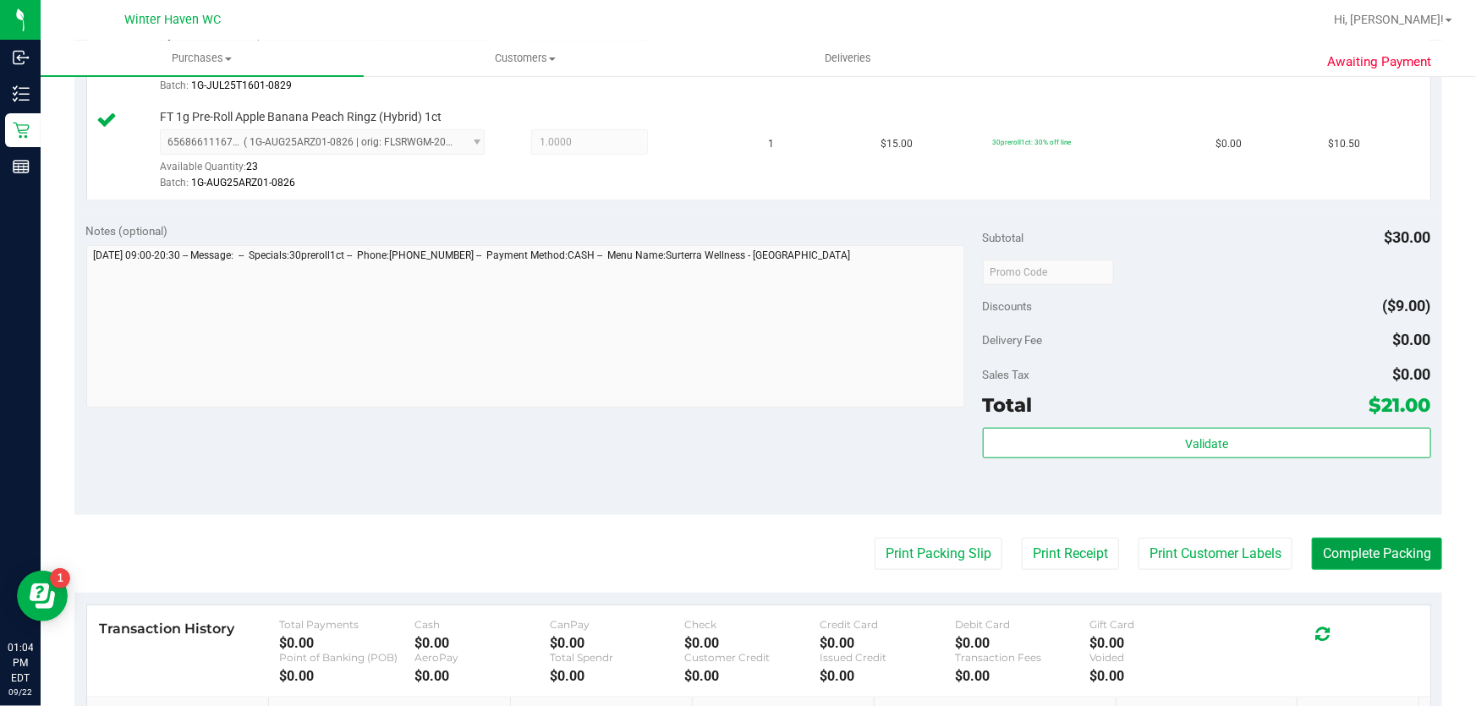
click at [1349, 561] on button "Complete Packing" at bounding box center [1377, 554] width 130 height 32
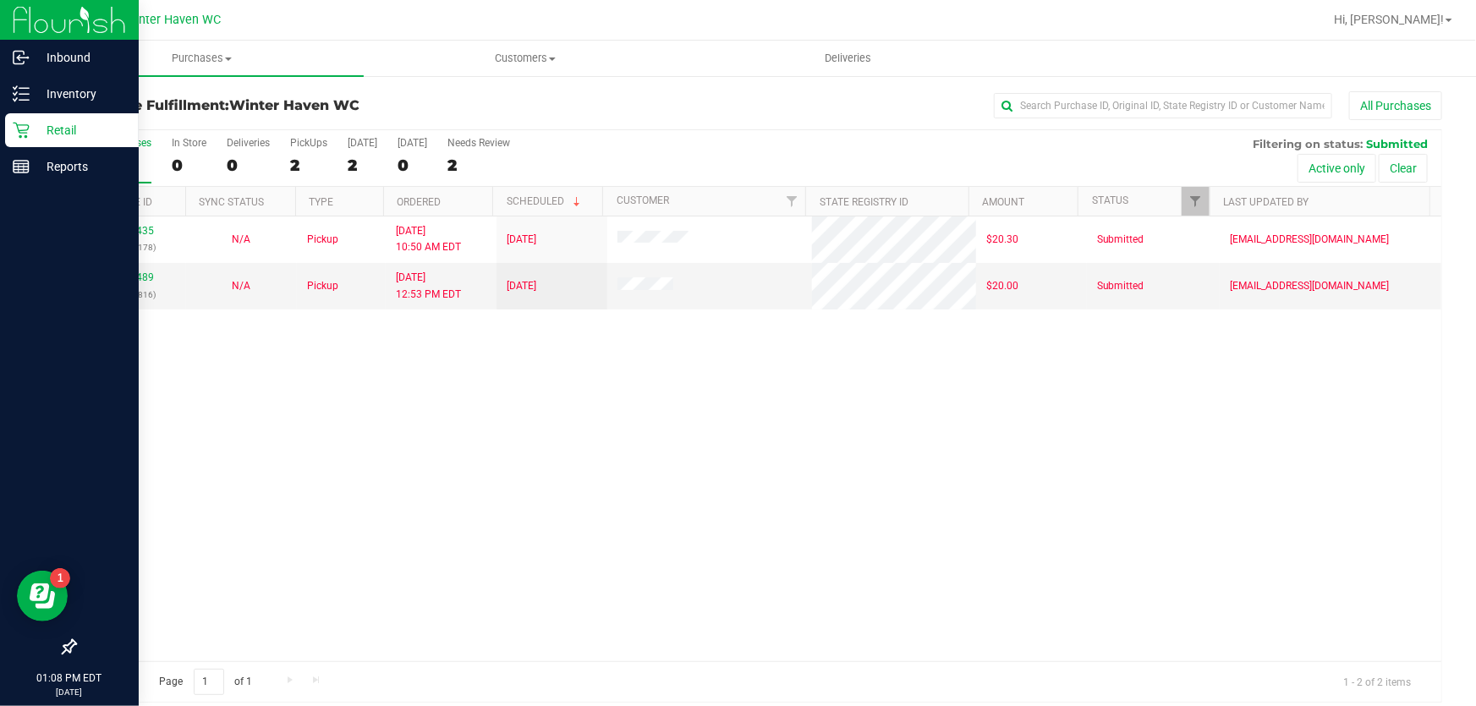
click at [55, 129] on p "Retail" at bounding box center [81, 130] width 102 height 20
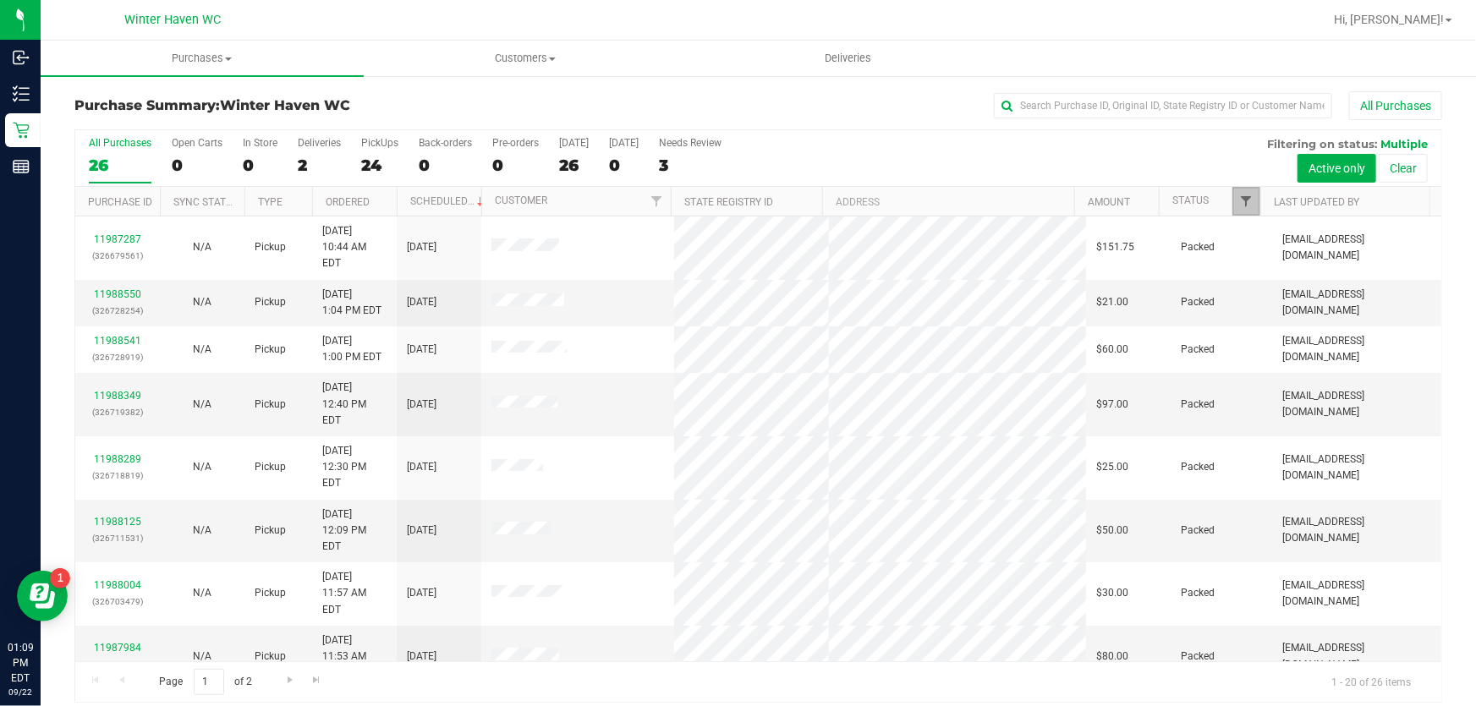
click at [1239, 201] on span "Filter" at bounding box center [1246, 202] width 14 height 14
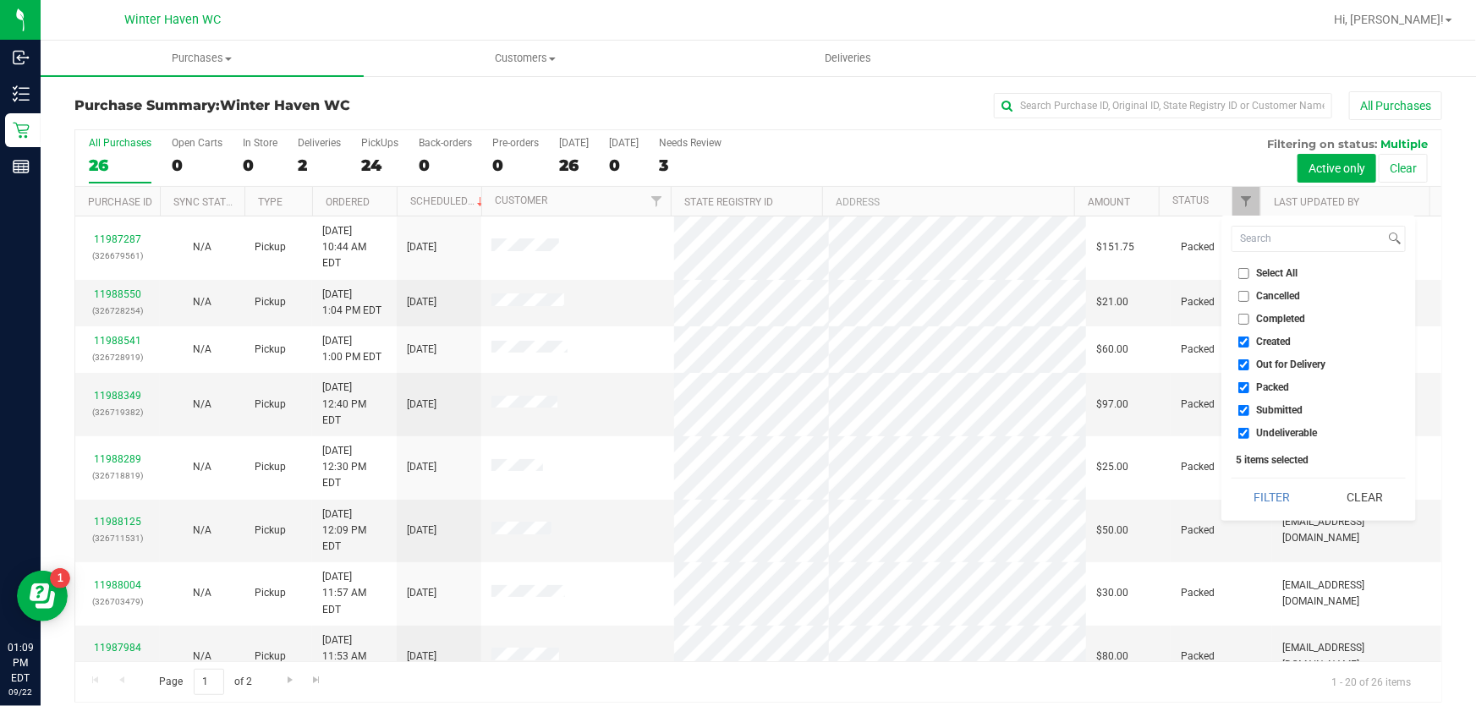
click at [1319, 481] on div "Filter Clear" at bounding box center [1319, 497] width 174 height 38
click at [1335, 479] on button "Clear" at bounding box center [1365, 497] width 81 height 37
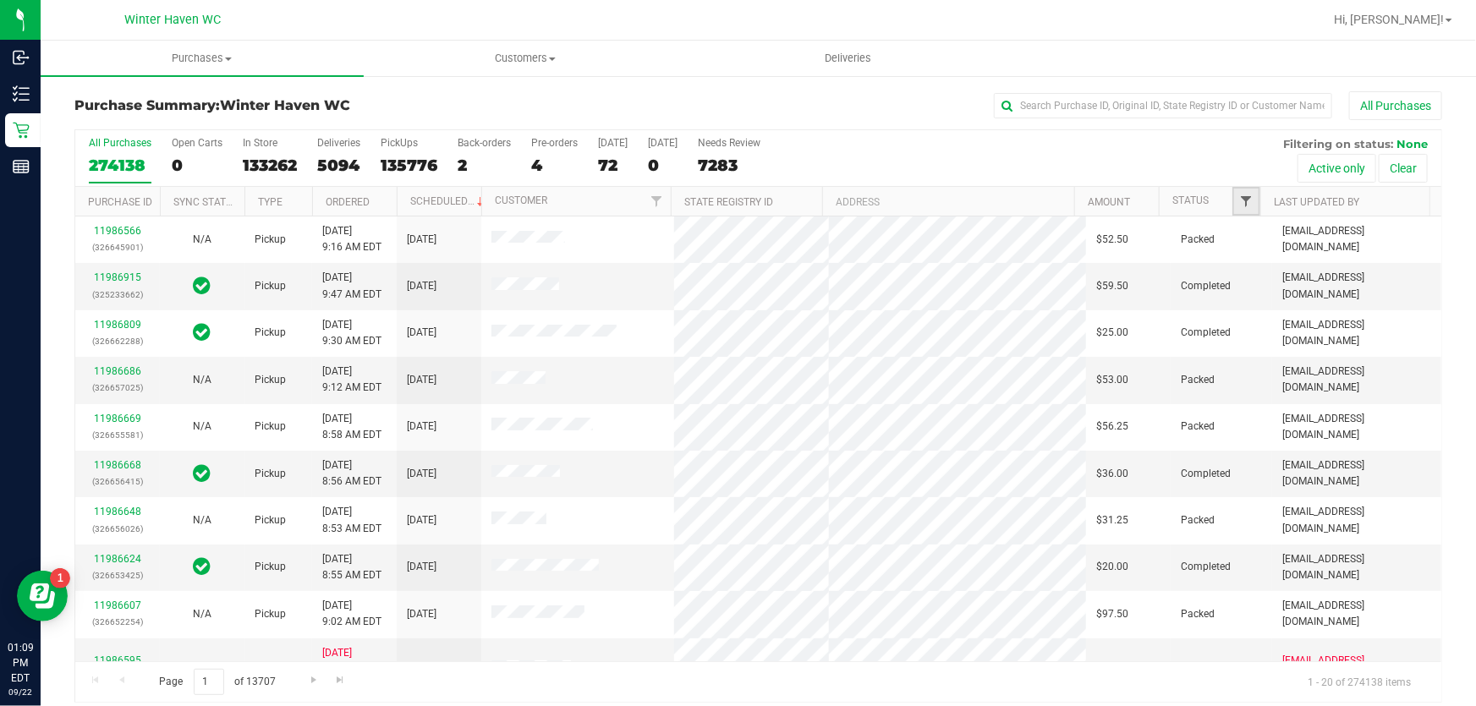
click at [1239, 199] on span "Filter" at bounding box center [1246, 202] width 14 height 14
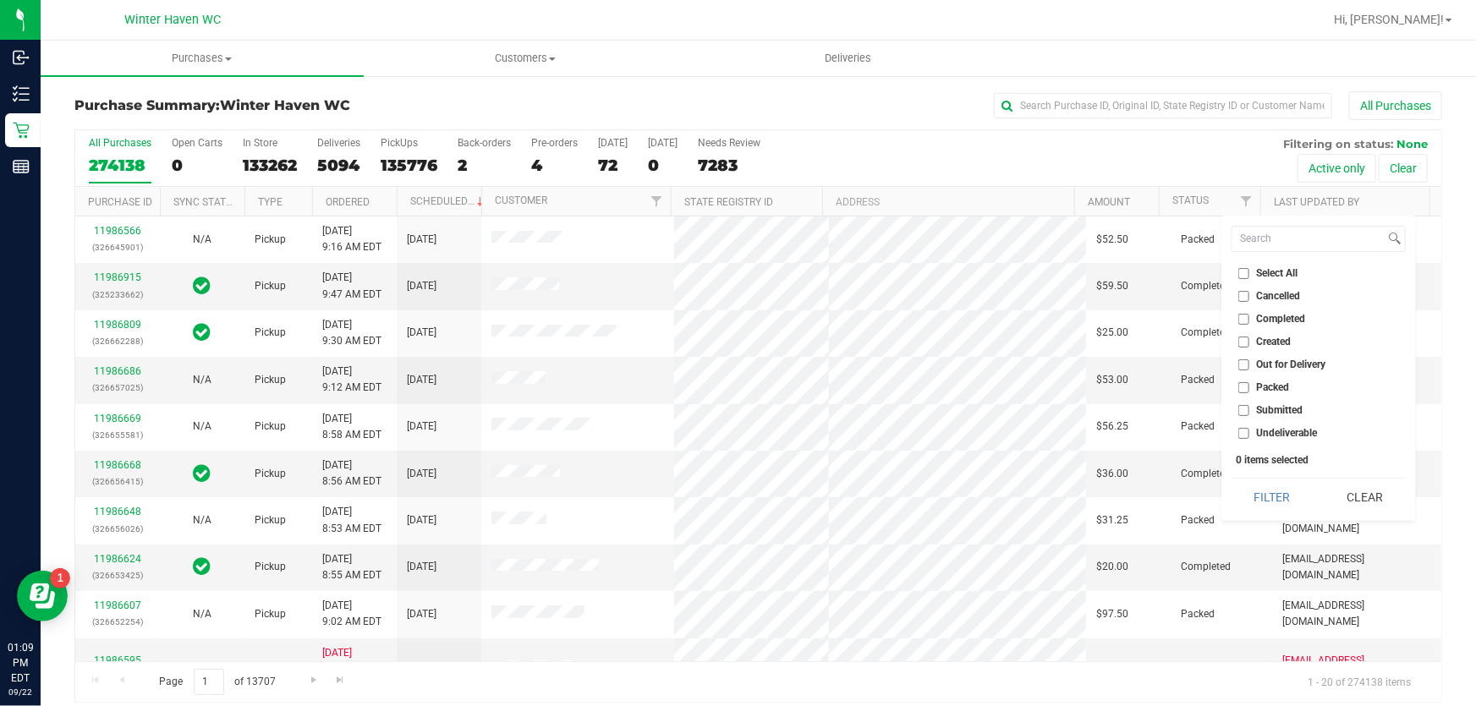
click at [1252, 407] on label "Submitted" at bounding box center [1271, 410] width 65 height 11
click at [1250, 407] on input "Submitted" at bounding box center [1244, 410] width 11 height 11
checkbox input "true"
click at [1273, 479] on button "Filter" at bounding box center [1272, 497] width 81 height 37
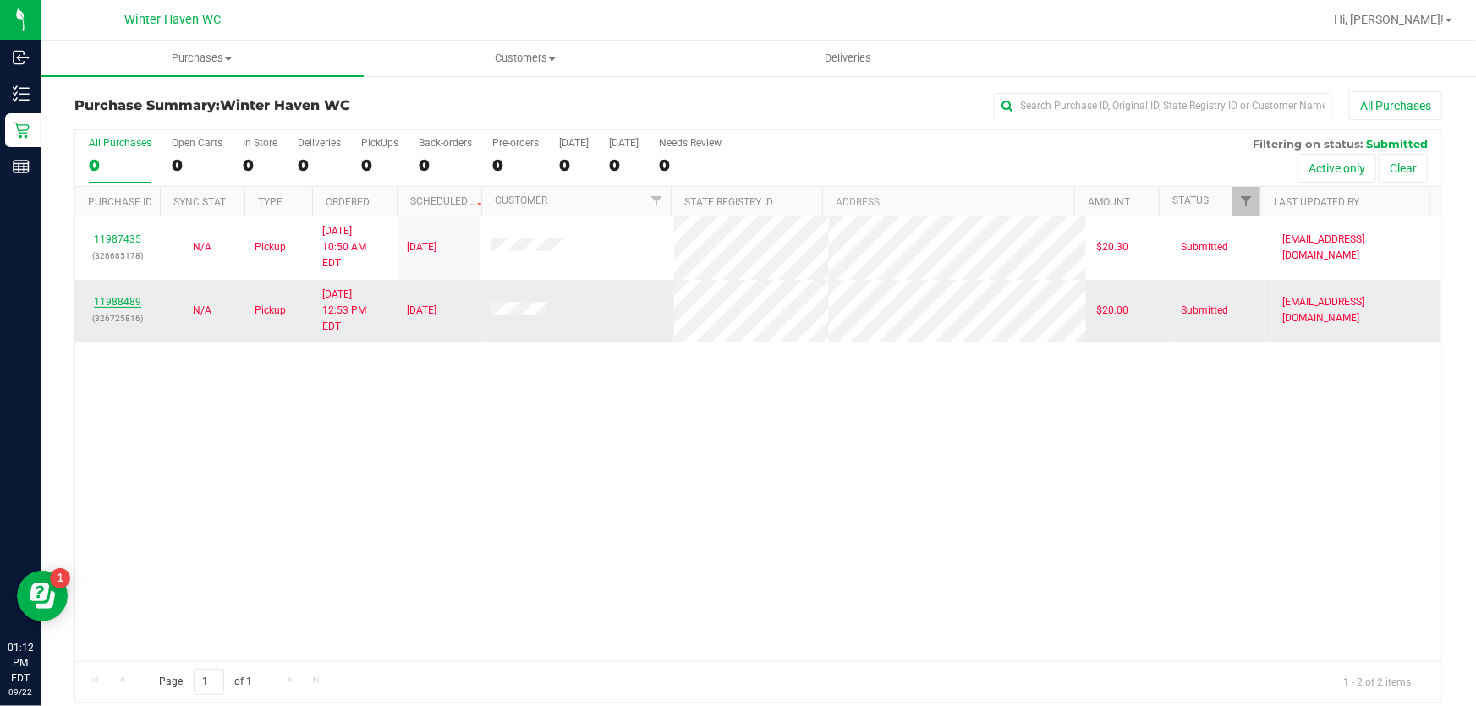
click at [134, 296] on link "11988489" at bounding box center [117, 302] width 47 height 12
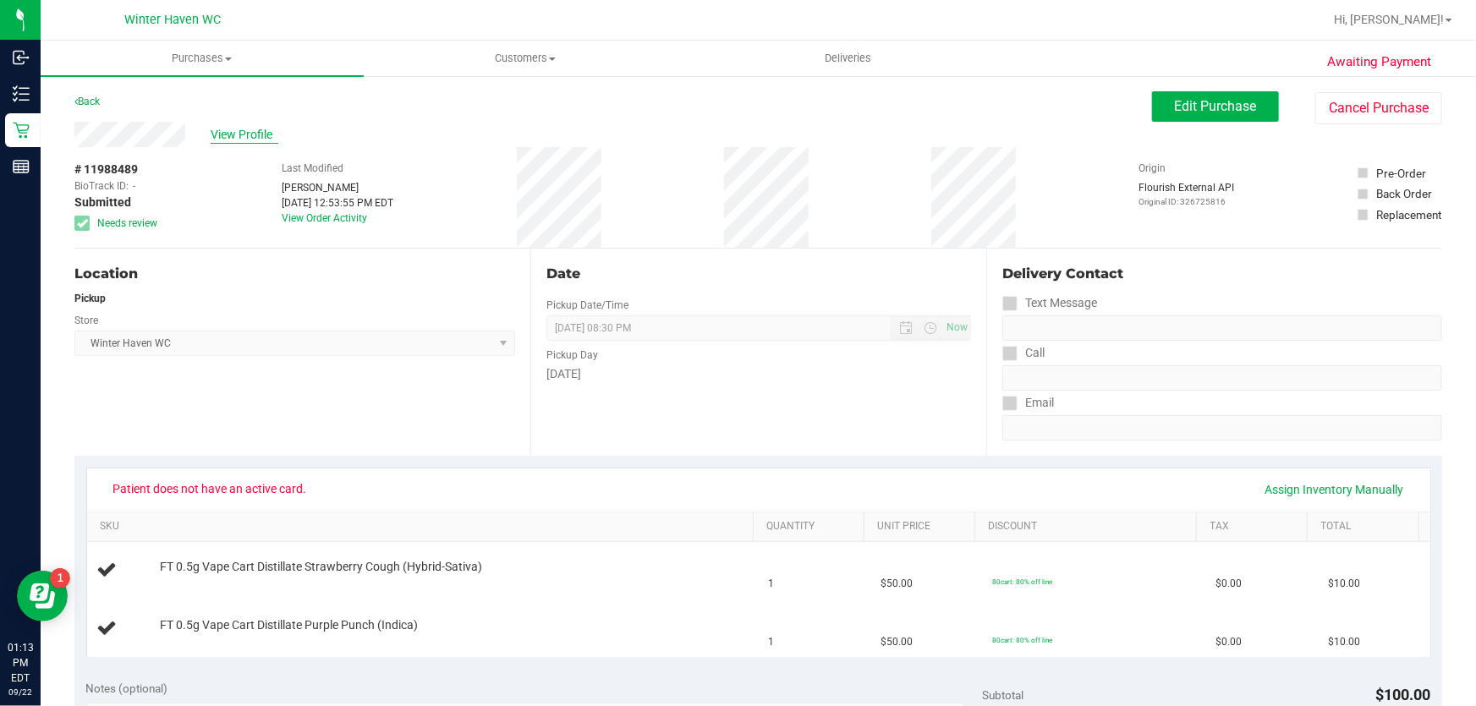
click at [228, 132] on span "View Profile" at bounding box center [245, 135] width 68 height 18
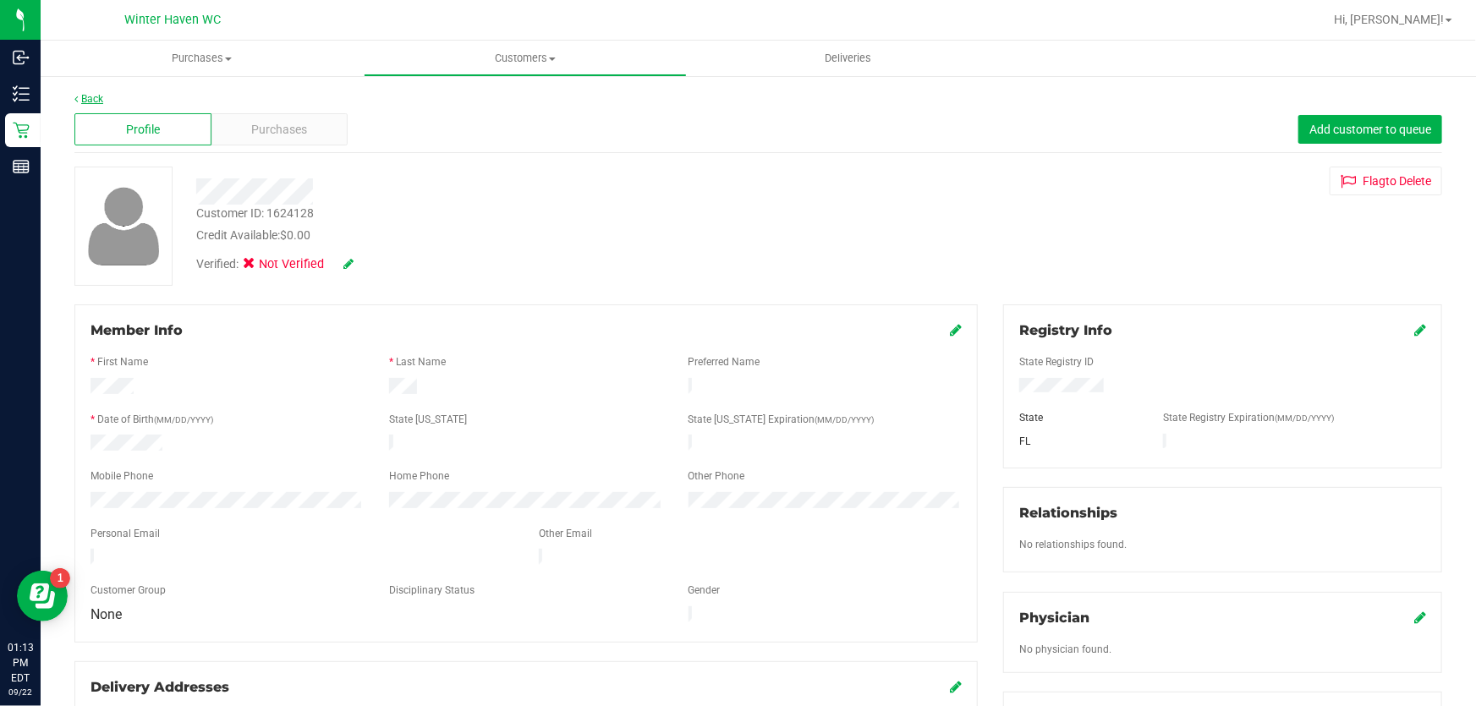
click at [90, 96] on link "Back" at bounding box center [88, 99] width 29 height 12
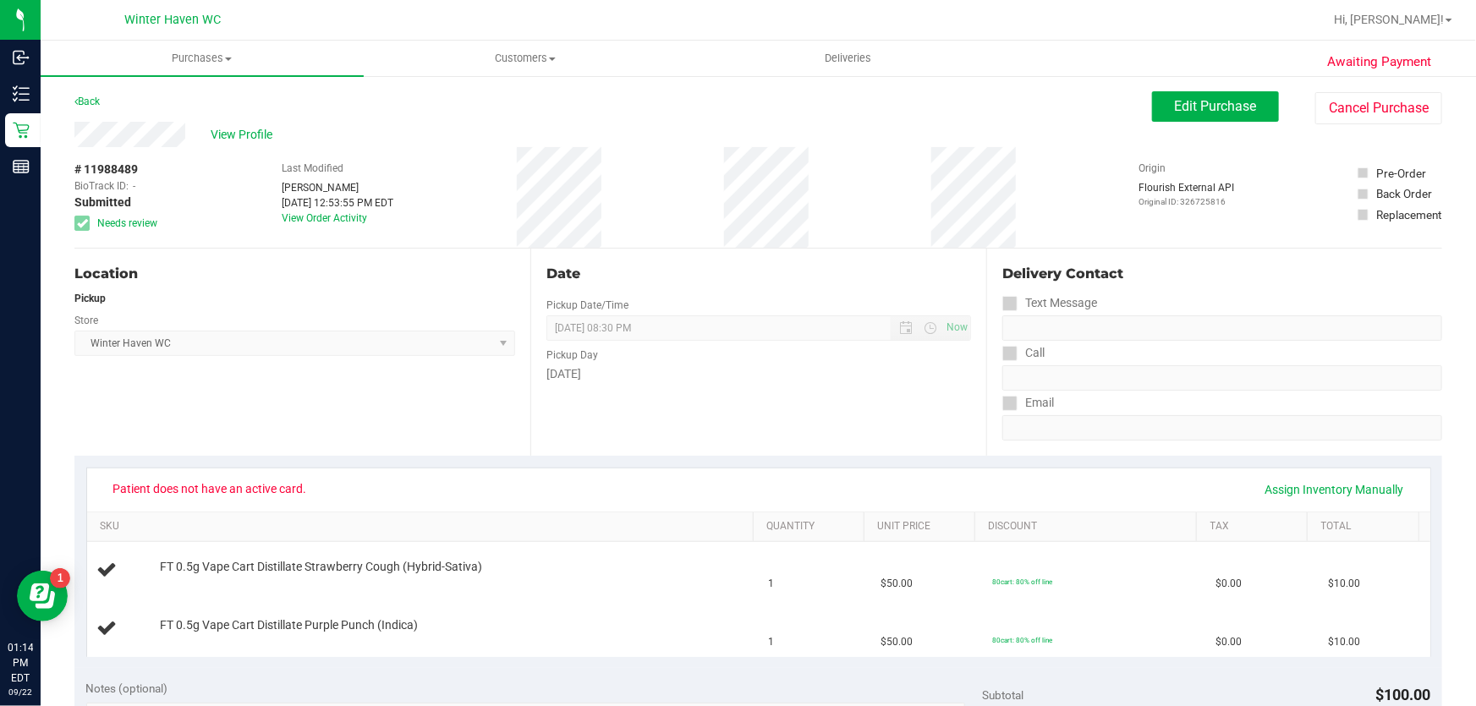
click at [239, 371] on div "Location Pickup Store [GEOGRAPHIC_DATA] WC Select Store [PERSON_NAME][GEOGRAPHI…" at bounding box center [302, 352] width 456 height 207
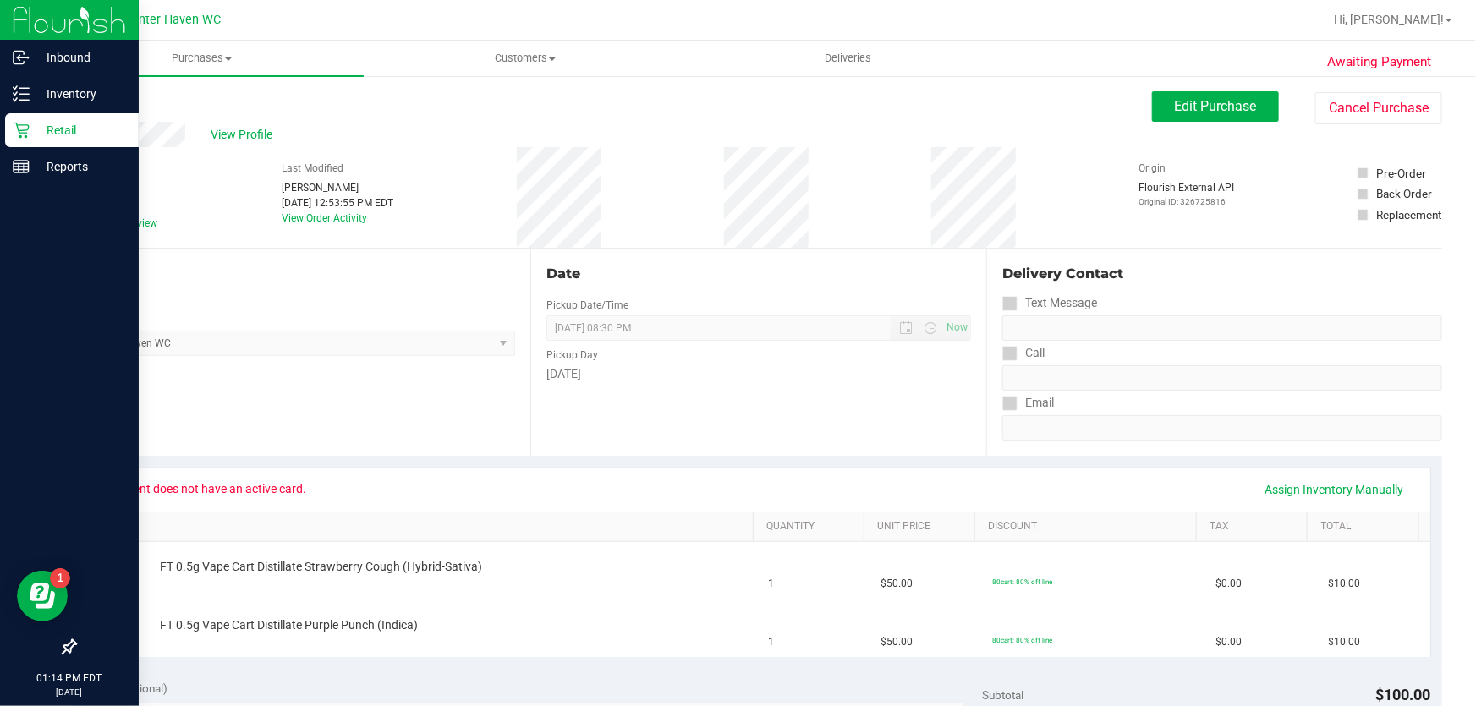
click at [23, 129] on icon at bounding box center [21, 130] width 17 height 17
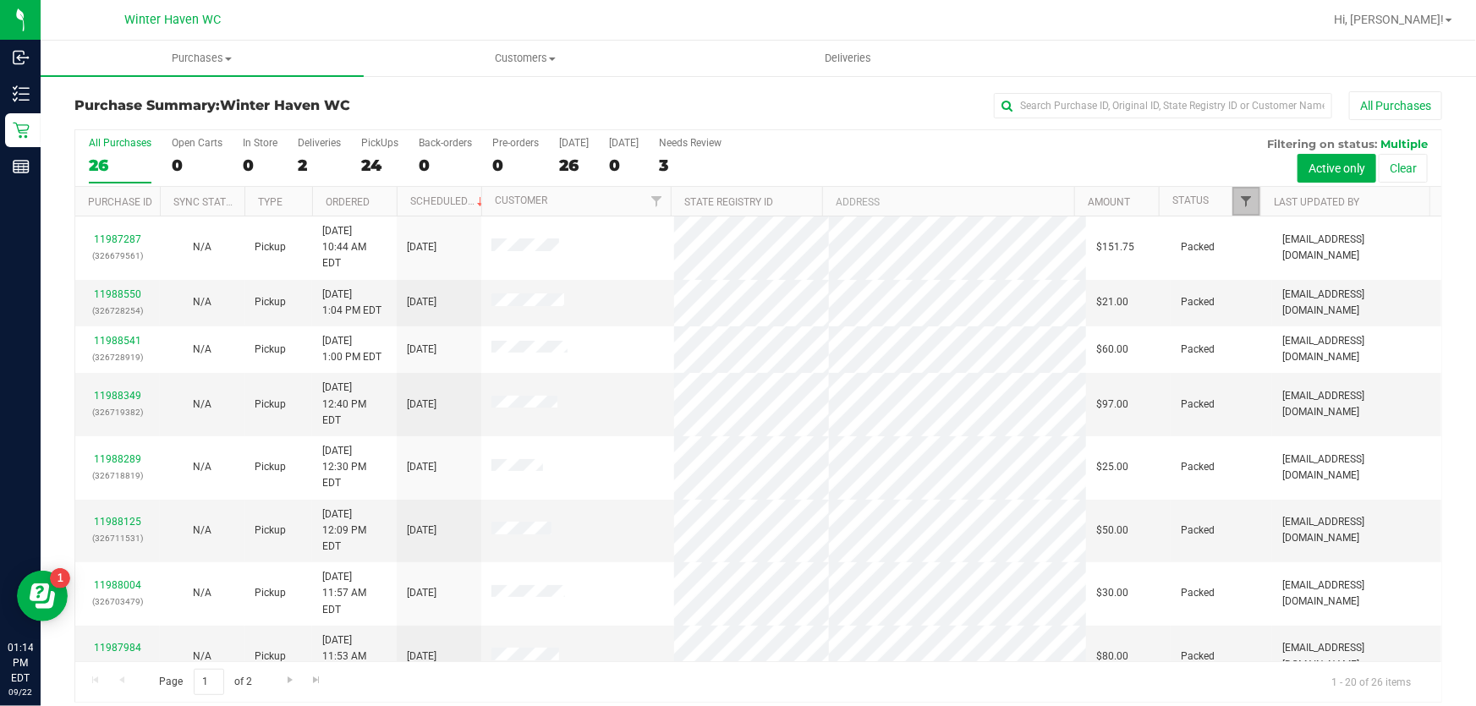
click at [1239, 199] on span "Filter" at bounding box center [1246, 202] width 14 height 14
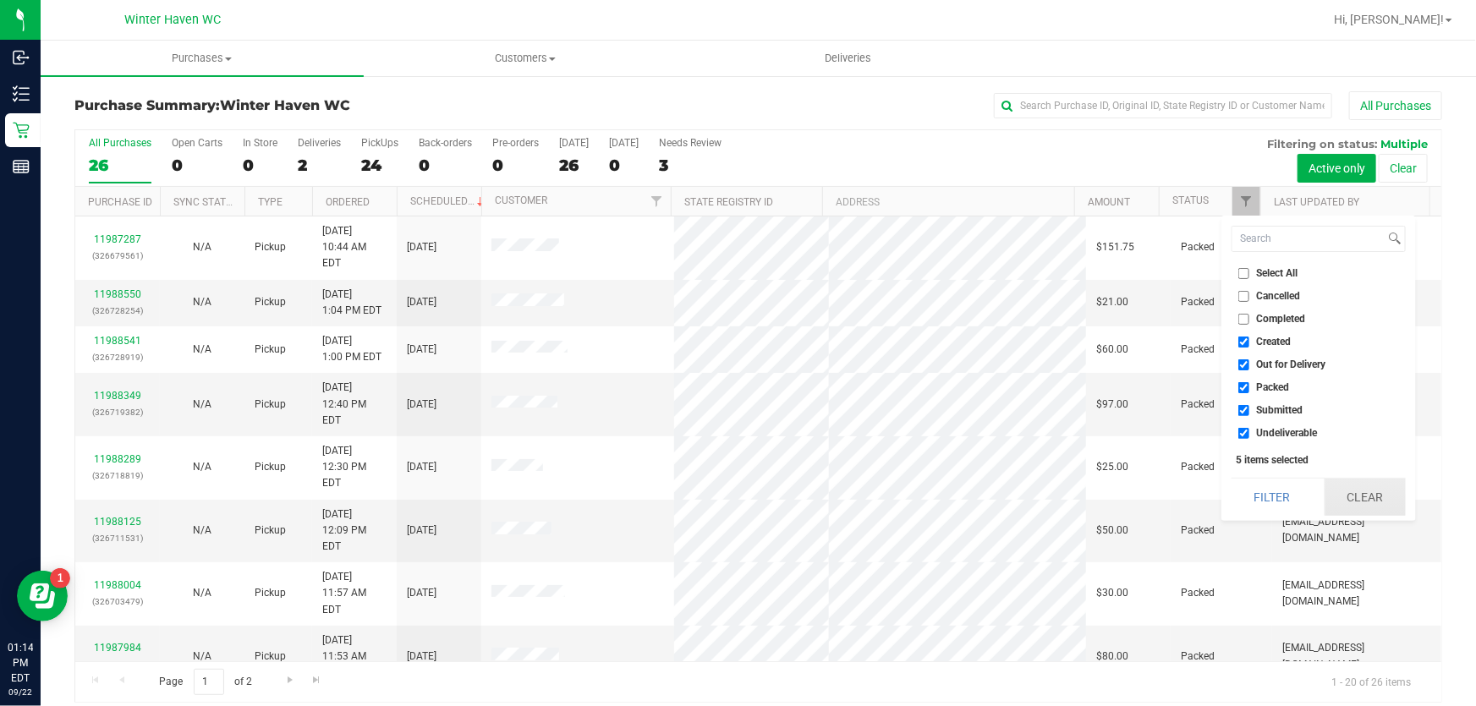
click at [1348, 486] on button "Clear" at bounding box center [1365, 497] width 81 height 37
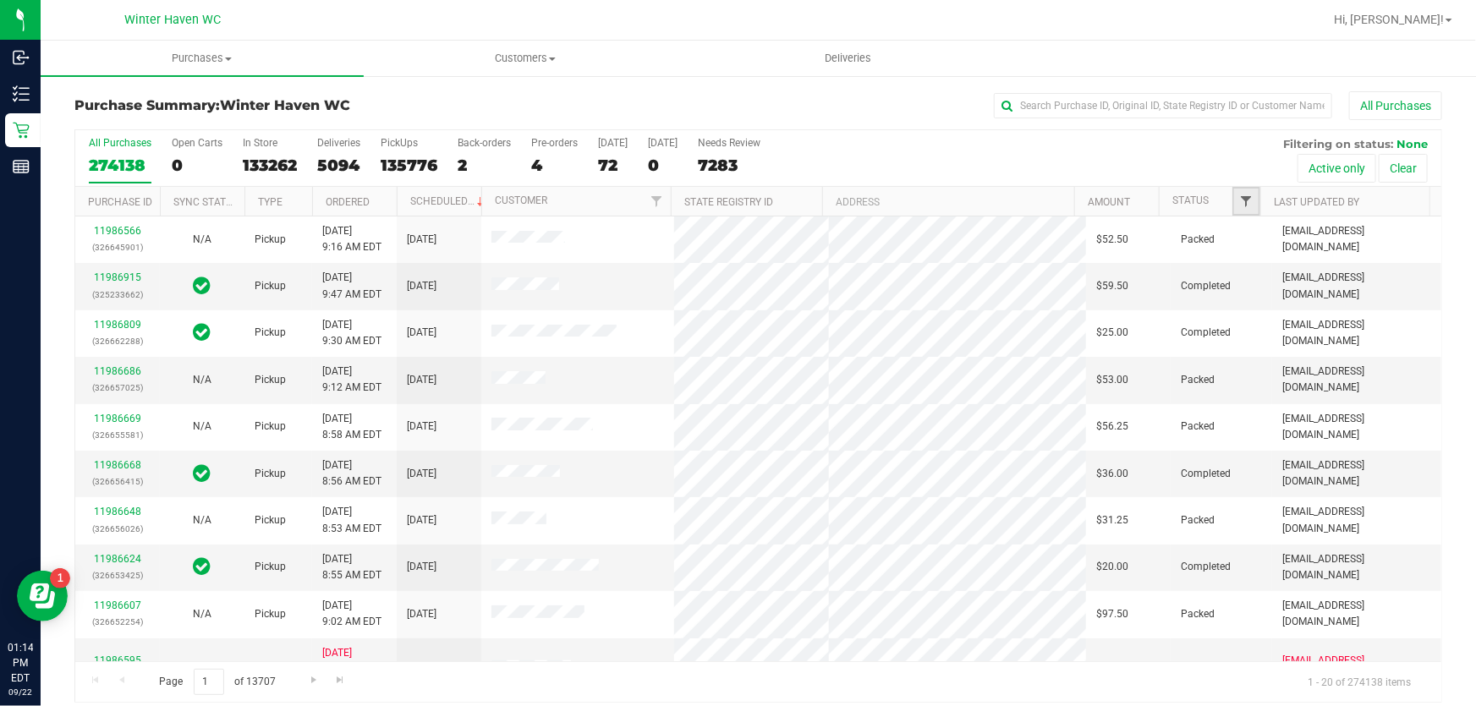
click at [1241, 195] on span "Filter" at bounding box center [1246, 202] width 14 height 14
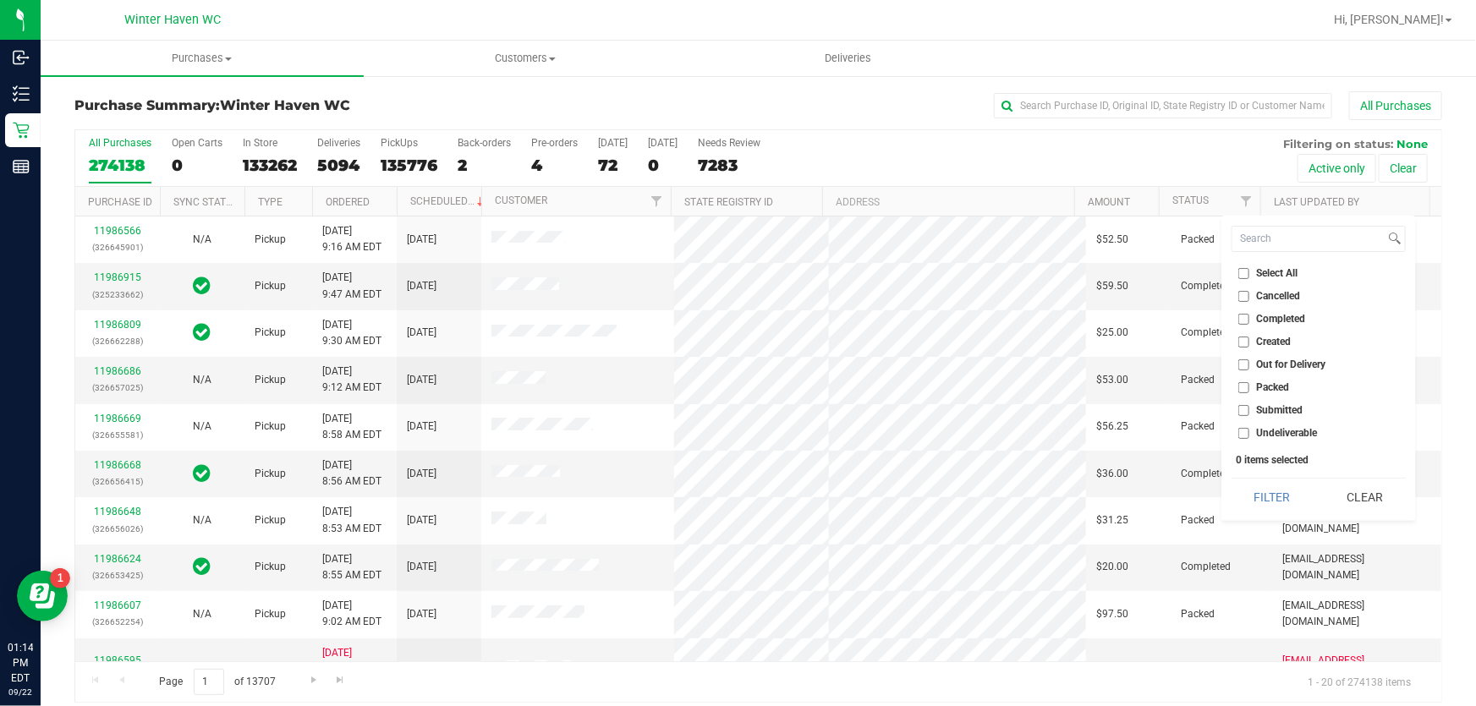
click at [1244, 409] on input "Submitted" at bounding box center [1244, 410] width 11 height 11
checkbox input "true"
click at [1257, 501] on button "Filter" at bounding box center [1272, 497] width 81 height 37
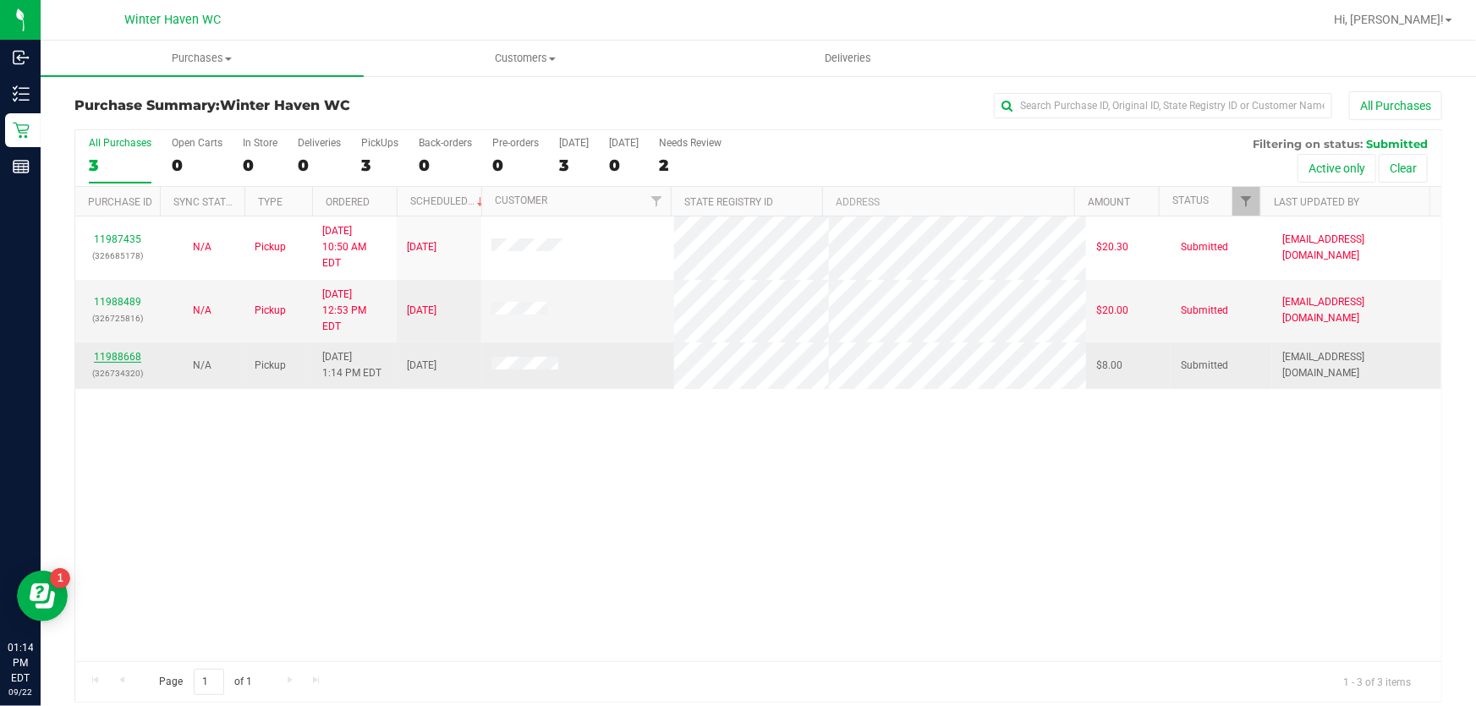
click at [127, 351] on link "11988668" at bounding box center [117, 357] width 47 height 12
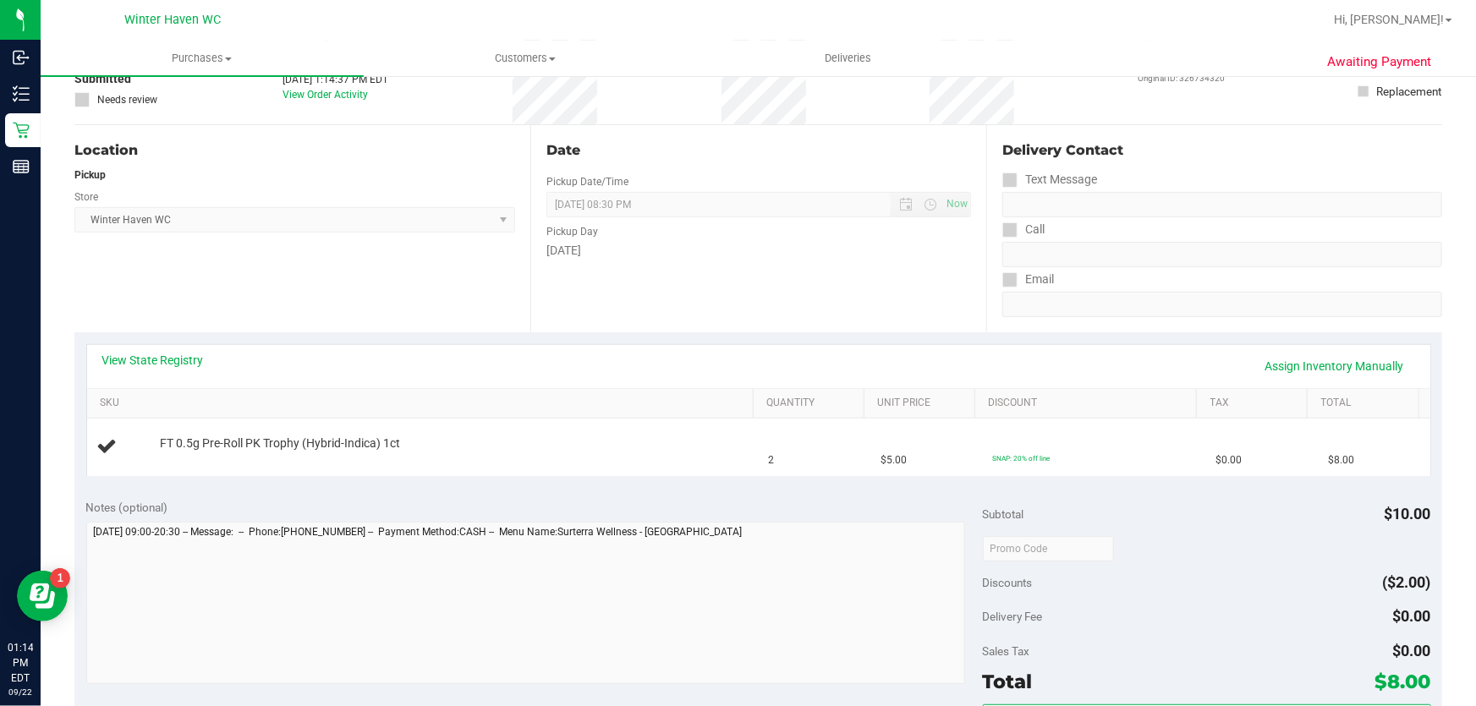
scroll to position [307, 0]
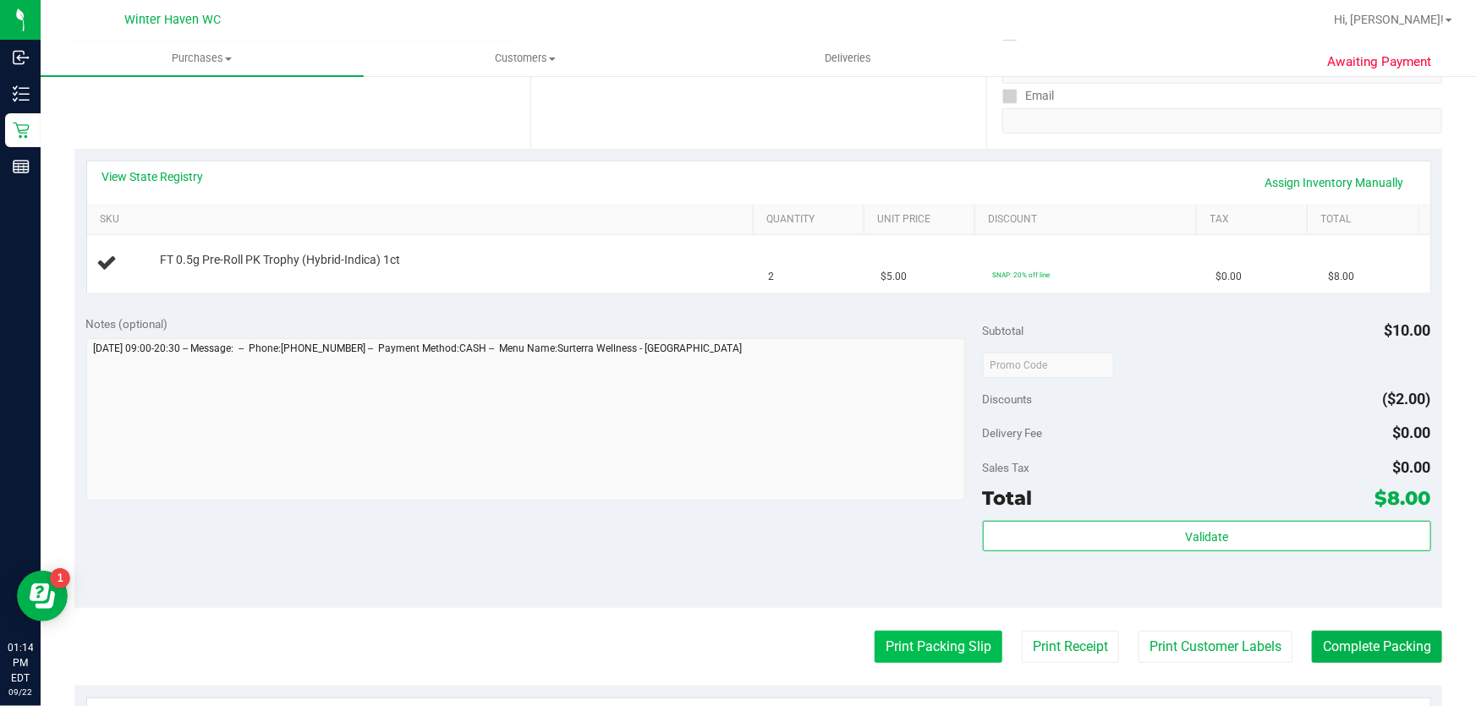
click at [925, 643] on button "Print Packing Slip" at bounding box center [939, 647] width 128 height 32
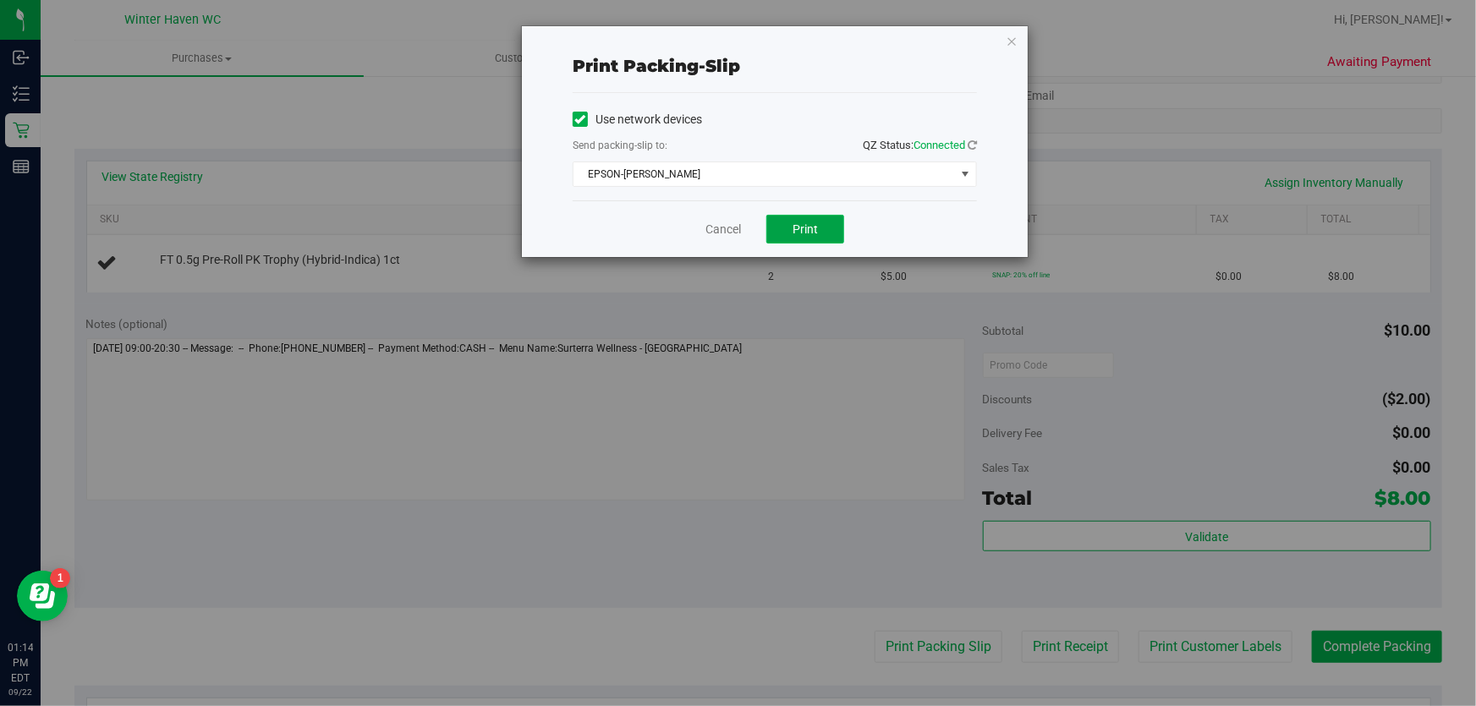
click at [803, 237] on button "Print" at bounding box center [806, 229] width 78 height 29
click at [732, 224] on link "Cancel" at bounding box center [724, 230] width 36 height 18
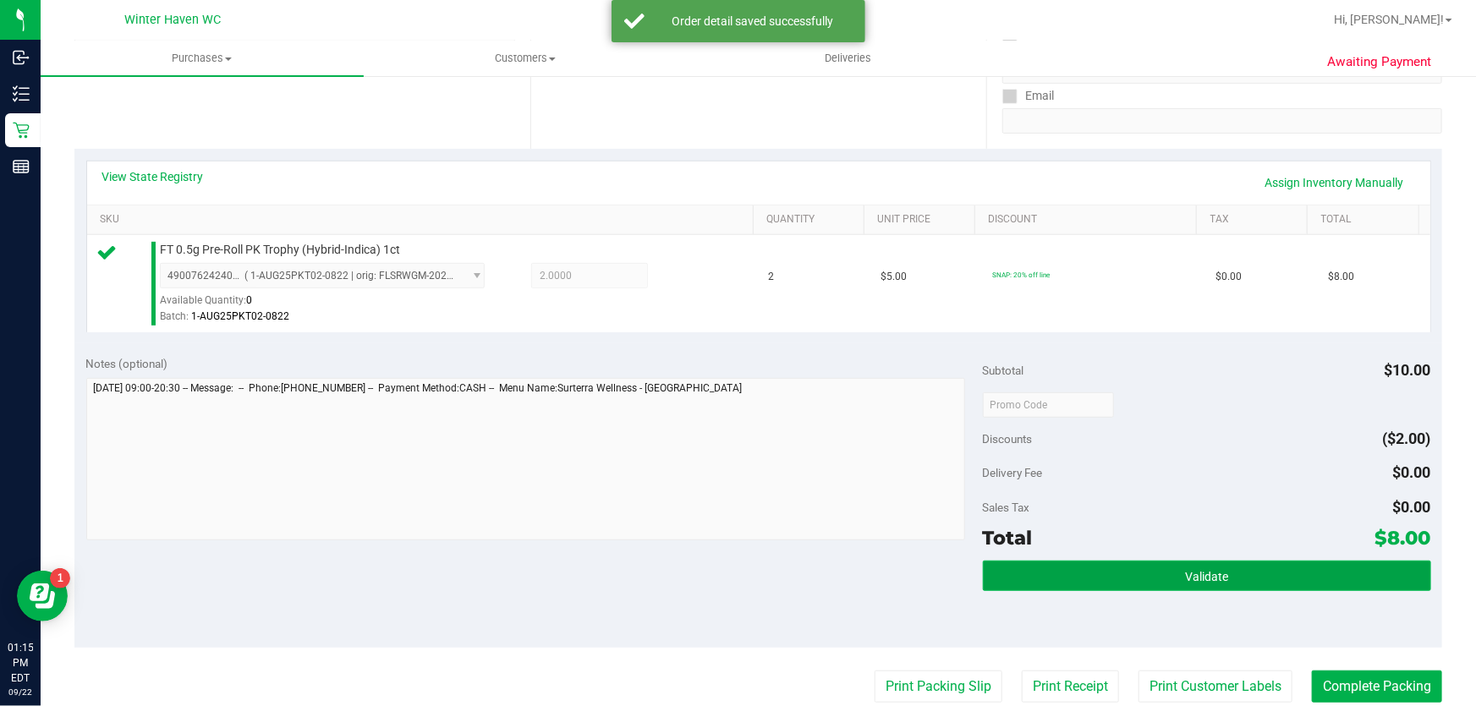
click at [1187, 561] on button "Validate" at bounding box center [1207, 576] width 448 height 30
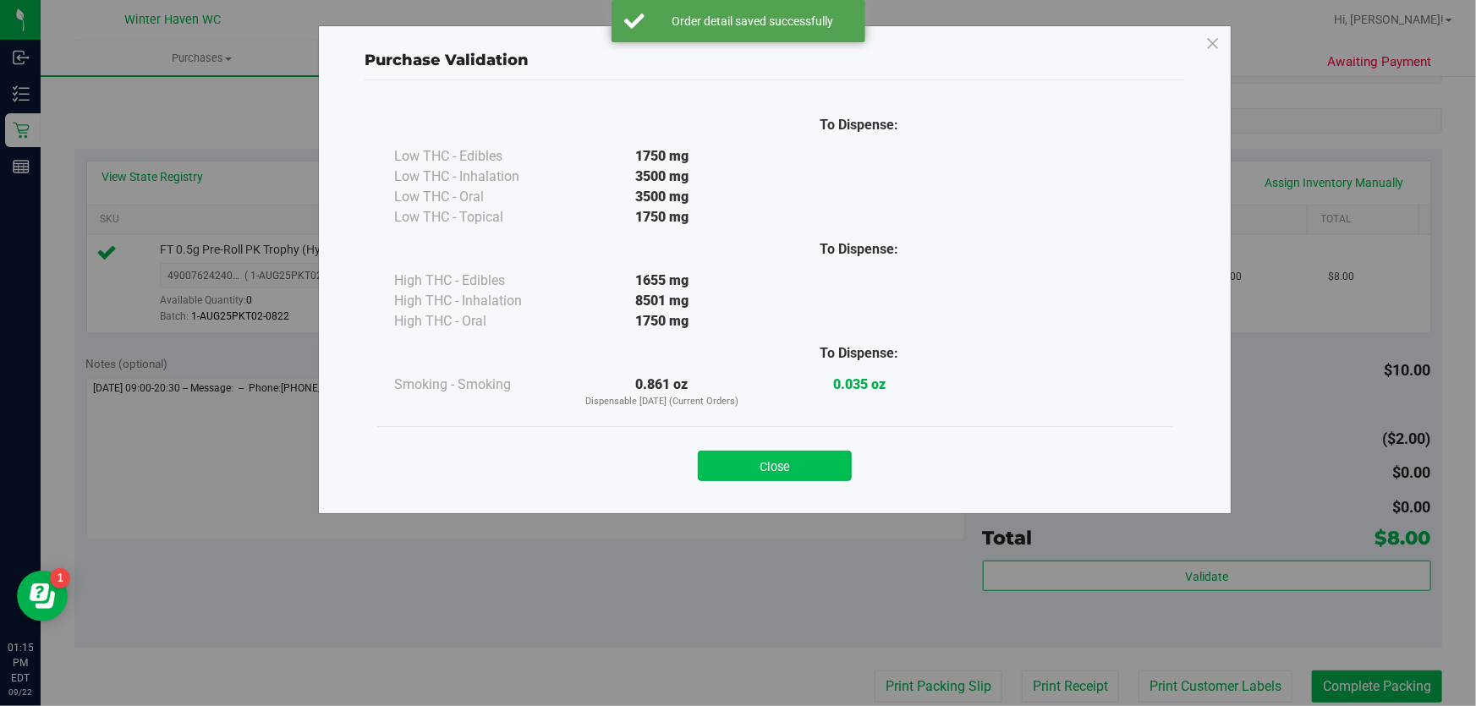
click at [773, 452] on button "Close" at bounding box center [775, 466] width 154 height 30
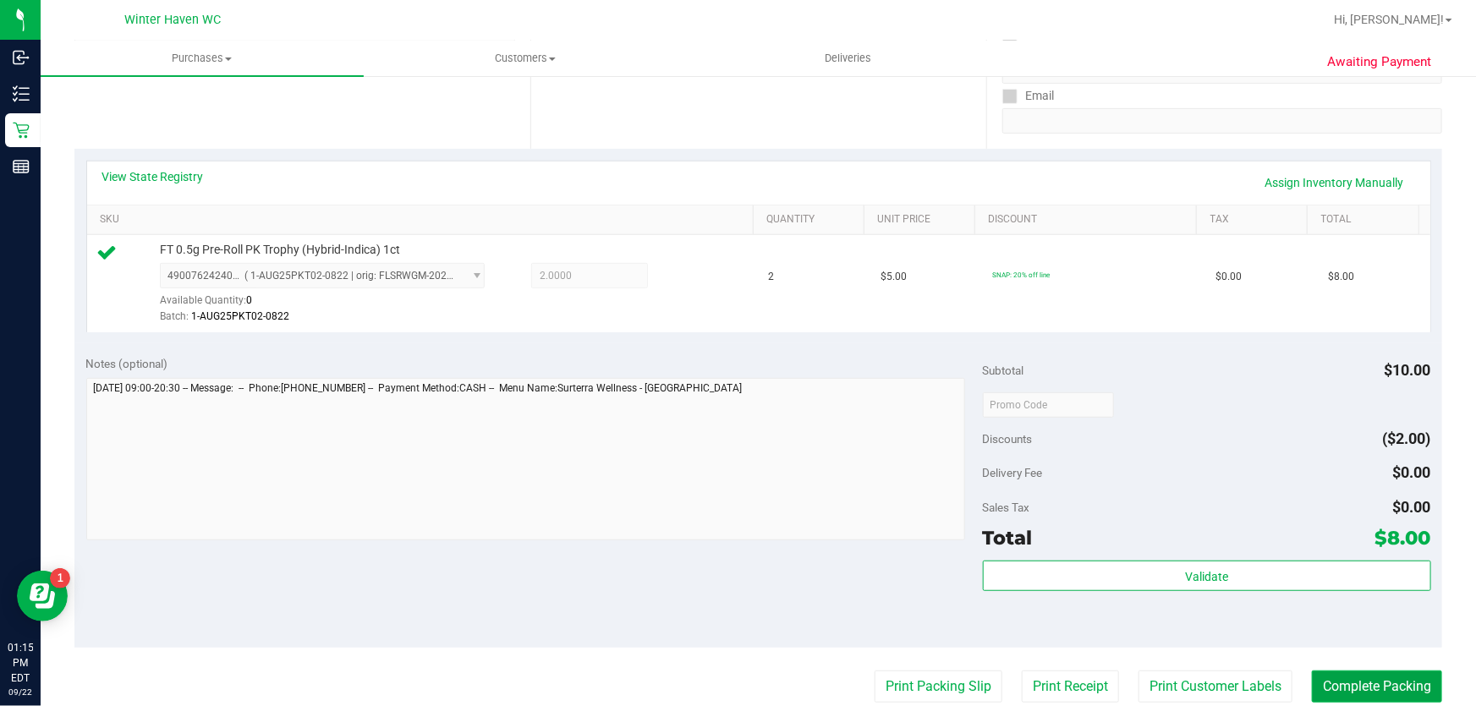
click at [1387, 690] on button "Complete Packing" at bounding box center [1377, 687] width 130 height 32
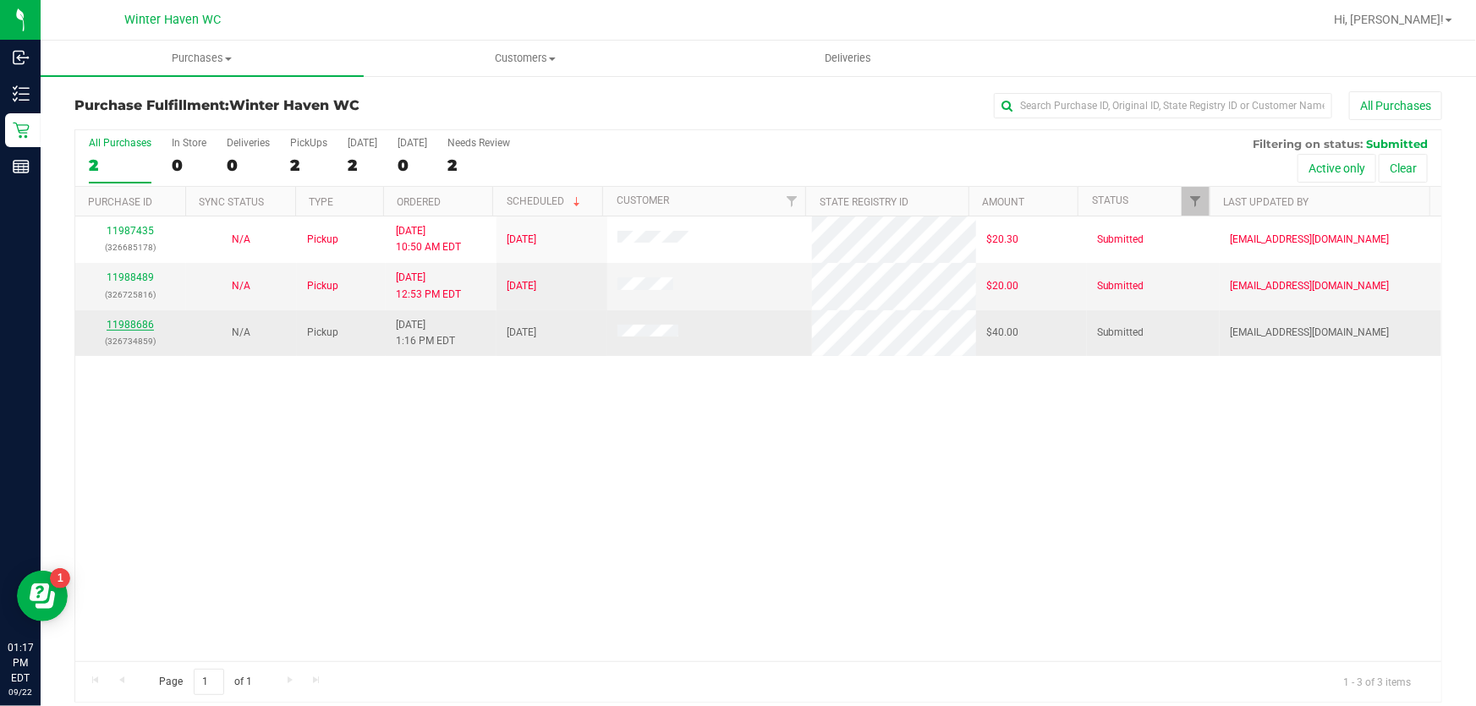
click at [114, 326] on link "11988686" at bounding box center [130, 325] width 47 height 12
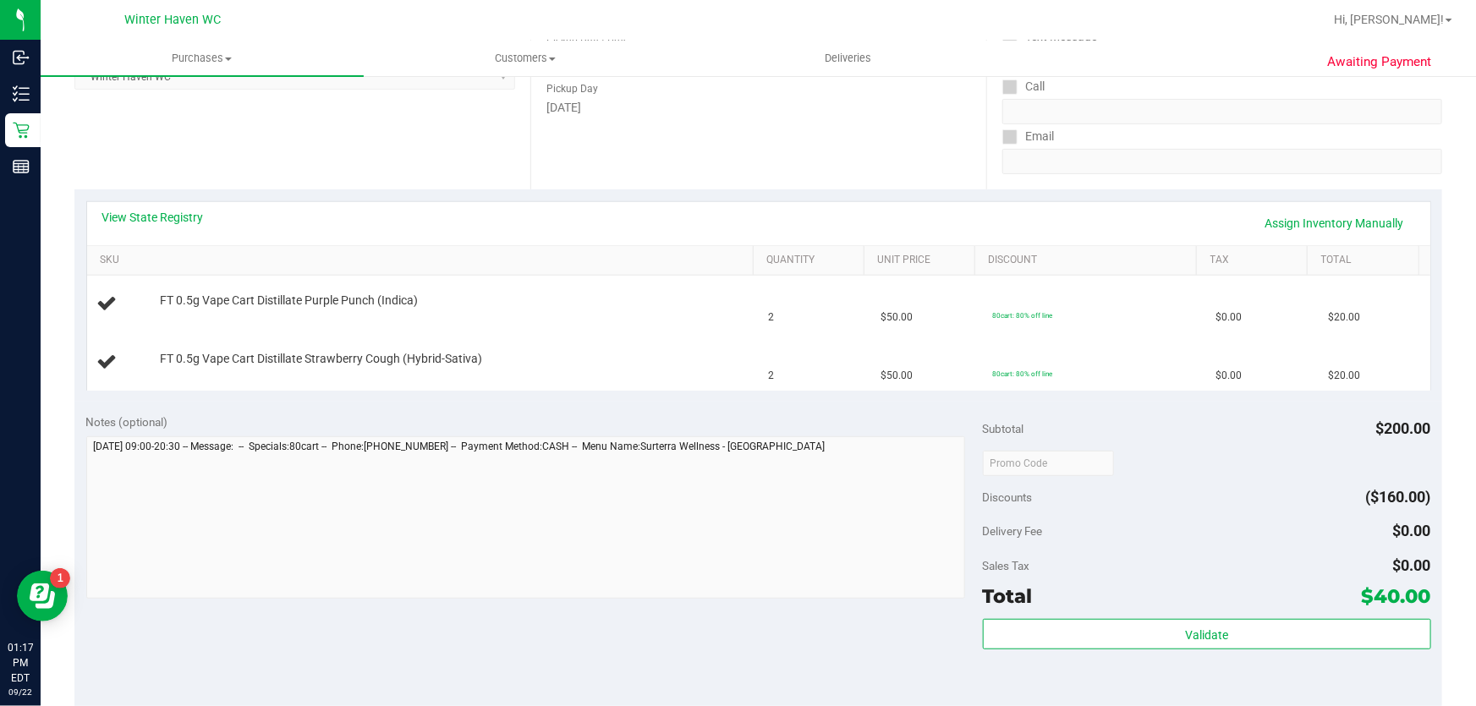
scroll to position [461, 0]
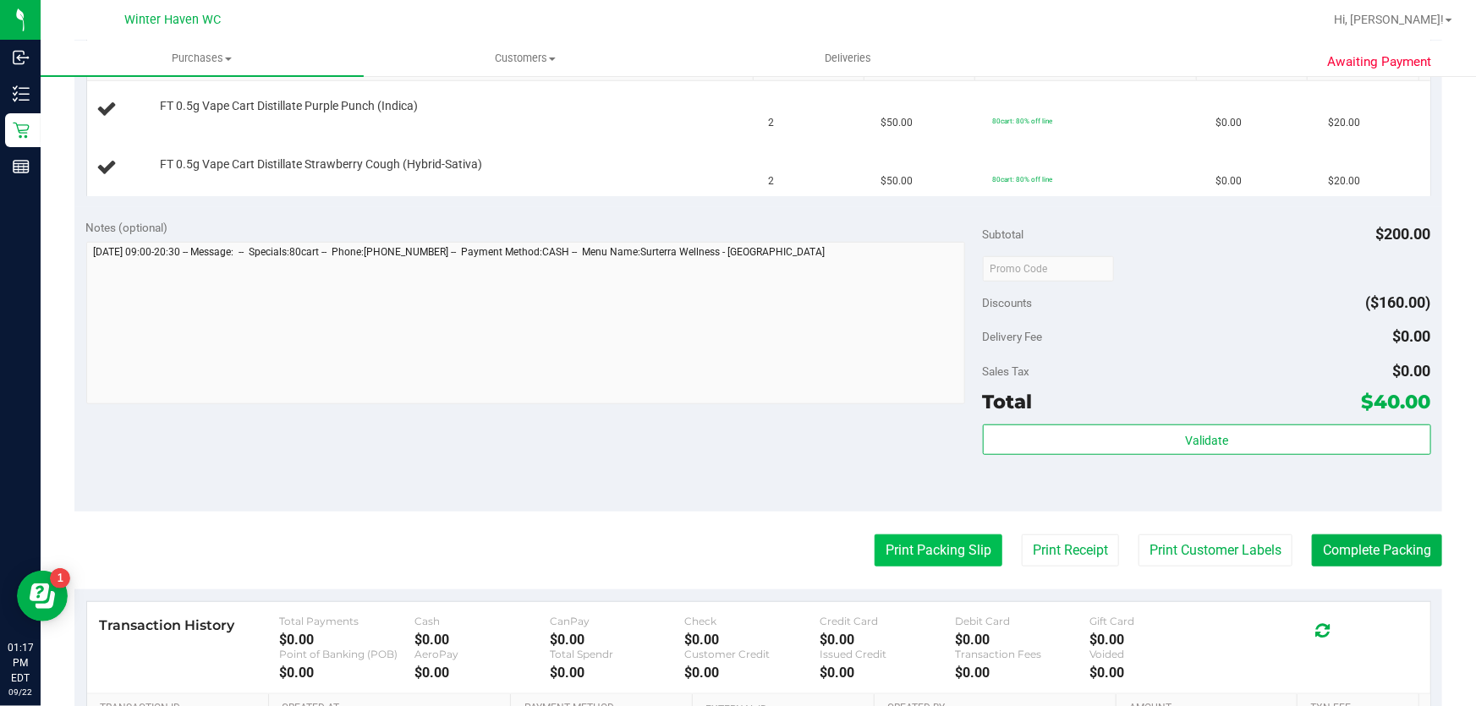
click at [948, 538] on button "Print Packing Slip" at bounding box center [939, 551] width 128 height 32
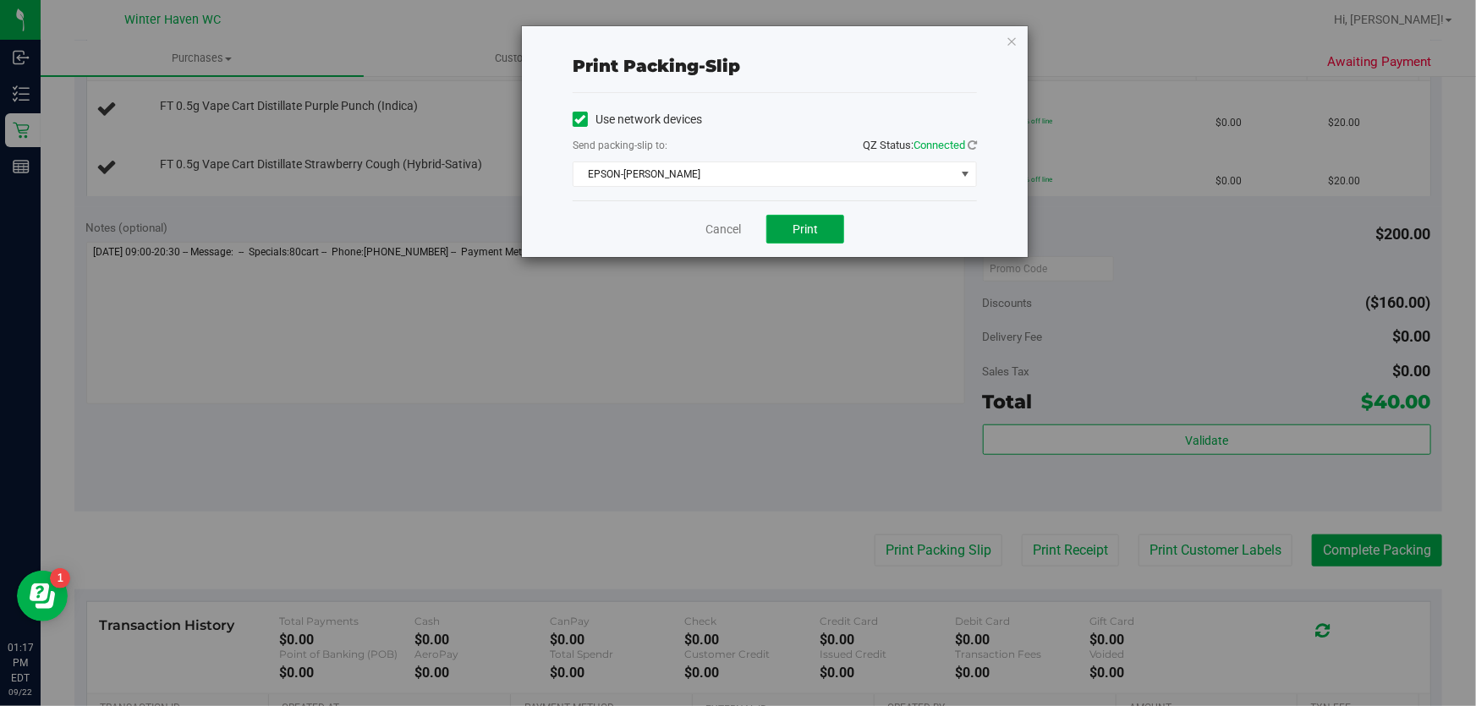
click at [822, 230] on button "Print" at bounding box center [806, 229] width 78 height 29
click at [722, 236] on link "Cancel" at bounding box center [724, 230] width 36 height 18
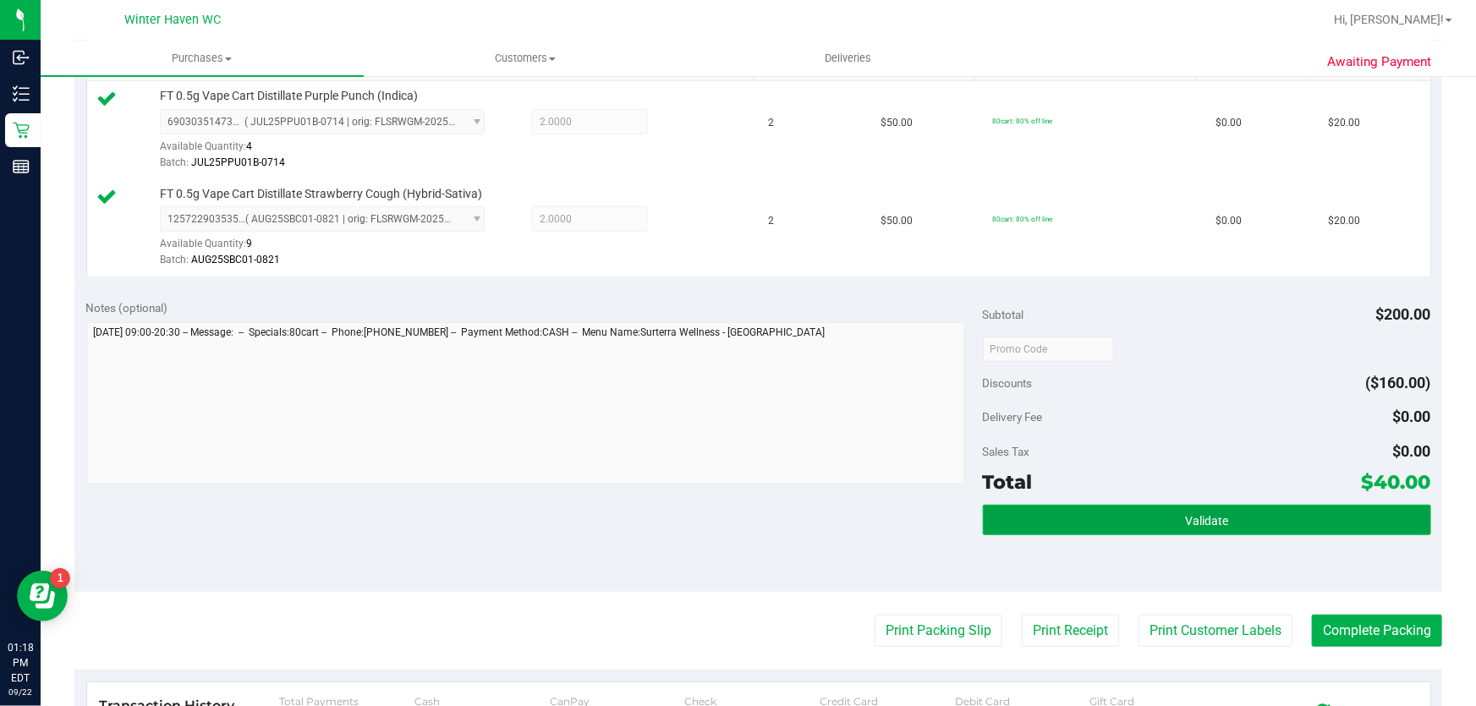
click at [1212, 514] on span "Validate" at bounding box center [1206, 521] width 43 height 14
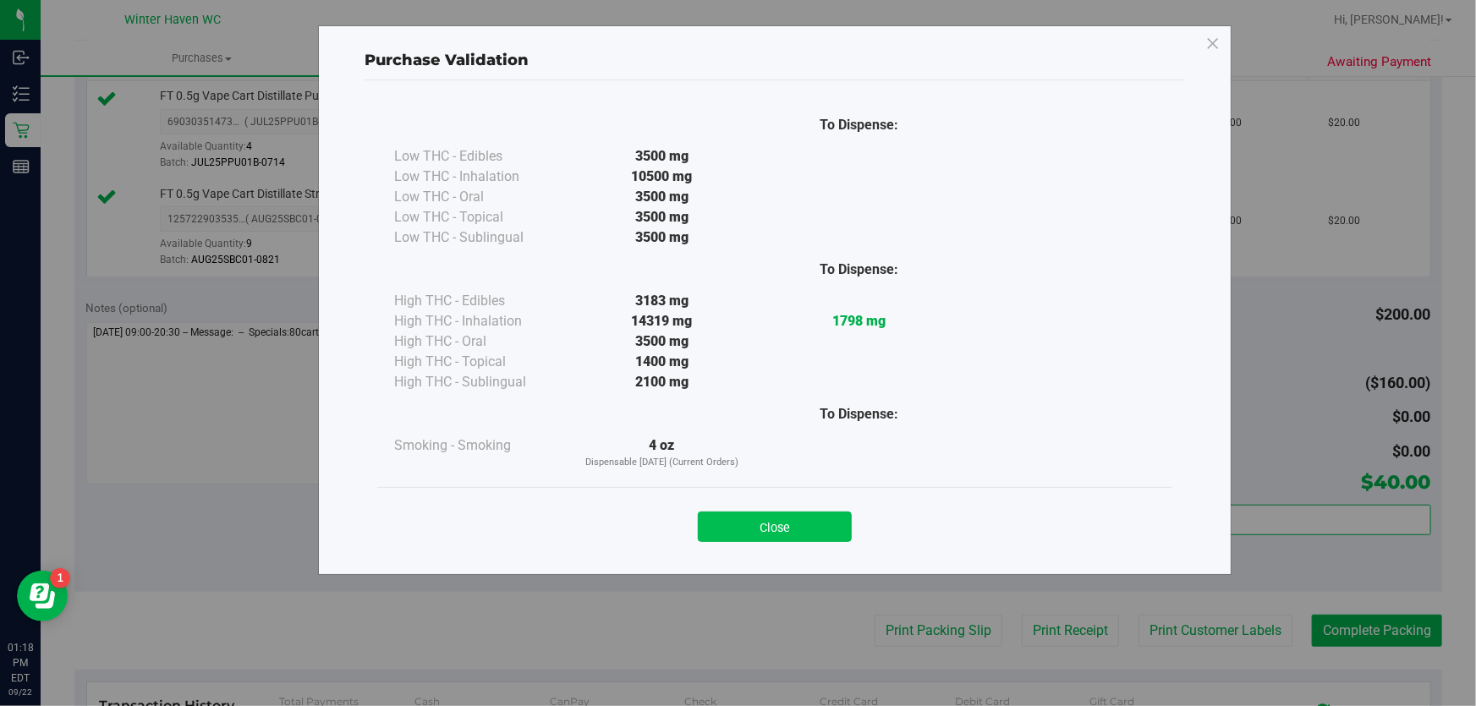
click at [816, 531] on button "Close" at bounding box center [775, 527] width 154 height 30
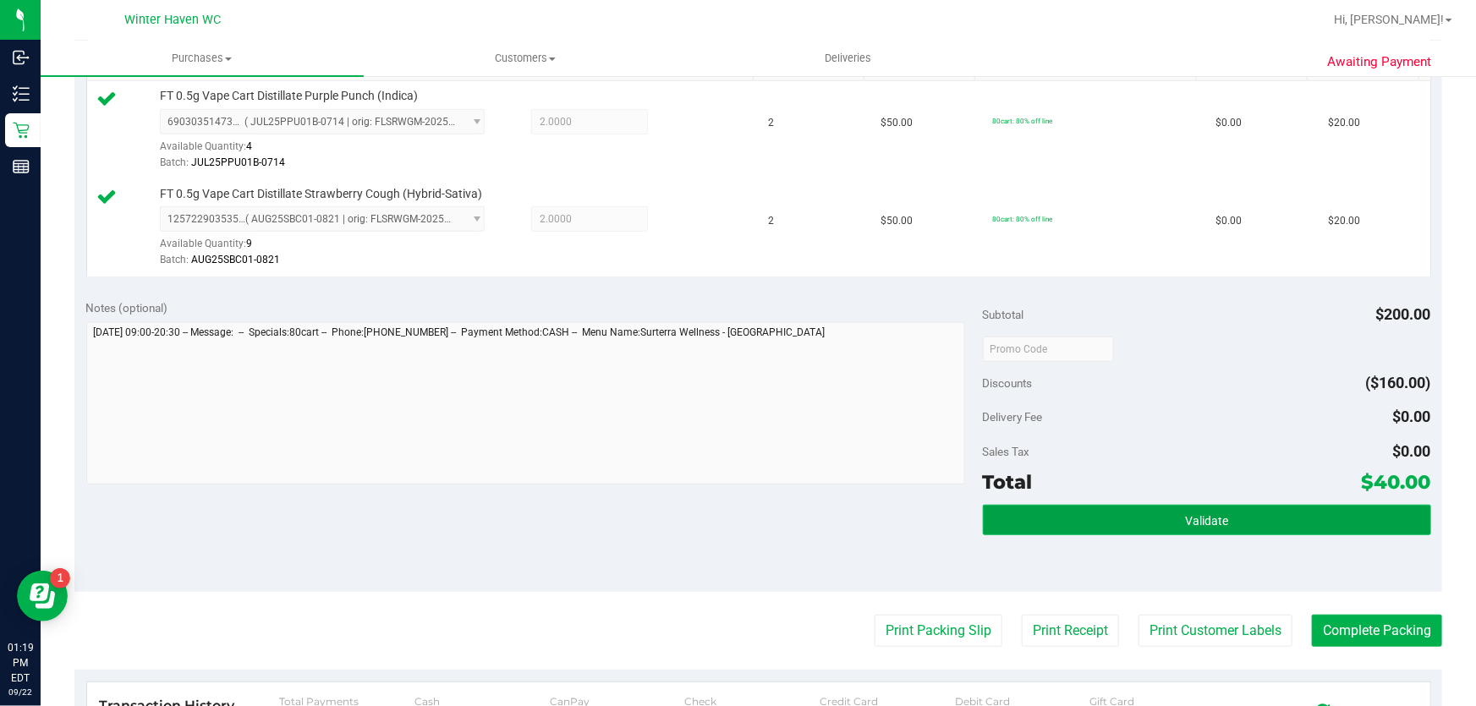
click at [1317, 509] on button "Validate" at bounding box center [1207, 520] width 448 height 30
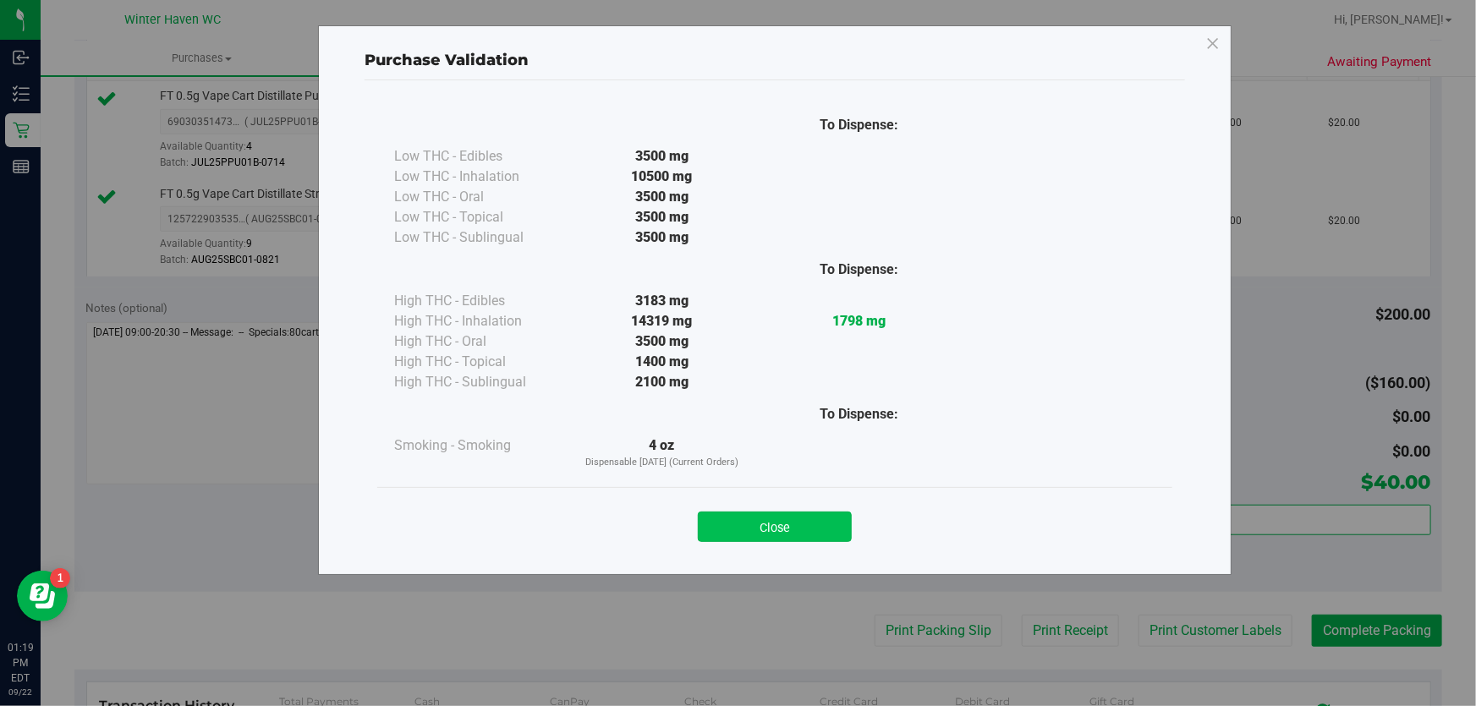
click at [786, 521] on button "Close" at bounding box center [775, 527] width 154 height 30
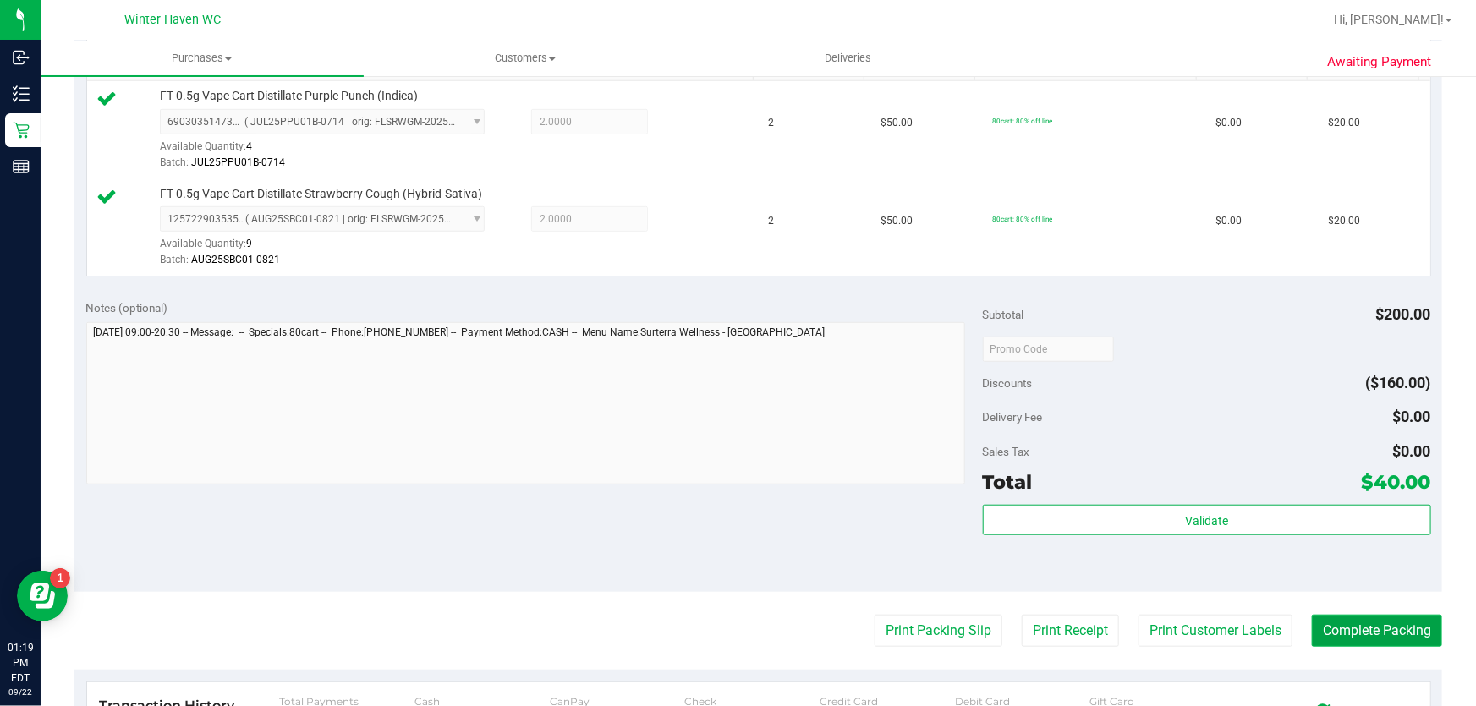
click at [1362, 626] on button "Complete Packing" at bounding box center [1377, 631] width 130 height 32
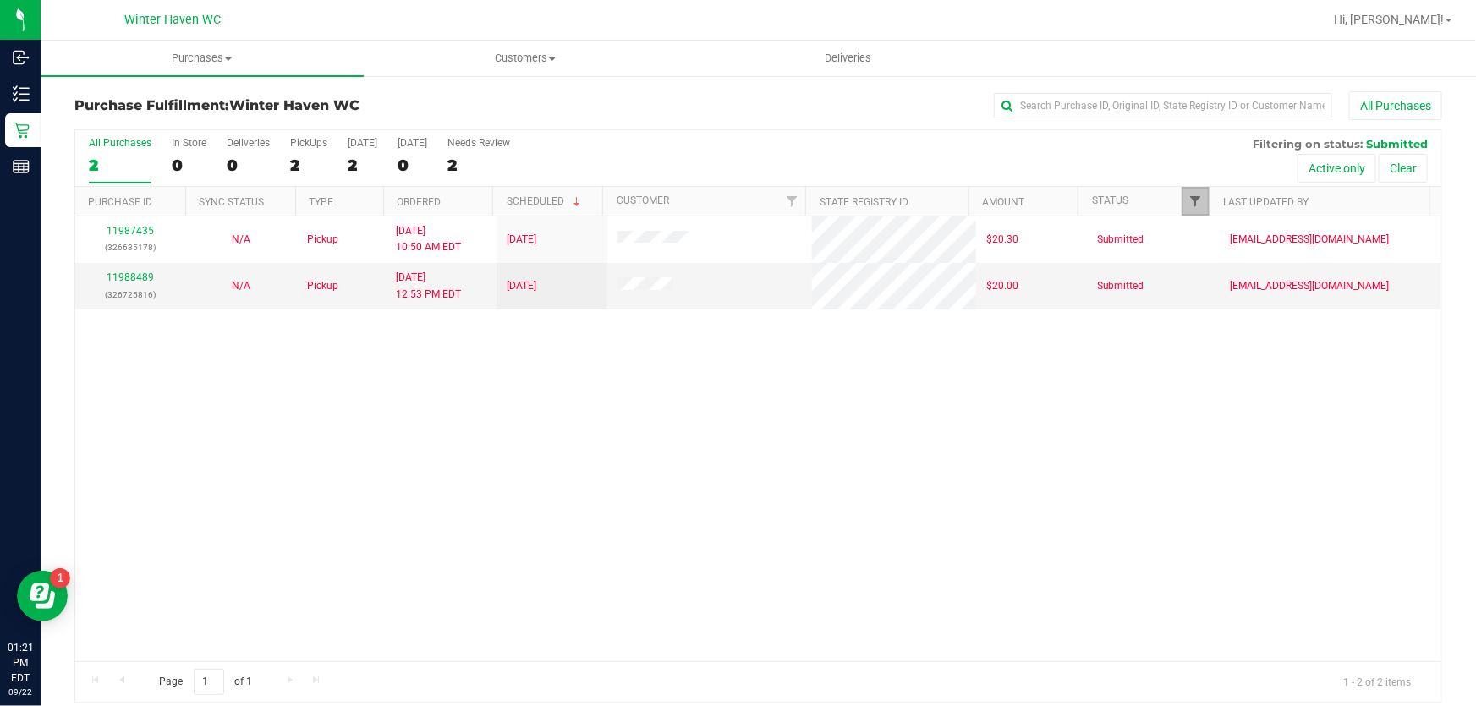
click at [1190, 197] on span "Filter" at bounding box center [1197, 202] width 14 height 14
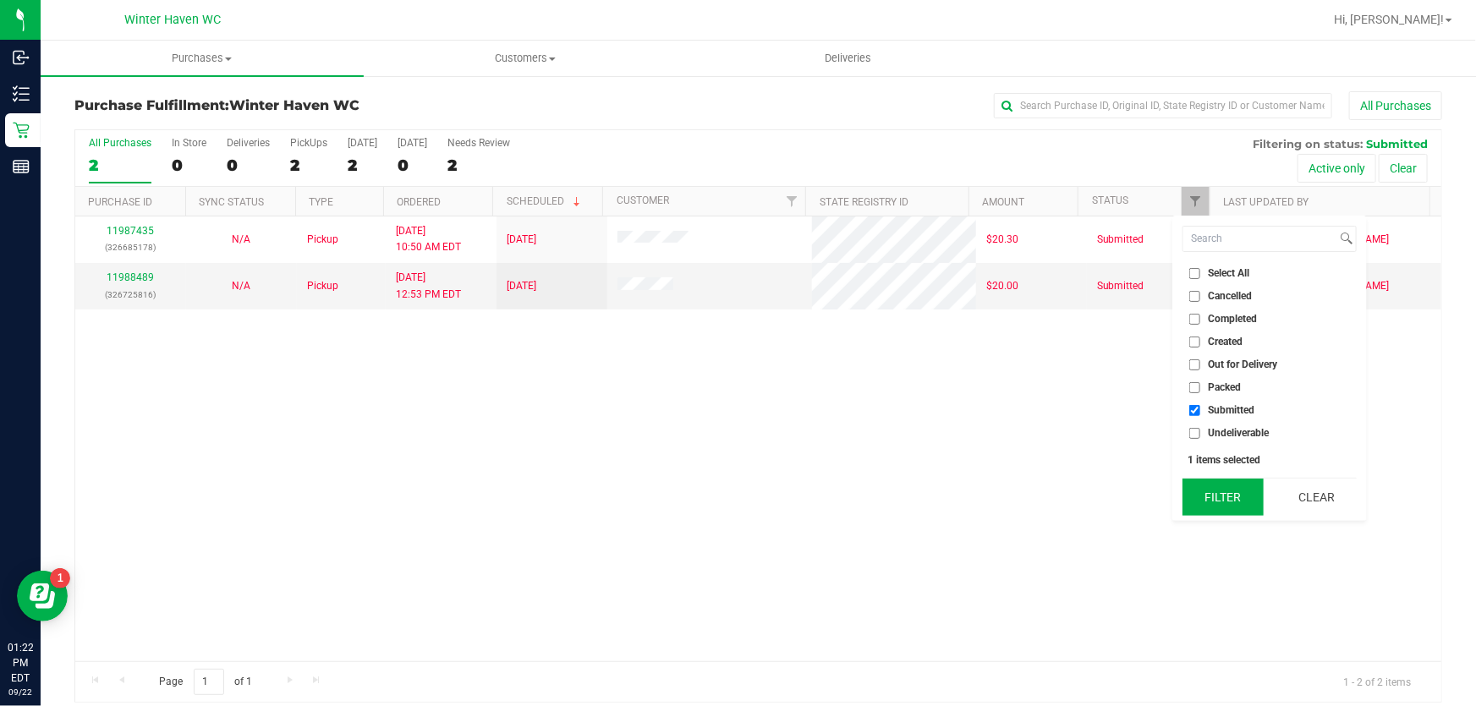
click at [1227, 480] on button "Filter" at bounding box center [1223, 497] width 81 height 37
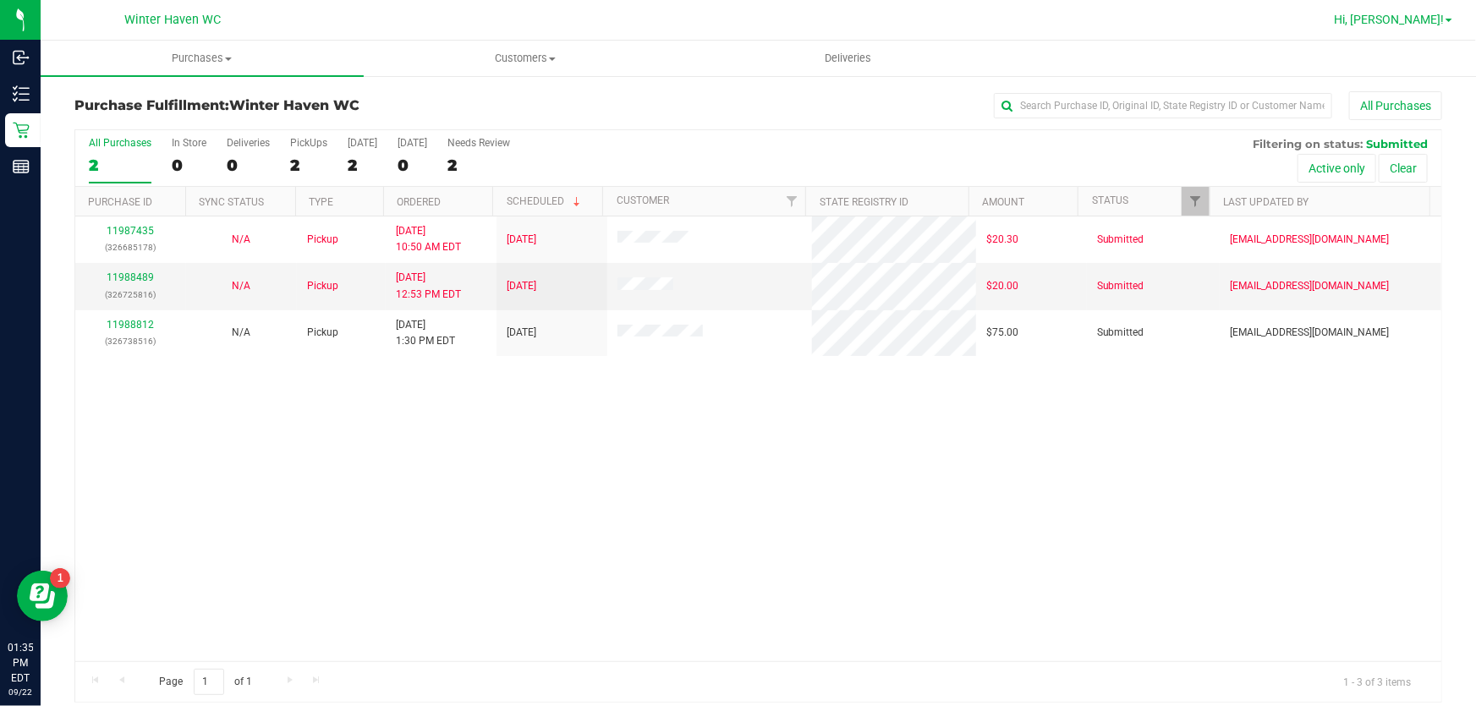
click at [1451, 15] on link "Hi, [PERSON_NAME]!" at bounding box center [1393, 20] width 132 height 18
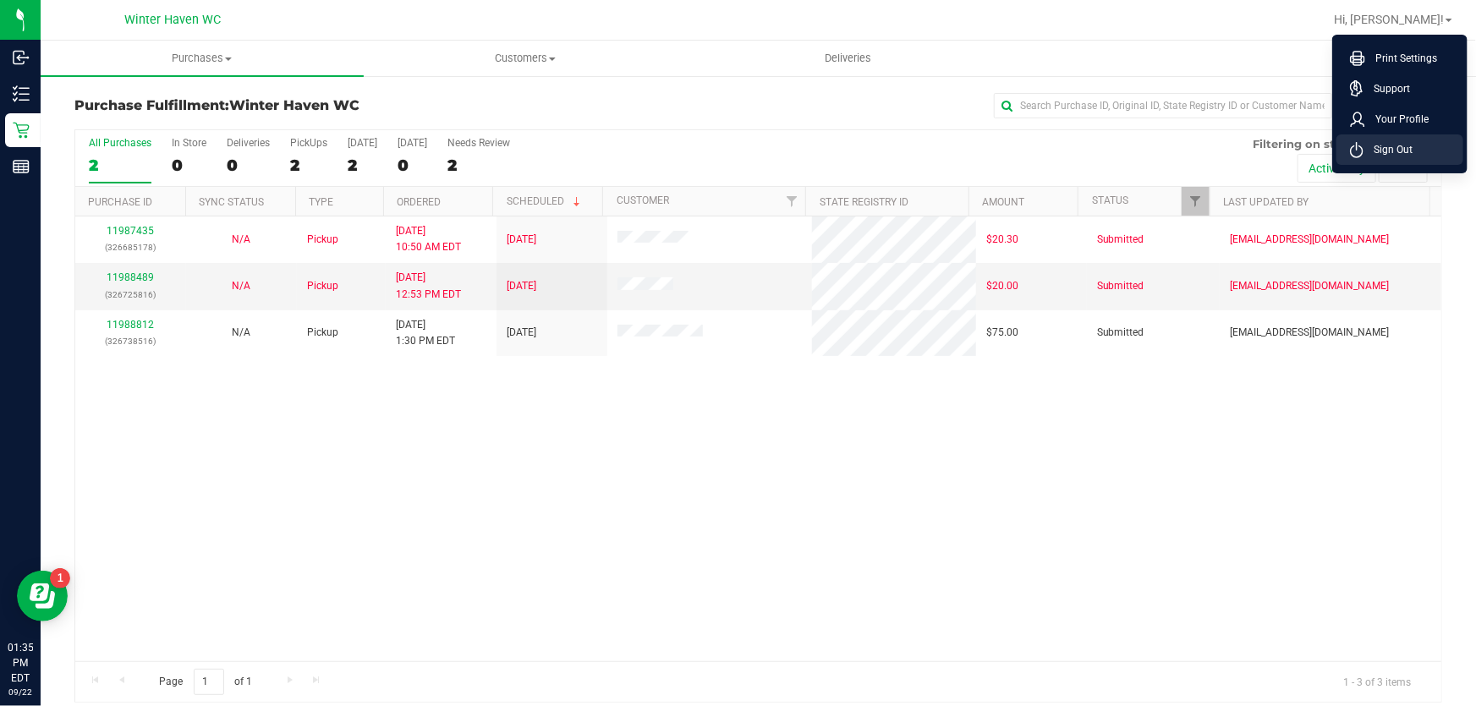
click at [1392, 154] on span "Sign Out" at bounding box center [1388, 149] width 49 height 17
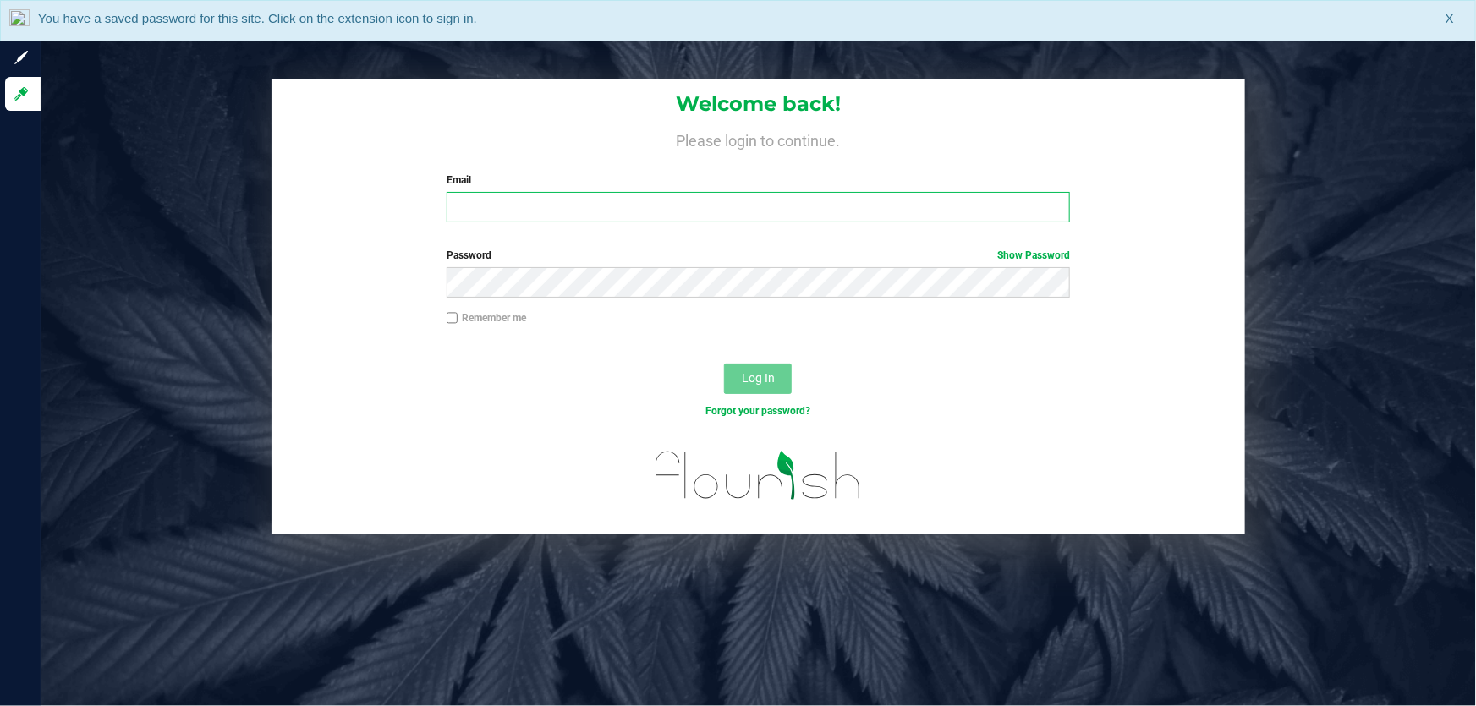
click at [742, 212] on input "Email" at bounding box center [759, 207] width 624 height 30
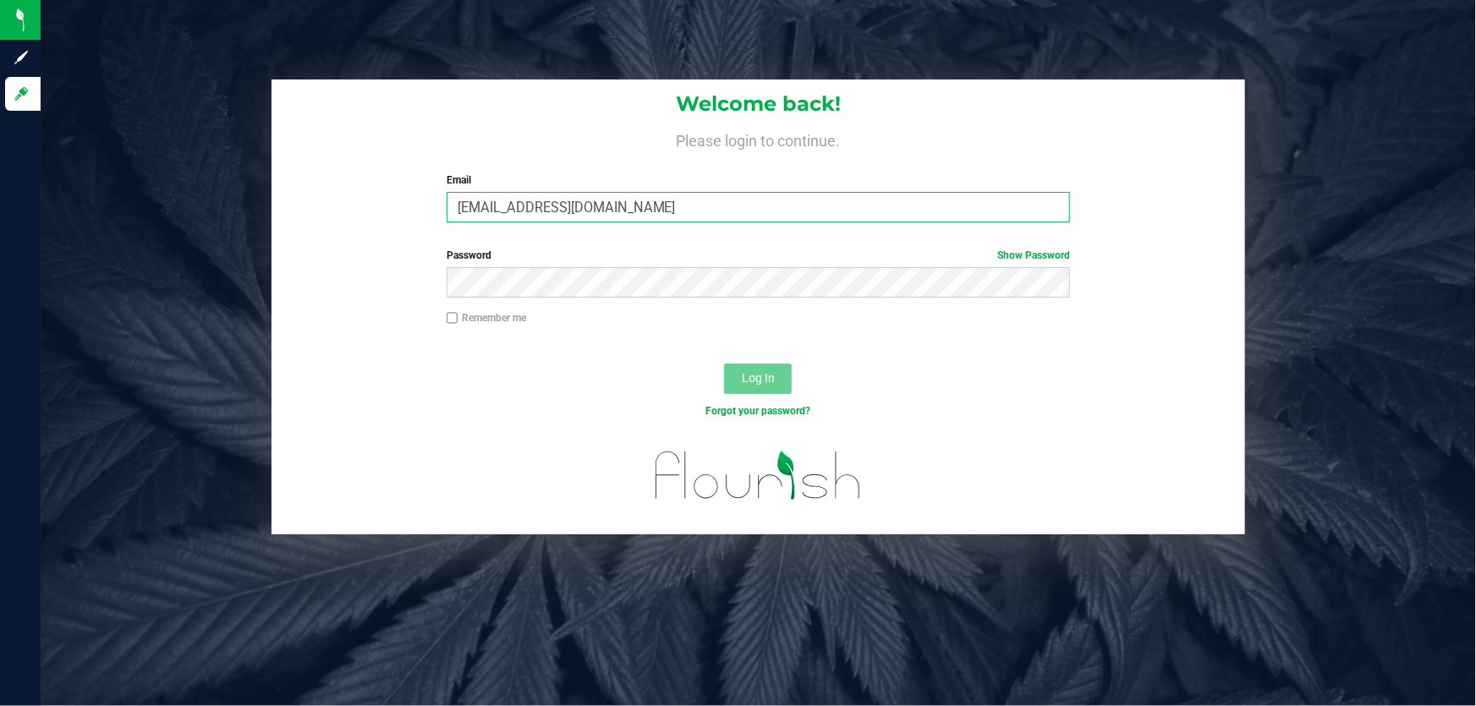
type input "[EMAIL_ADDRESS][DOMAIN_NAME]"
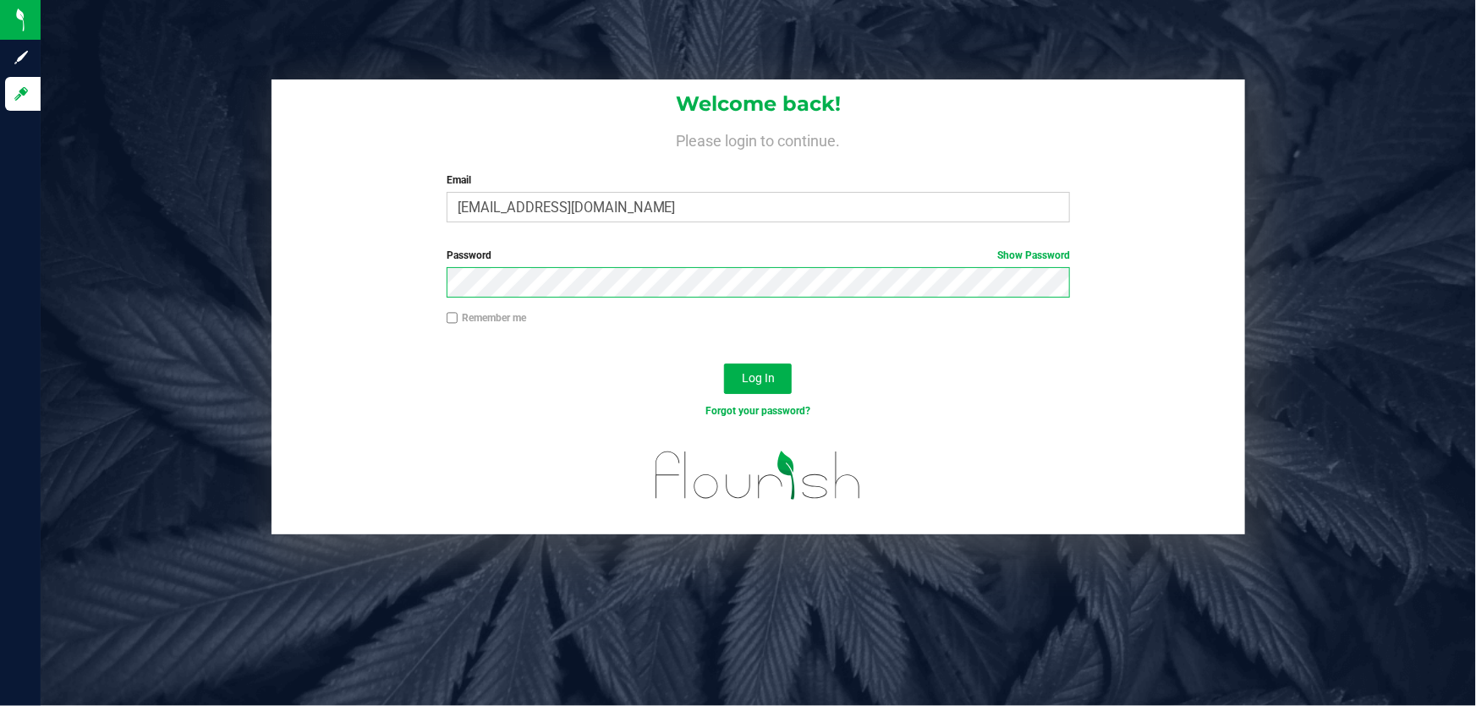
click at [724, 364] on button "Log In" at bounding box center [758, 379] width 68 height 30
